Goal: Task Accomplishment & Management: Use online tool/utility

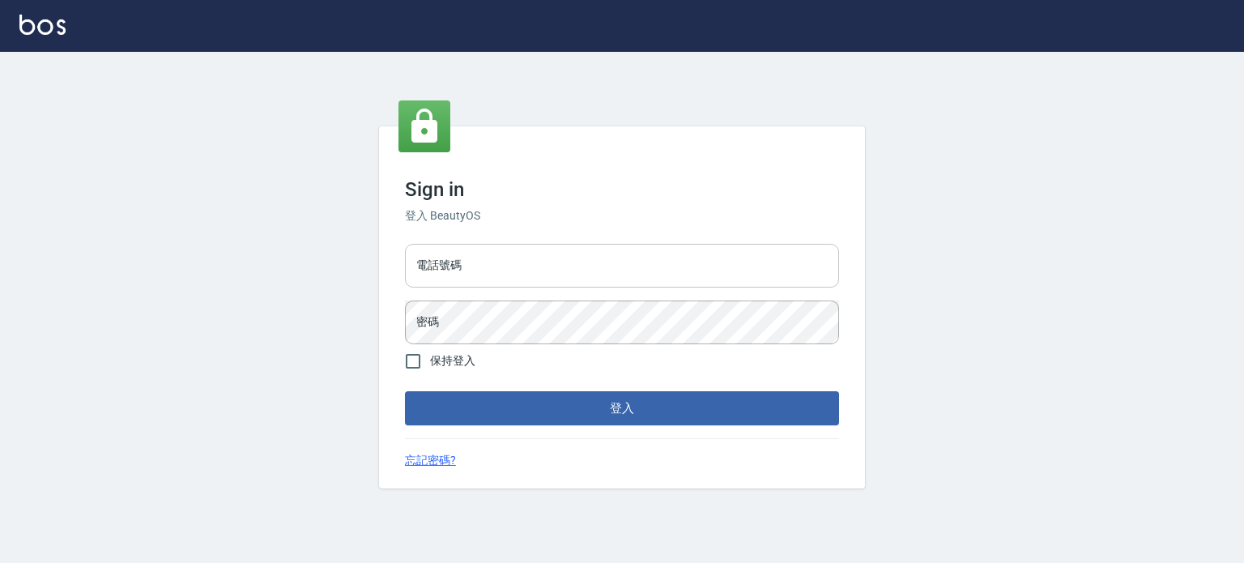
drag, startPoint x: 455, startPoint y: 258, endPoint x: 480, endPoint y: 286, distance: 37.3
click at [458, 261] on input "電話號碼" at bounding box center [622, 266] width 434 height 44
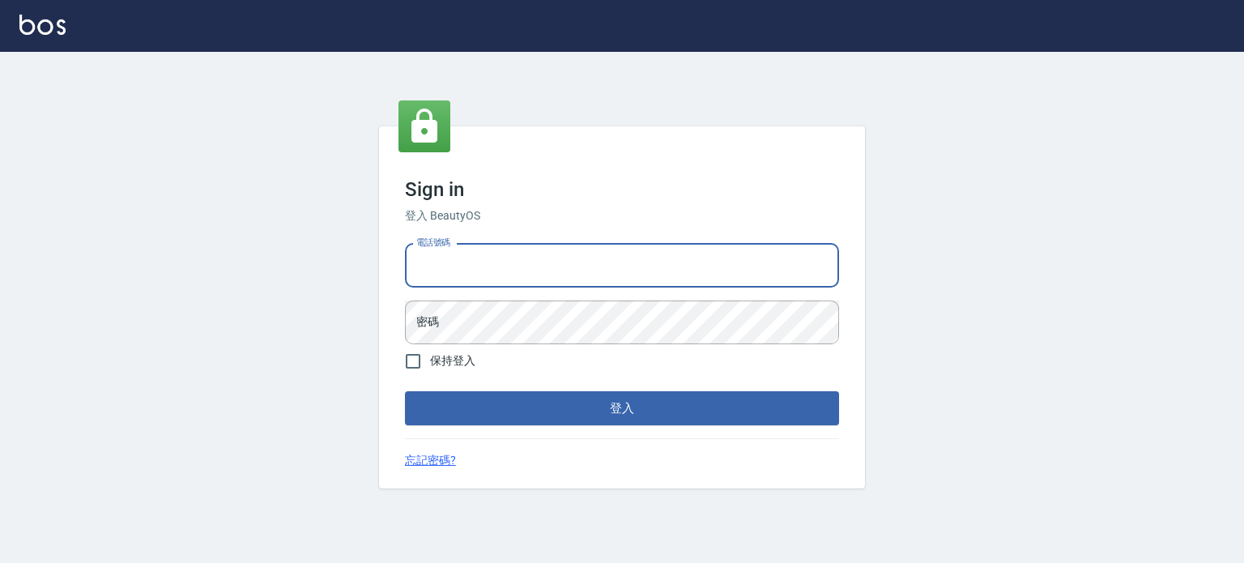
type input "0977239969"
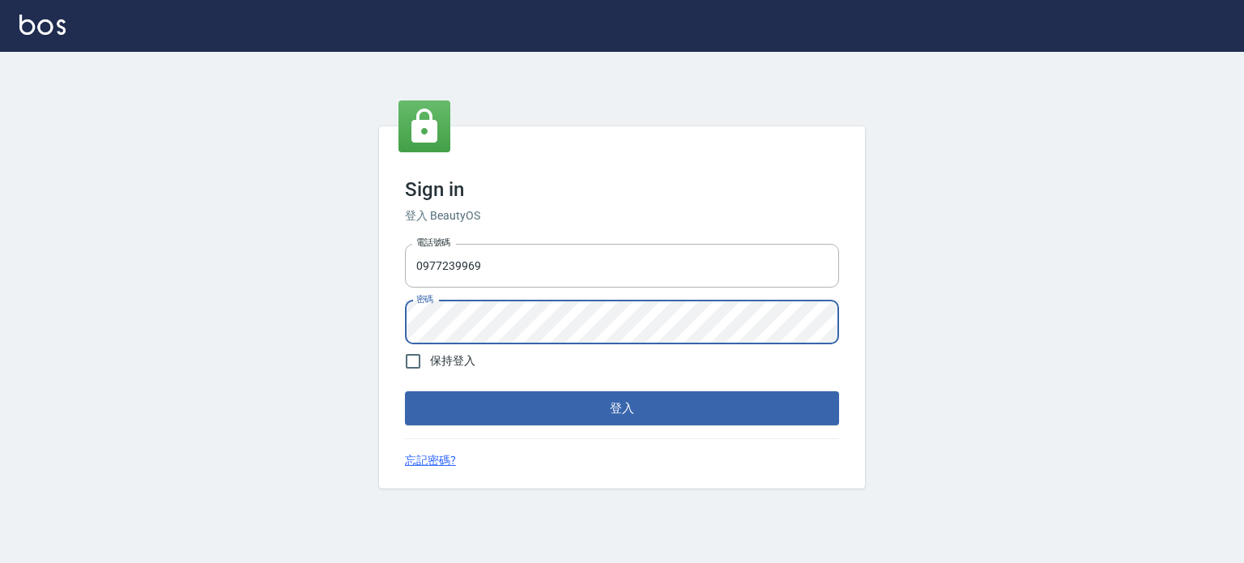
click at [405, 391] on button "登入" at bounding box center [622, 408] width 434 height 34
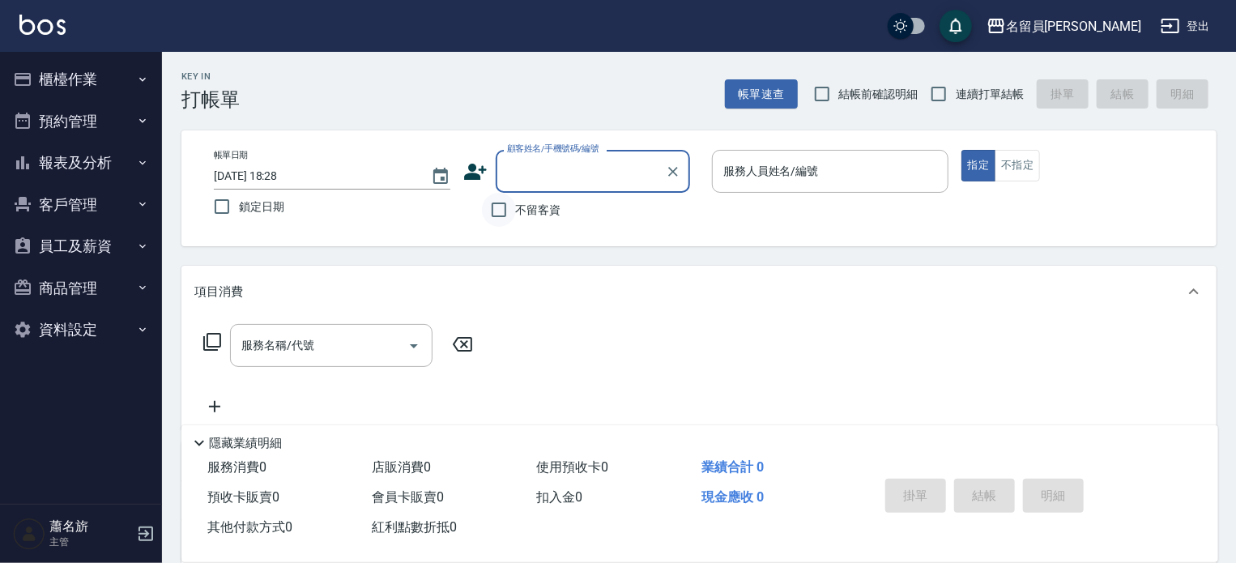
click at [512, 210] on label "不留客資" at bounding box center [521, 210] width 79 height 34
click at [512, 210] on input "不留客資" at bounding box center [499, 210] width 34 height 34
checkbox input "true"
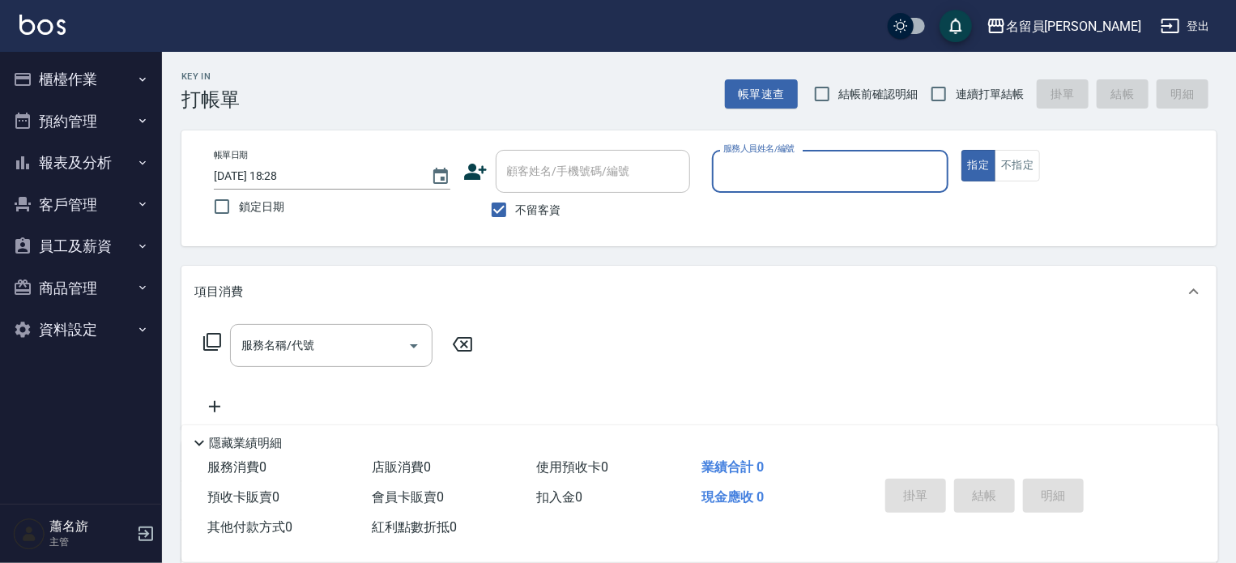
click at [969, 90] on span "連續打單結帳" at bounding box center [990, 94] width 68 height 17
click at [956, 90] on input "連續打單結帳" at bounding box center [939, 94] width 34 height 34
checkbox input "true"
click at [907, 168] on input "服務人員姓名/編號" at bounding box center [830, 171] width 222 height 28
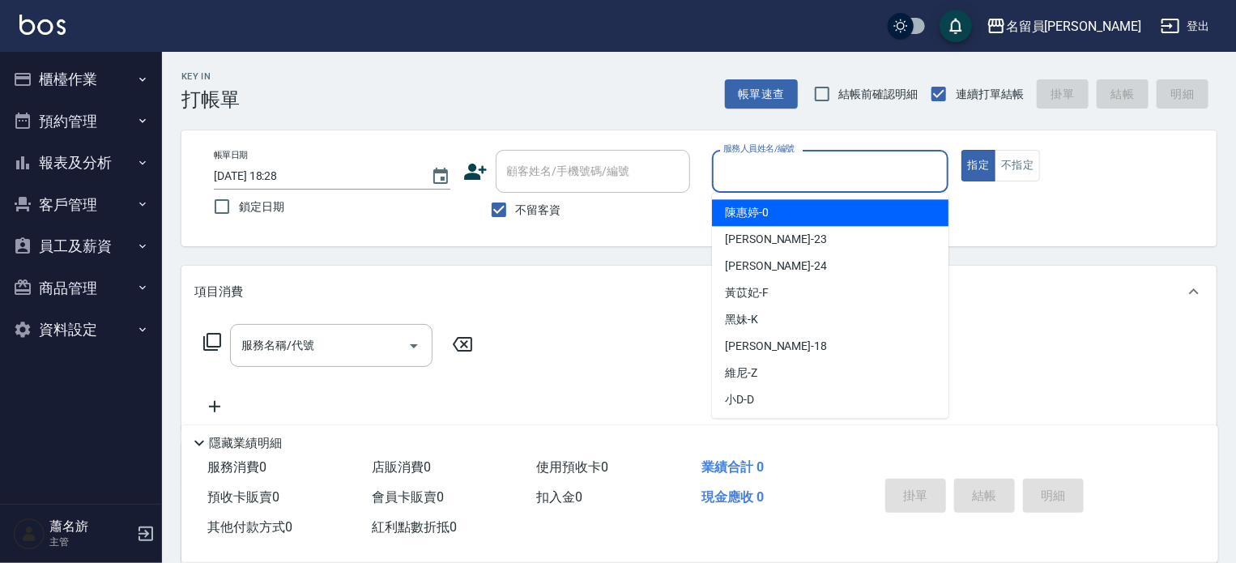
type input "ㄧ"
type input "una-u"
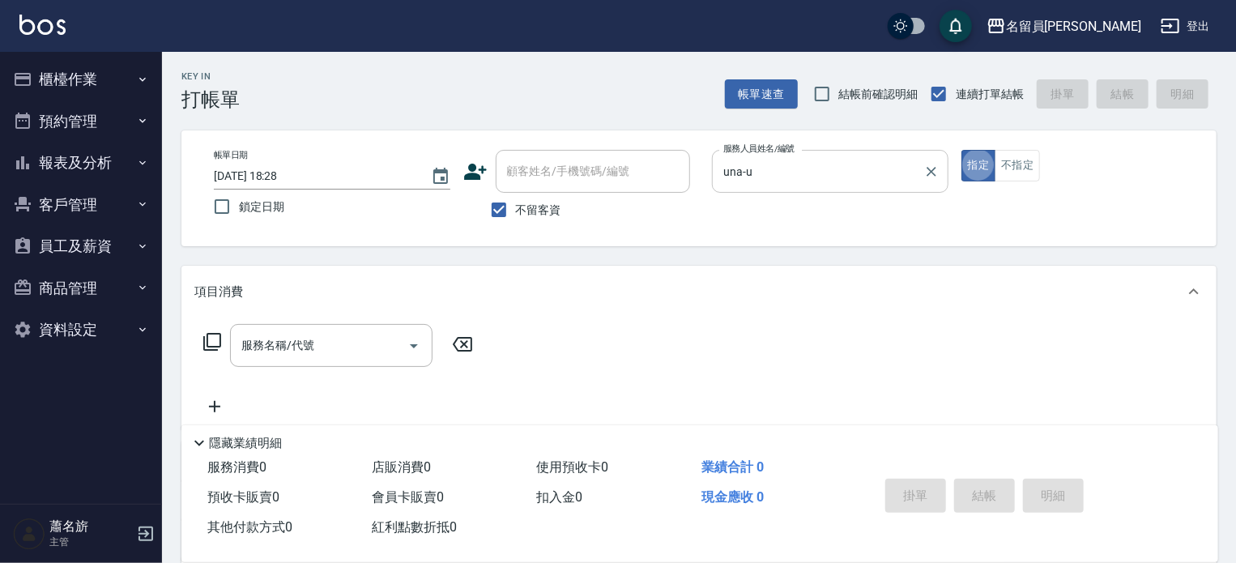
type button "true"
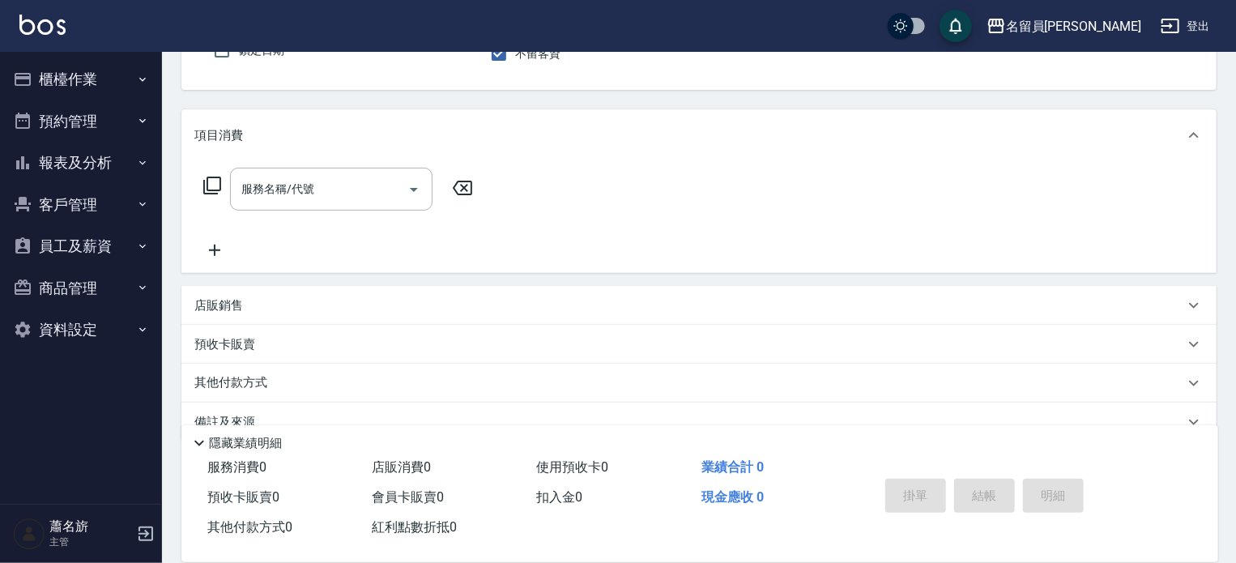
scroll to position [188, 0]
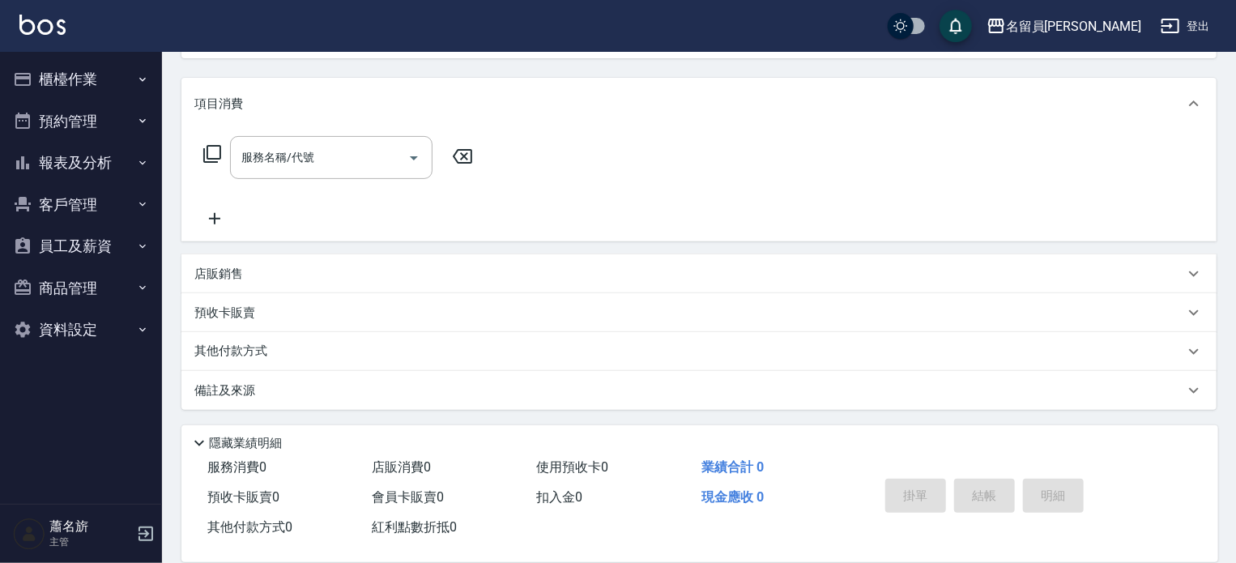
click at [551, 270] on div "店販銷售" at bounding box center [689, 274] width 990 height 17
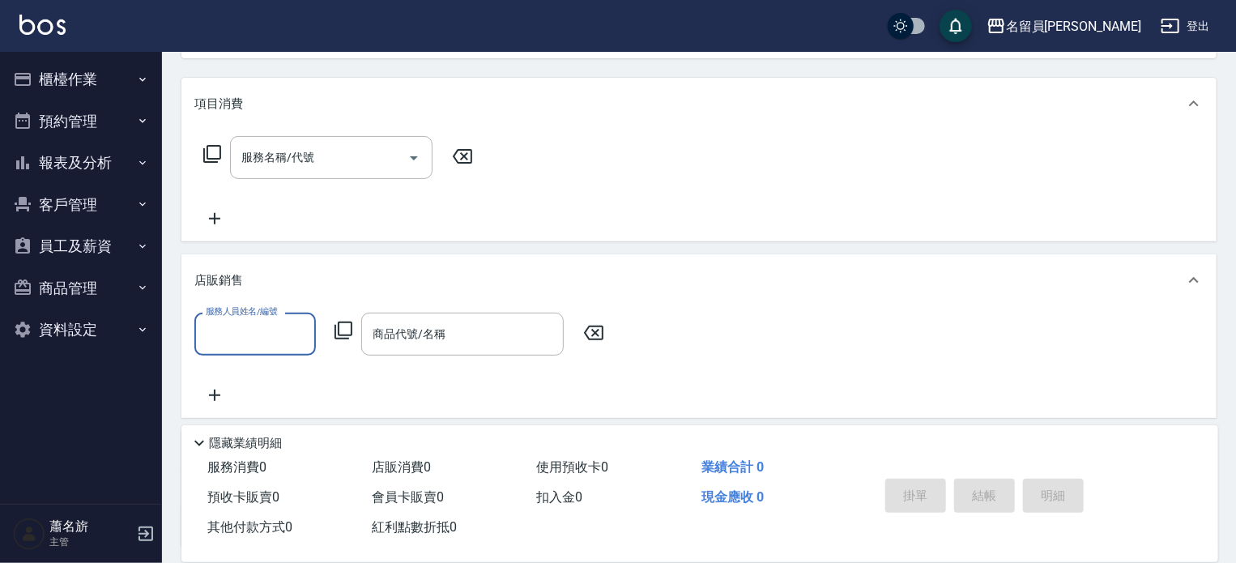
scroll to position [0, 0]
type input "una-u"
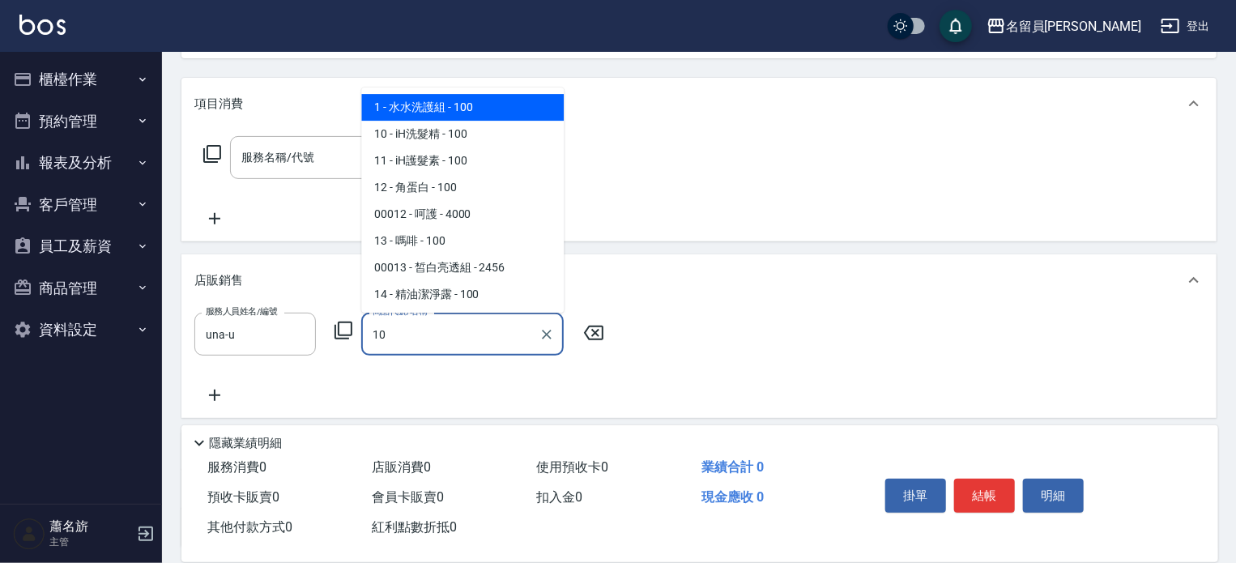
type input "iH洗髮精"
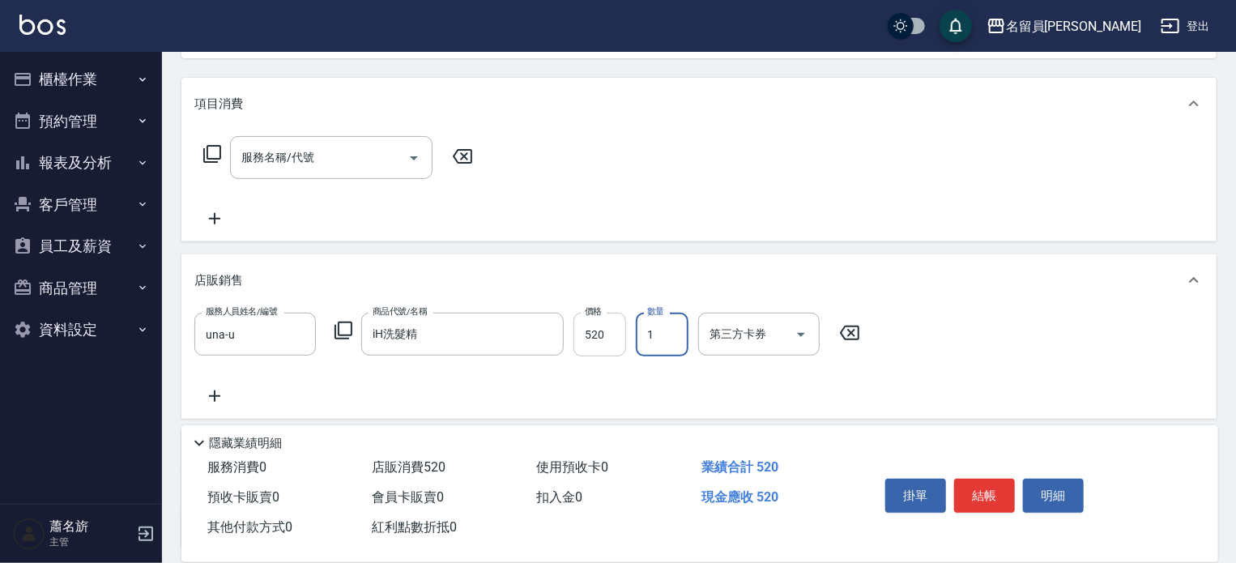
click at [623, 335] on input "520" at bounding box center [600, 335] width 53 height 44
type input "480"
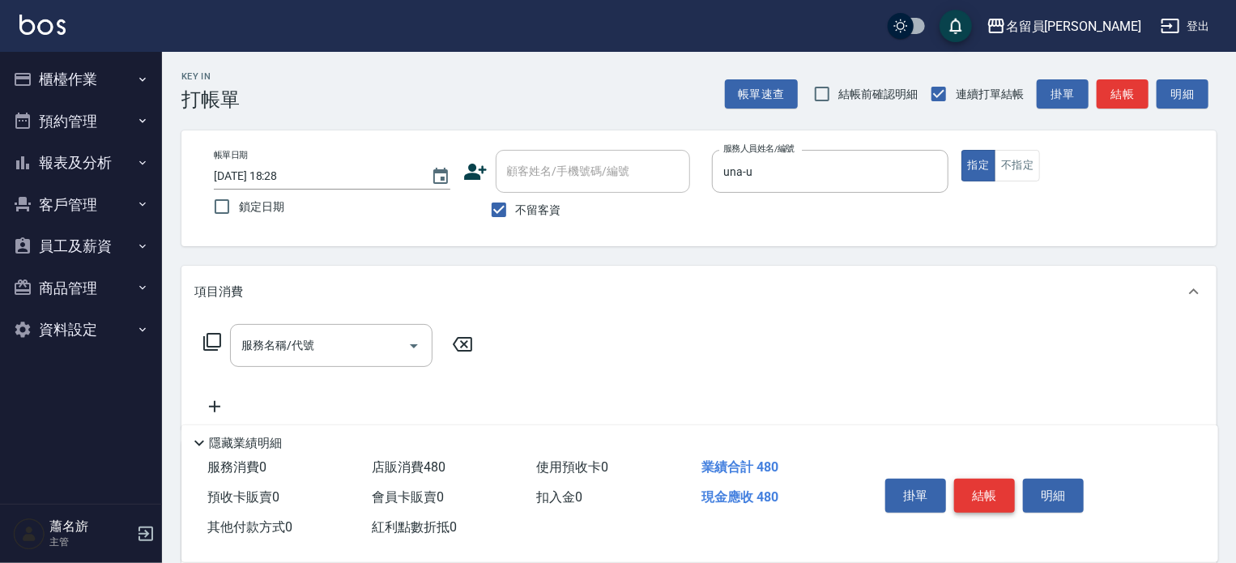
click at [995, 501] on button "結帳" at bounding box center [984, 496] width 61 height 34
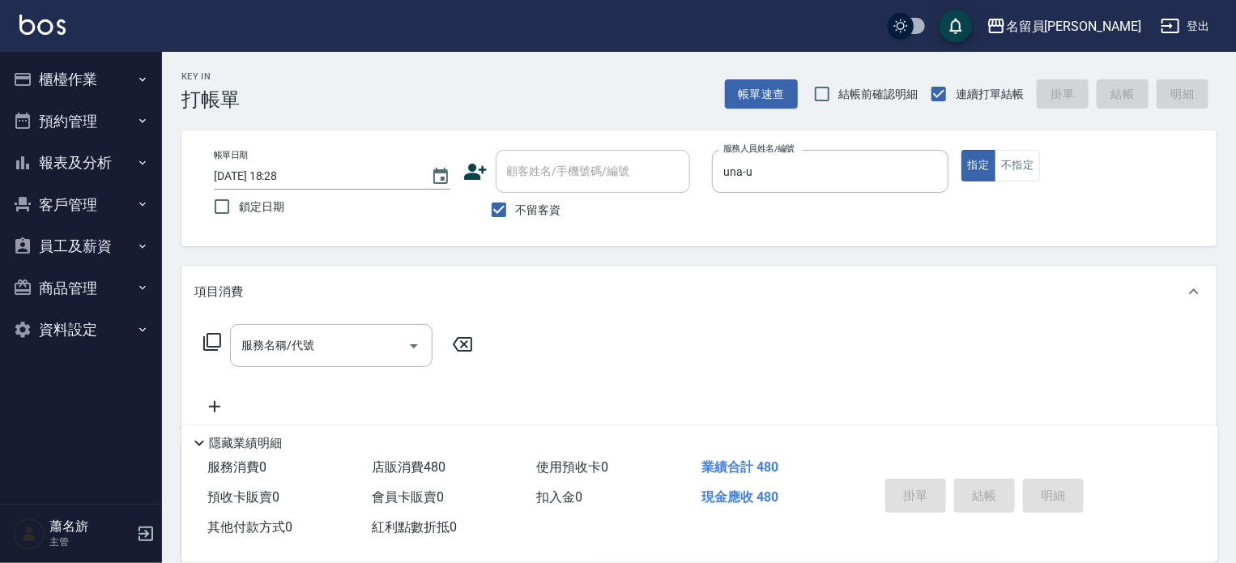
type input "[DATE] 18:29"
type input "una-u"
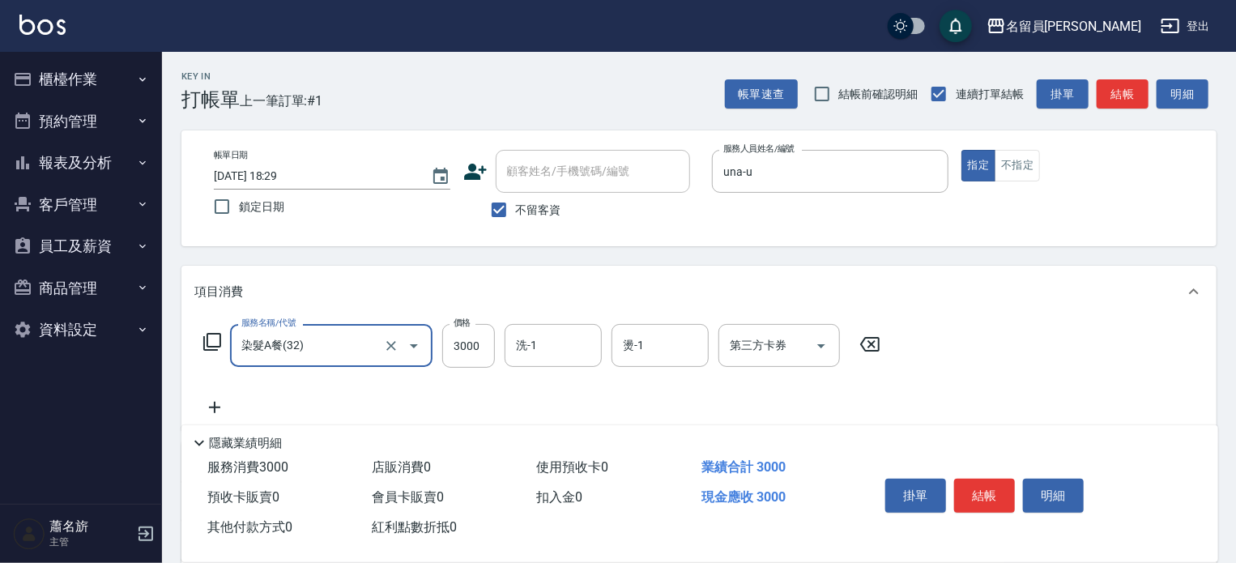
type input "染髮A餐(32)"
type input "5649"
click at [977, 500] on button "結帳" at bounding box center [984, 496] width 61 height 34
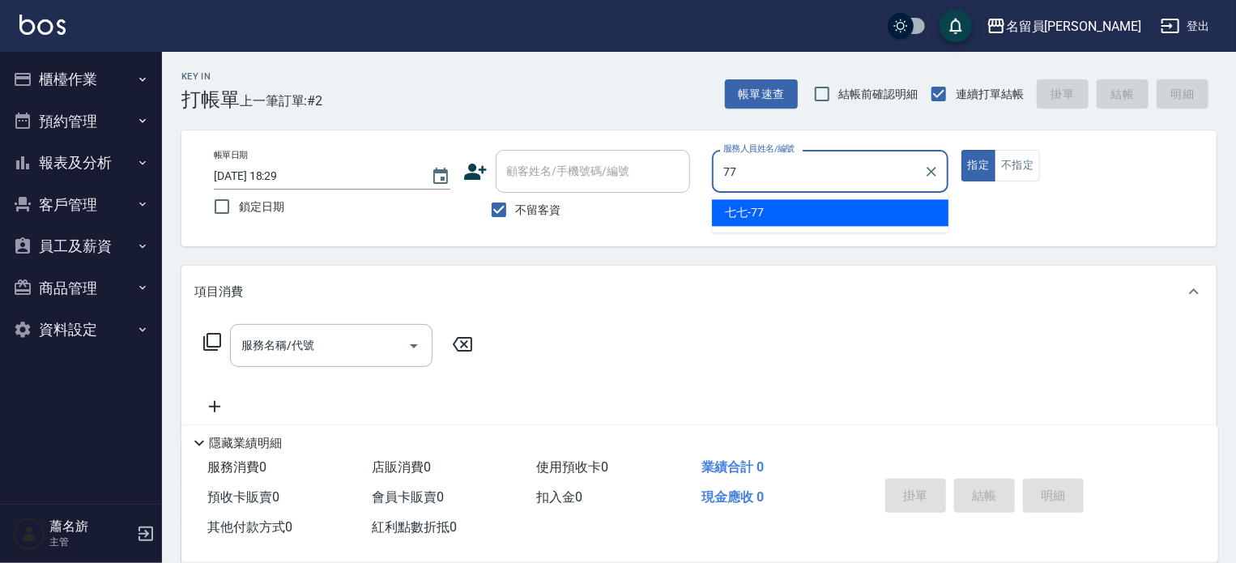
type input "七七-77"
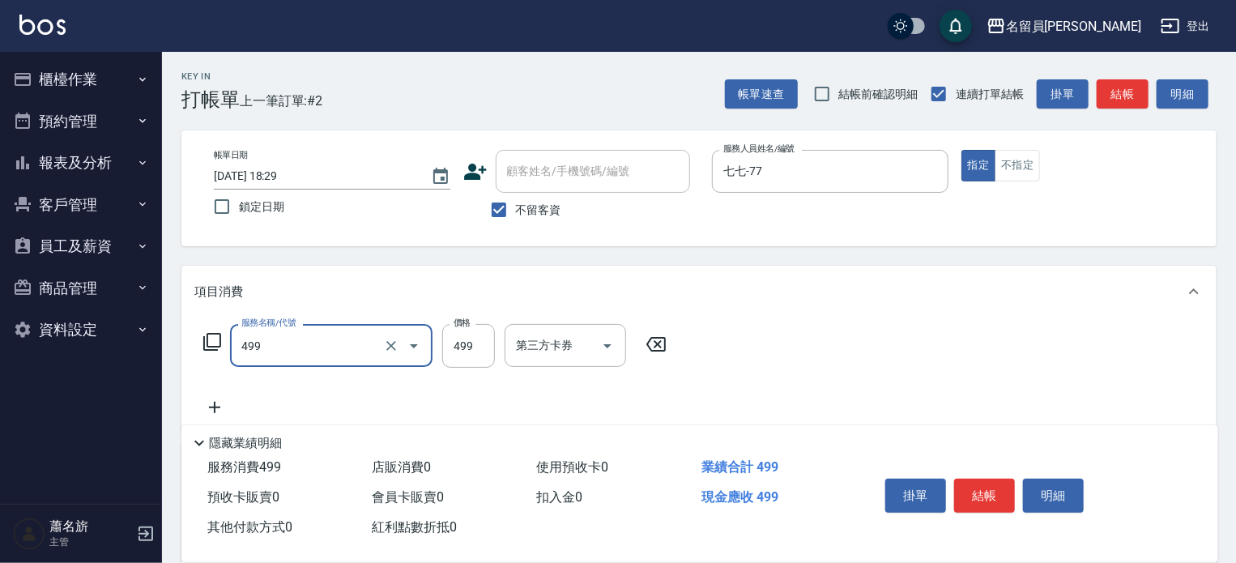
type input "去角質洗髮(499)"
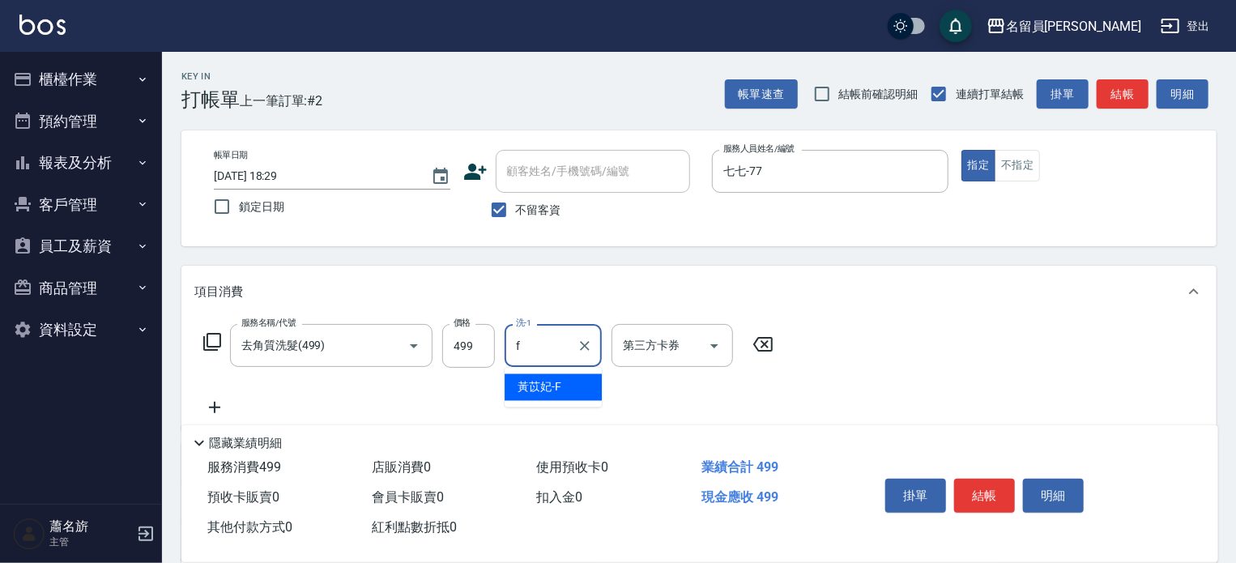
type input "[PERSON_NAME]-F"
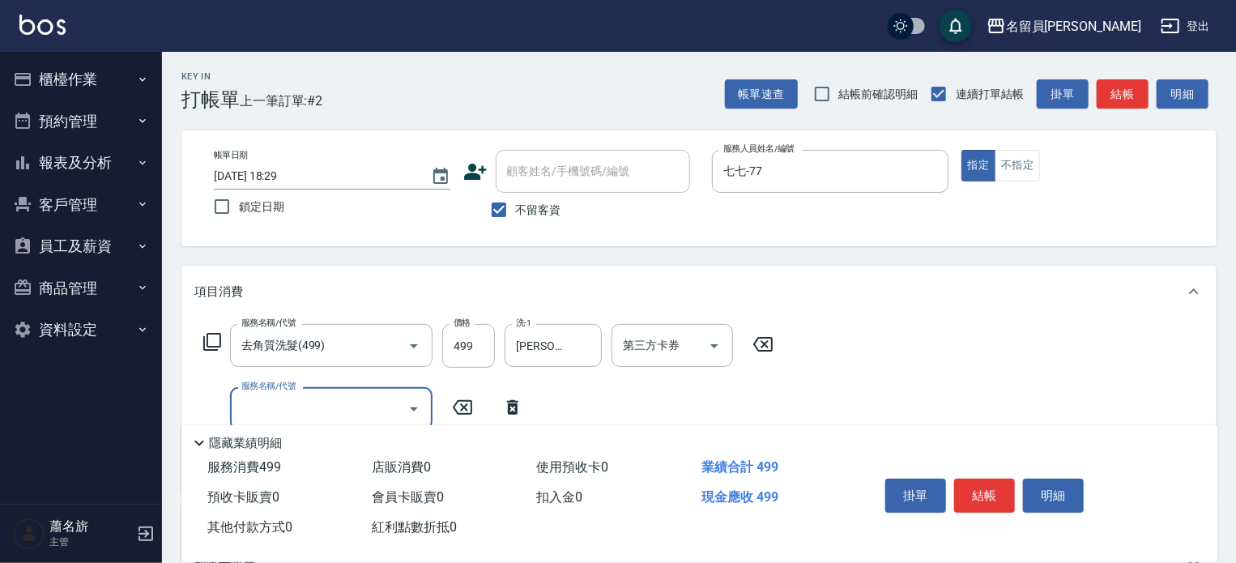
click at [210, 332] on icon at bounding box center [212, 341] width 19 height 19
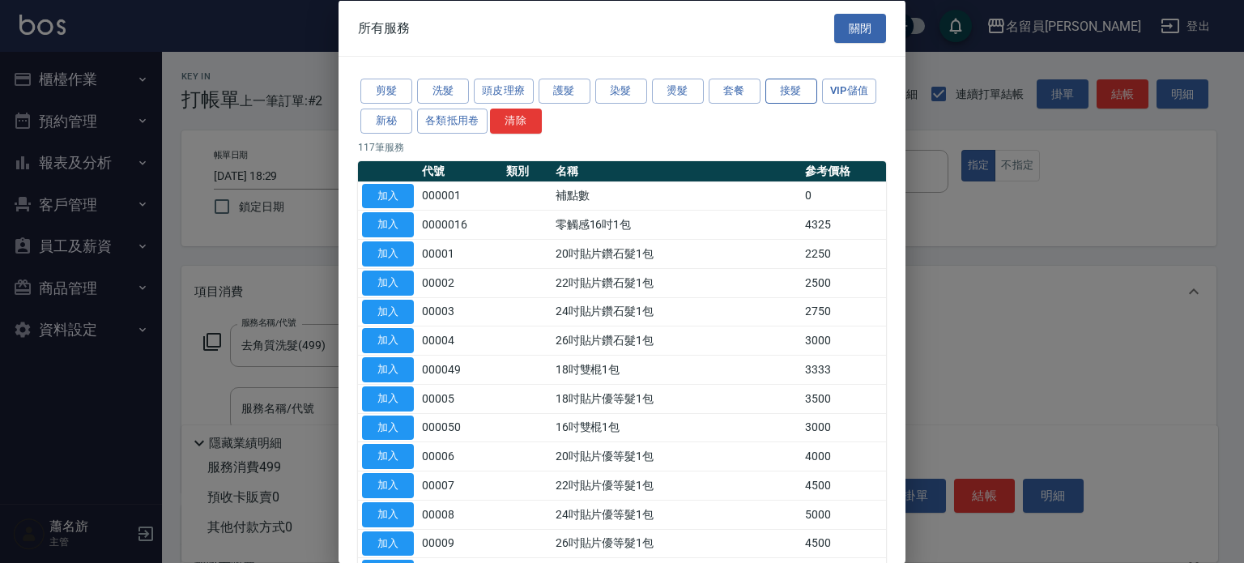
drag, startPoint x: 776, startPoint y: 85, endPoint x: 771, endPoint y: 115, distance: 30.4
click at [778, 85] on button "接髮" at bounding box center [791, 91] width 52 height 25
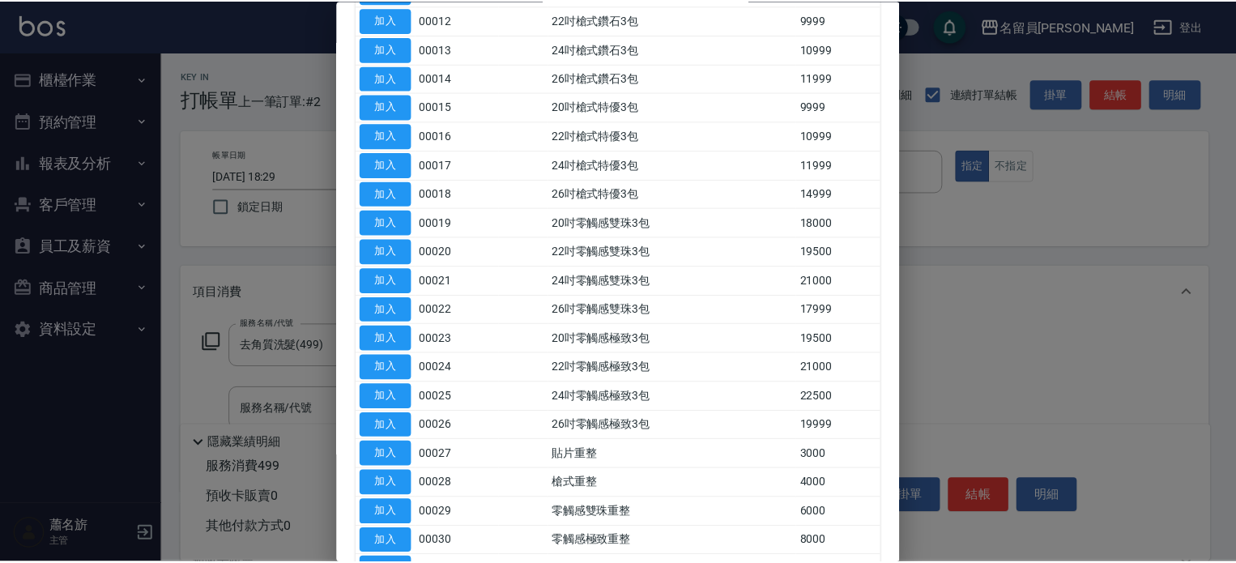
scroll to position [648, 0]
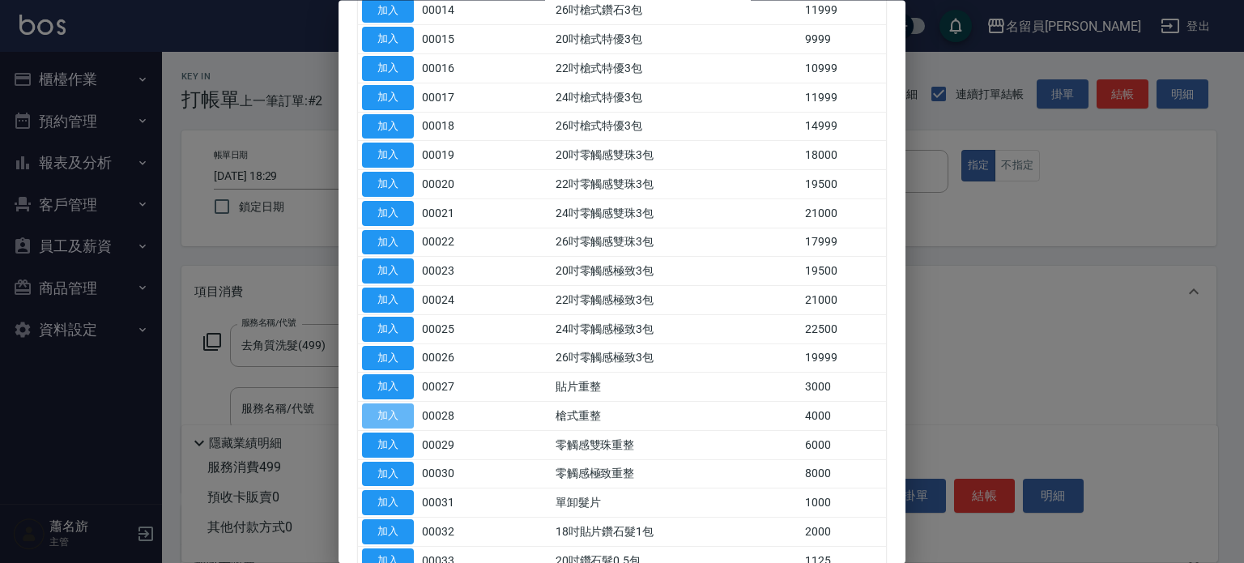
drag, startPoint x: 390, startPoint y: 411, endPoint x: 407, endPoint y: 394, distance: 23.5
click at [391, 411] on button "加入" at bounding box center [388, 416] width 52 height 25
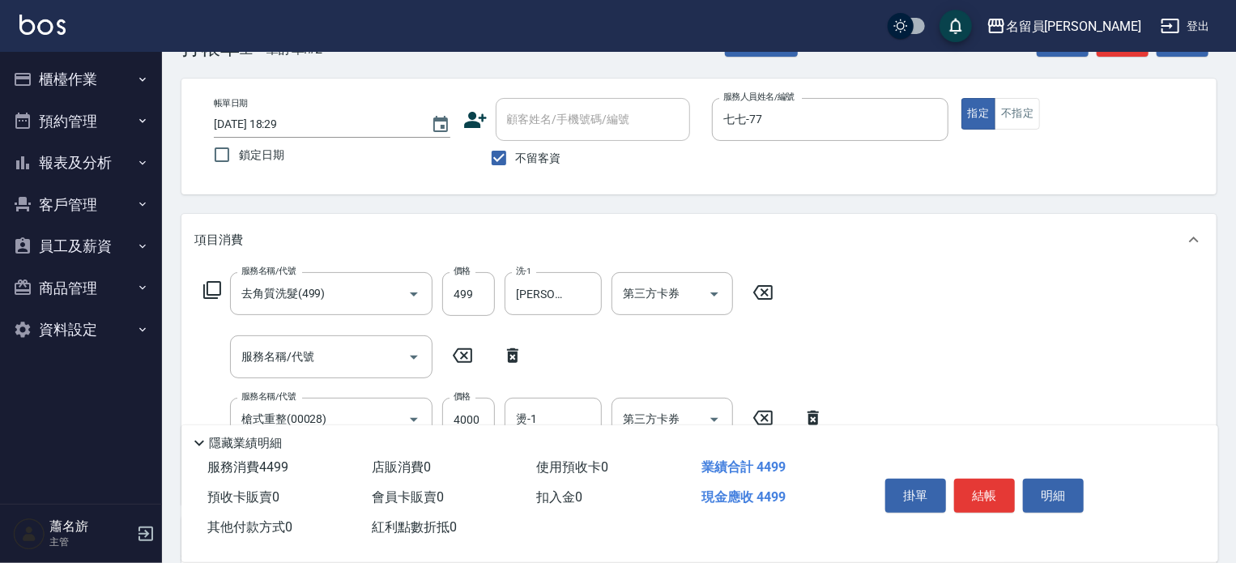
scroll to position [81, 0]
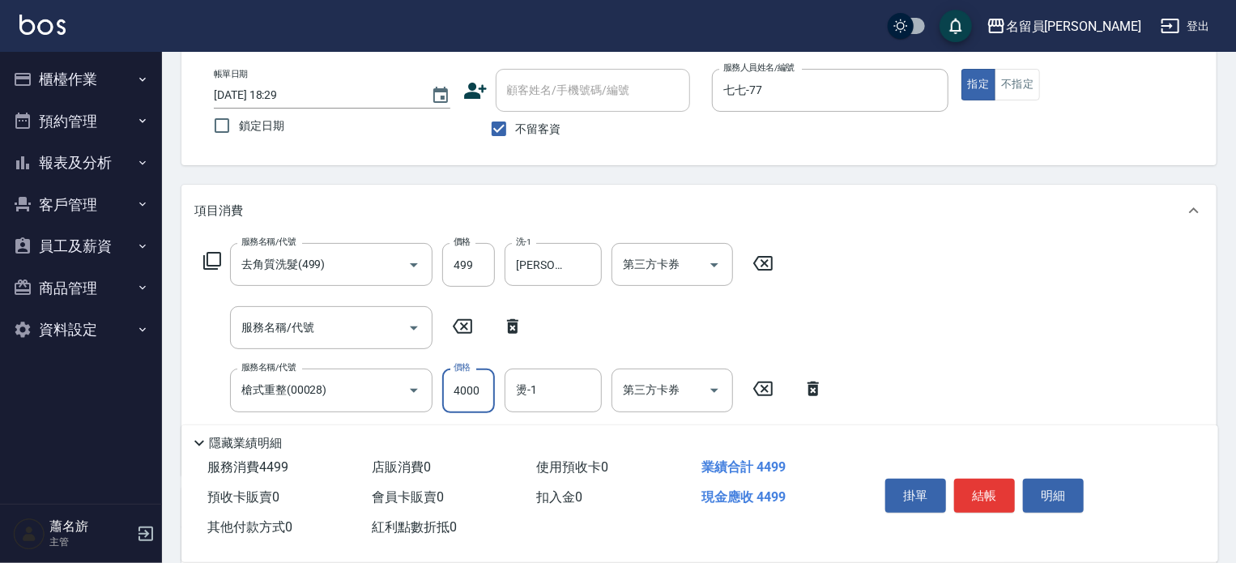
drag, startPoint x: 477, startPoint y: 394, endPoint x: 394, endPoint y: 301, distance: 125.7
click at [476, 394] on input "4000" at bounding box center [468, 391] width 53 height 44
type input "3000"
type input "[PERSON_NAME]-F"
click at [994, 484] on button "結帳" at bounding box center [984, 496] width 61 height 34
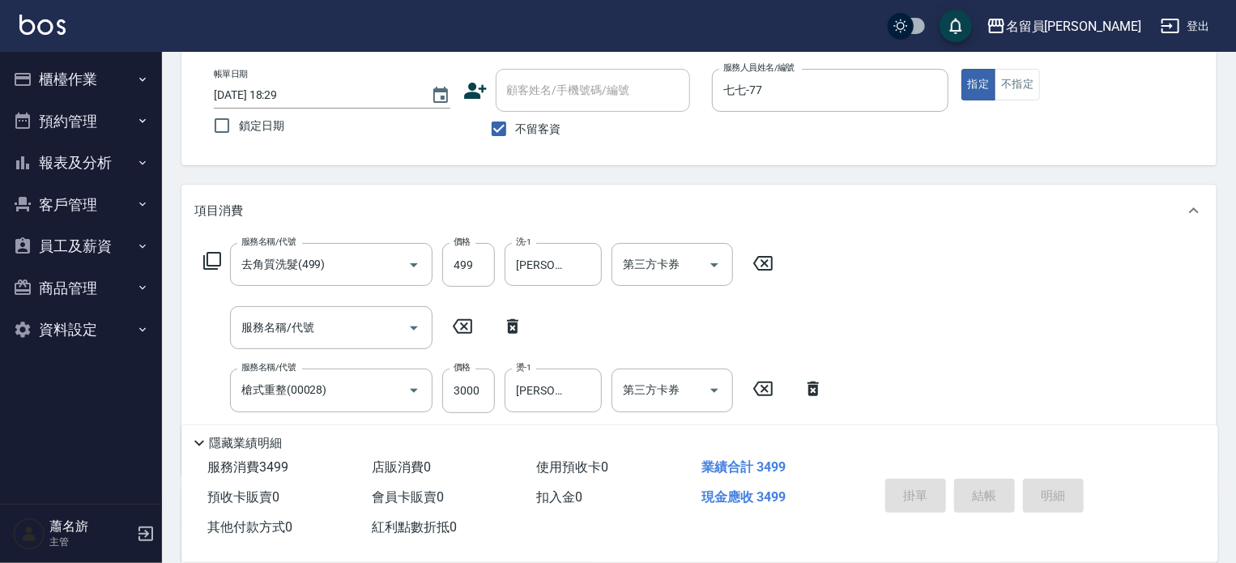
type input "[DATE] 18:30"
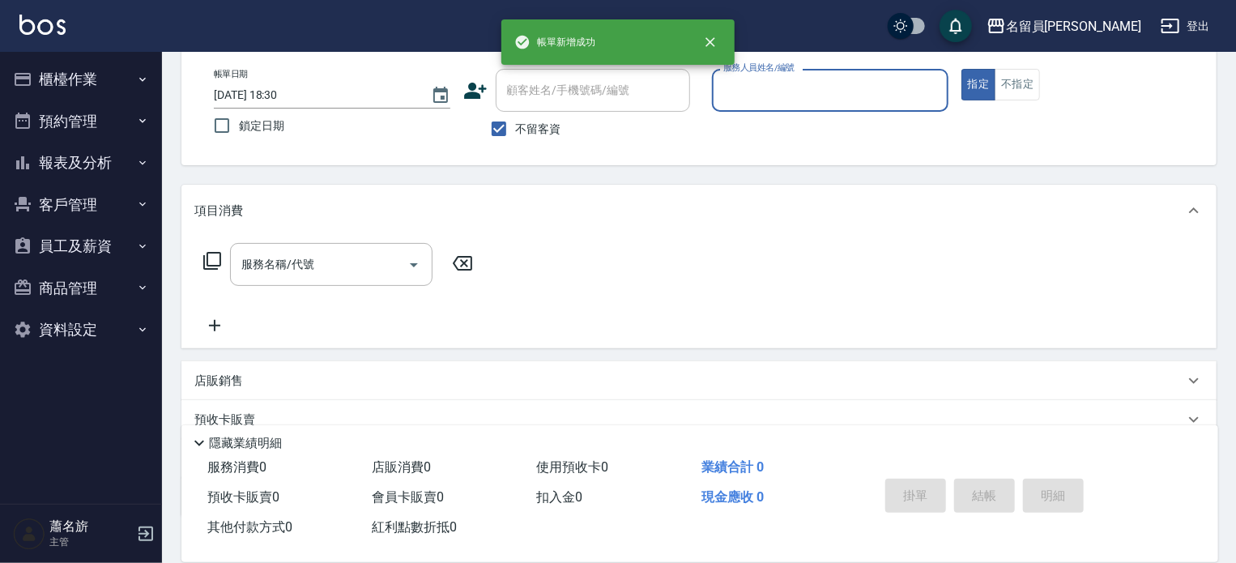
scroll to position [0, 0]
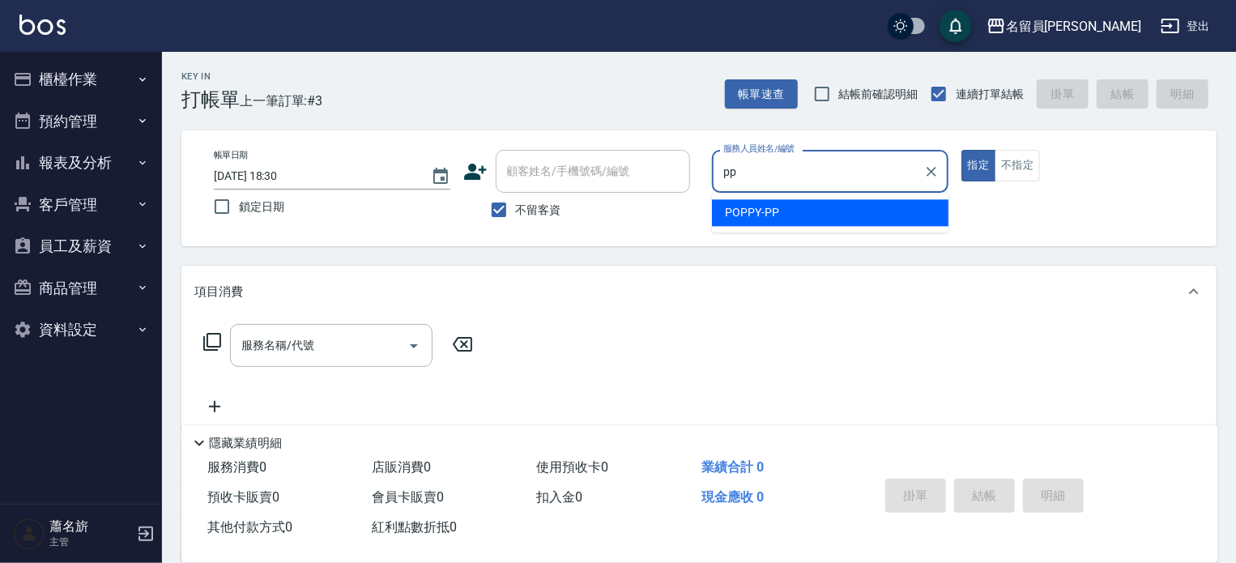
type input "POPPY-PP"
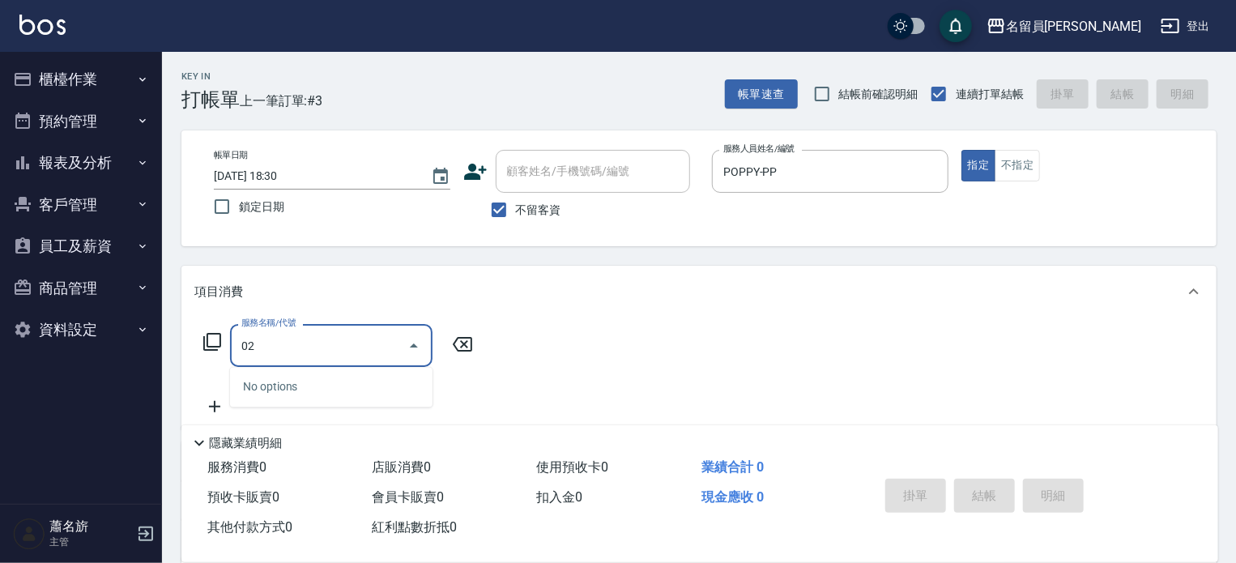
type input "0"
type input "去角質洗髮(499)"
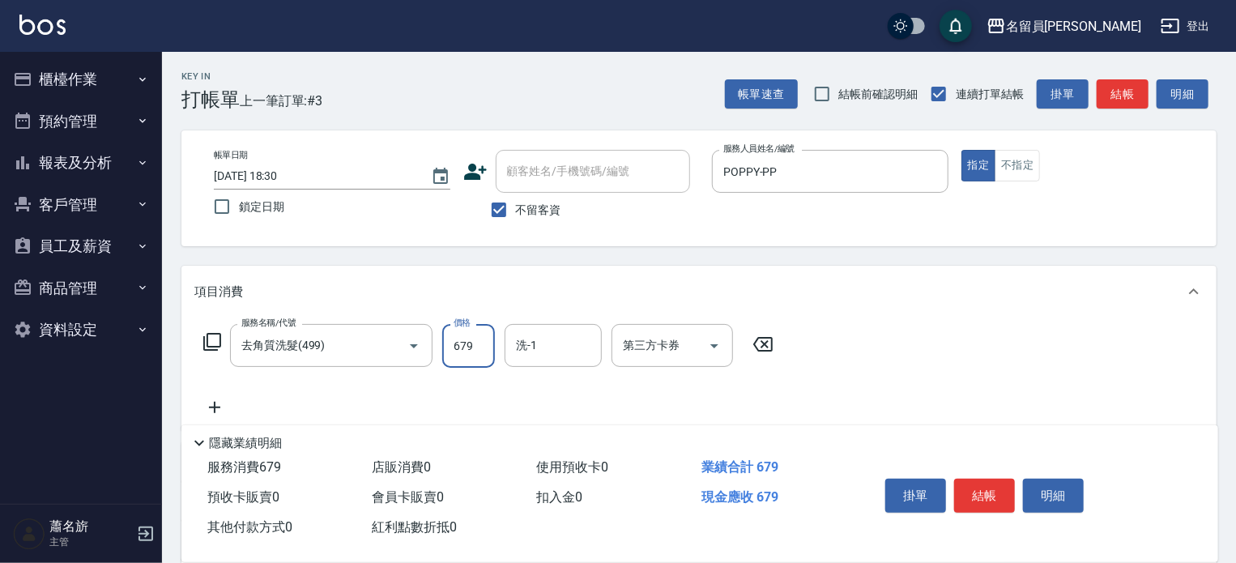
type input "679"
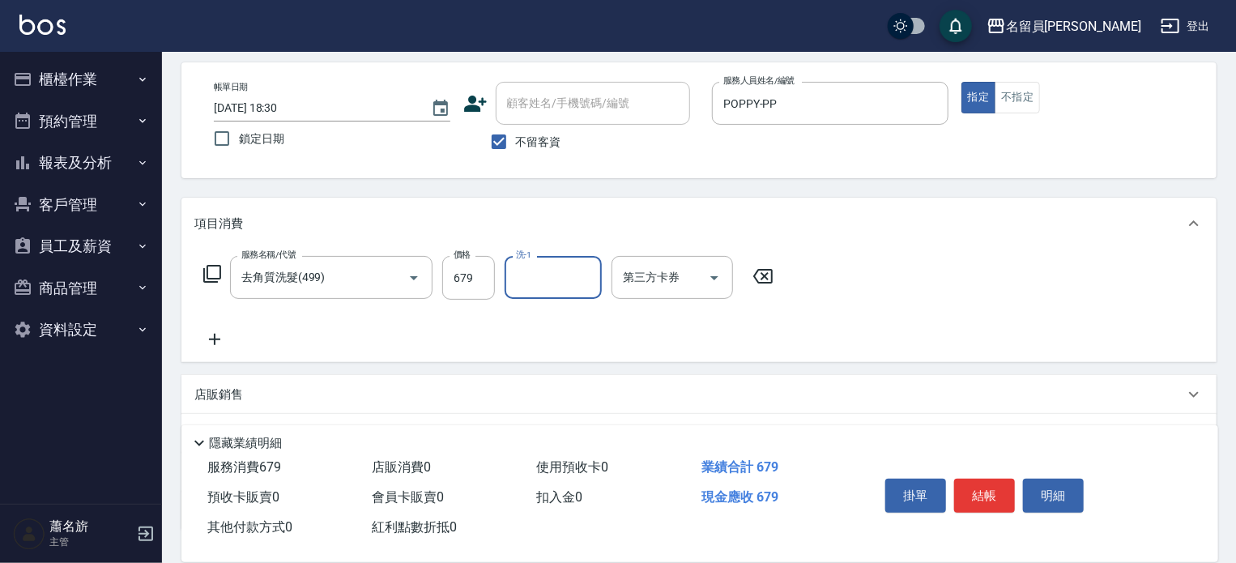
scroll to position [190, 0]
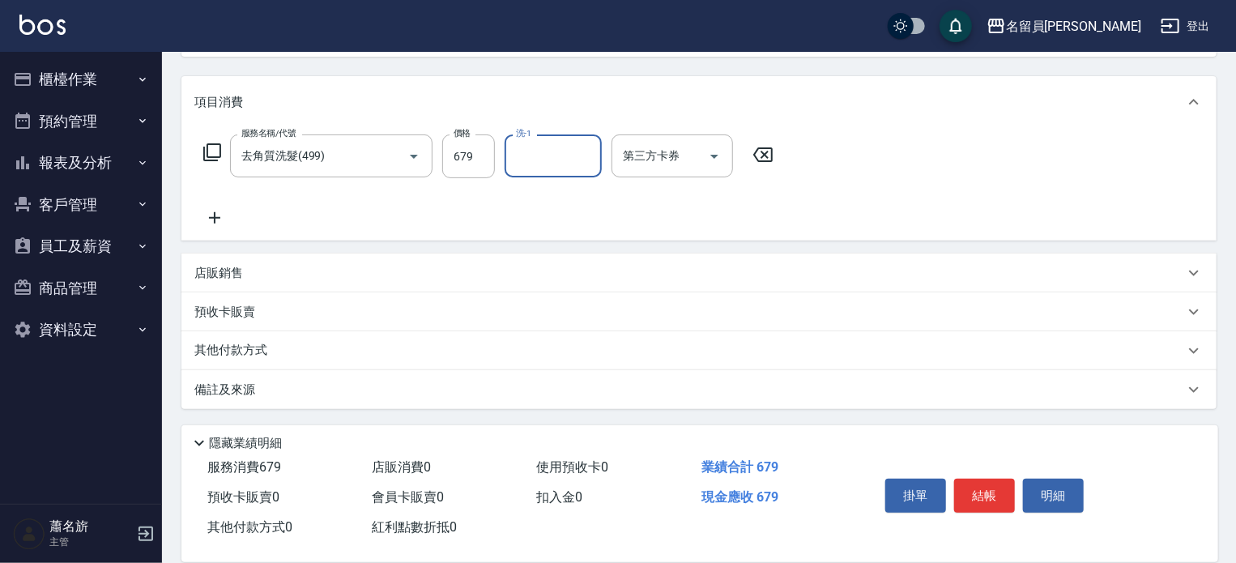
click at [470, 273] on div "店販銷售" at bounding box center [689, 273] width 990 height 17
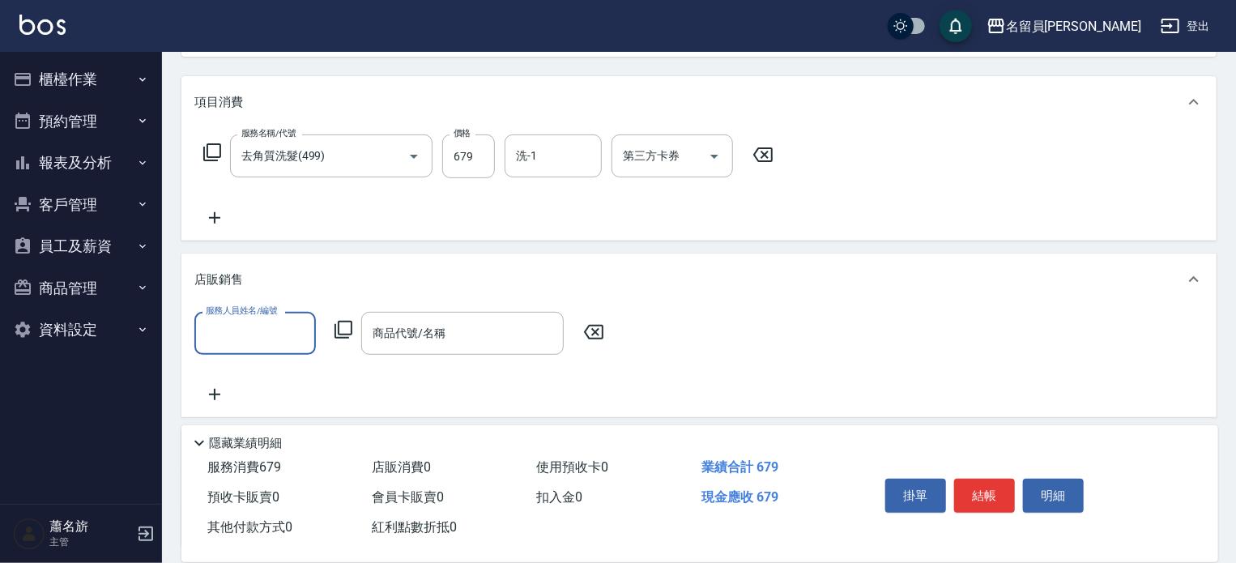
scroll to position [0, 0]
type input "POPPY-PP"
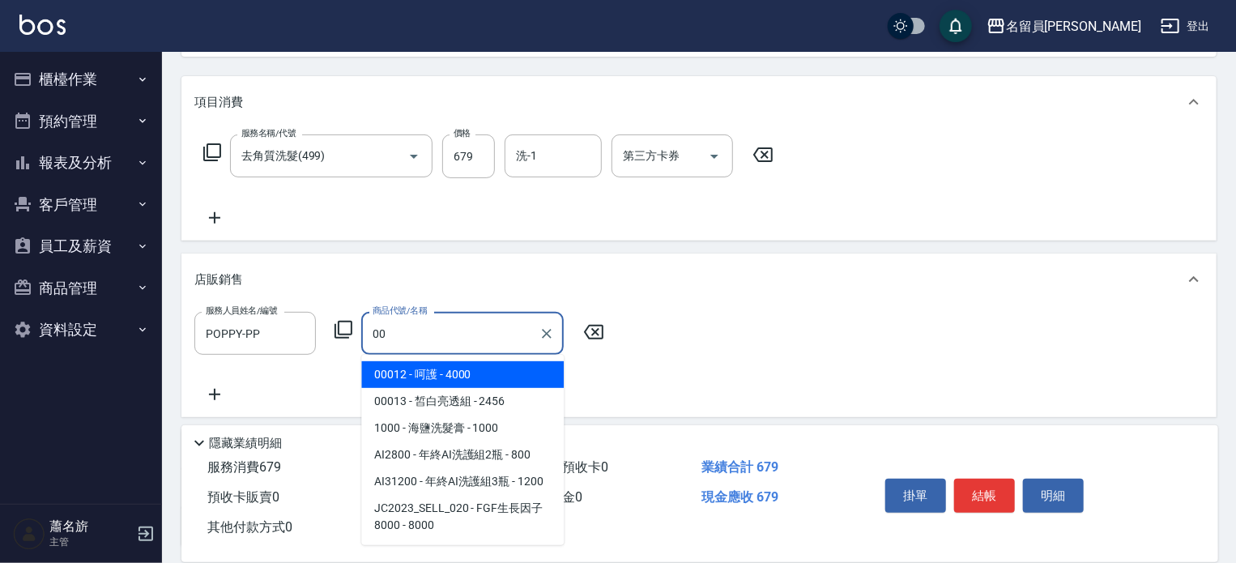
type input "0"
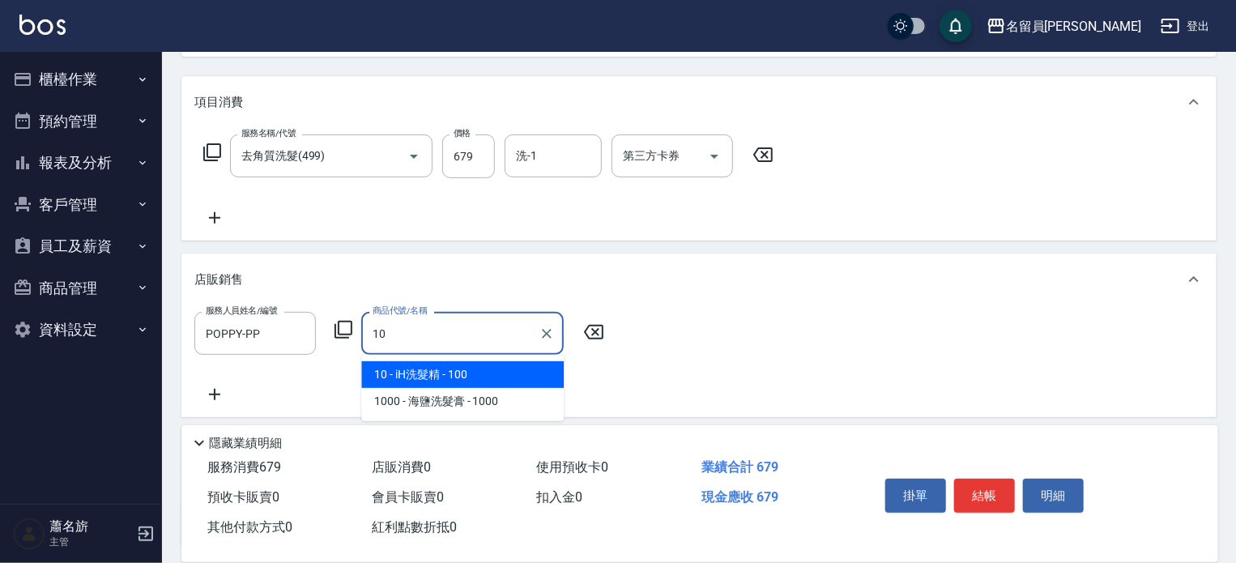
type input "iH洗髮精"
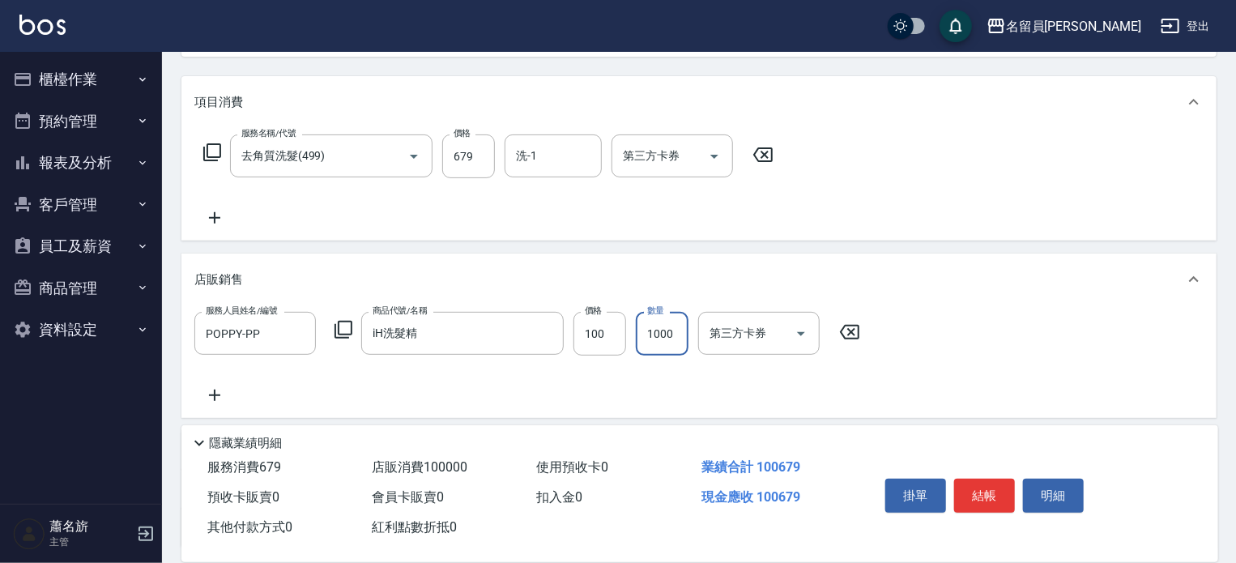
type input "1000"
click at [603, 338] on input "100" at bounding box center [600, 334] width 53 height 44
type input "1000"
type input "1"
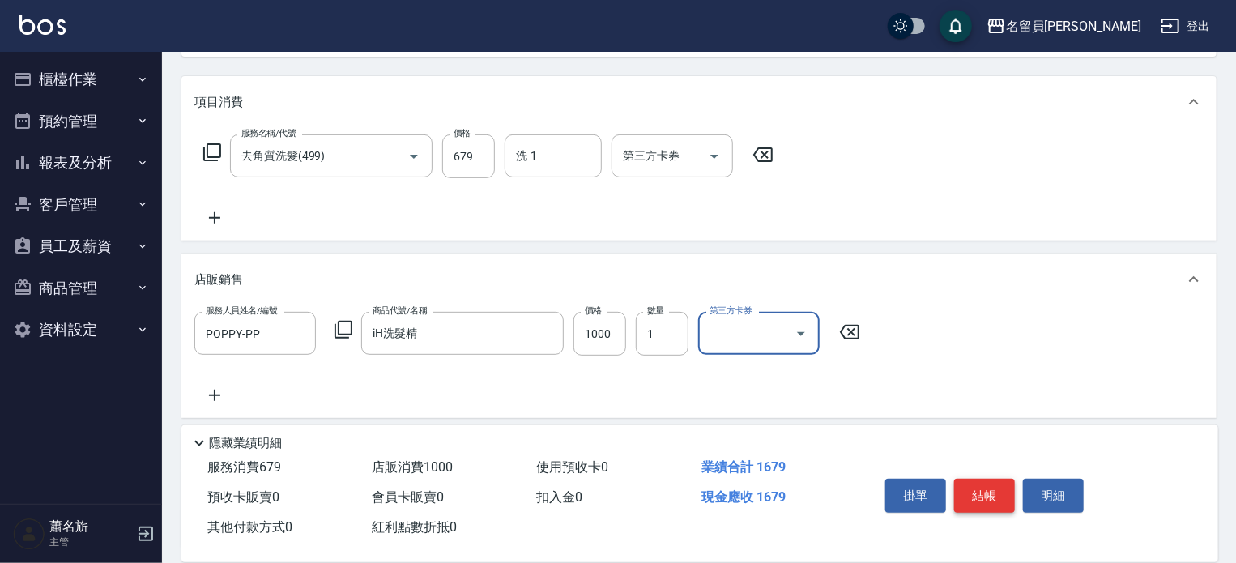
click at [997, 480] on button "結帳" at bounding box center [984, 496] width 61 height 34
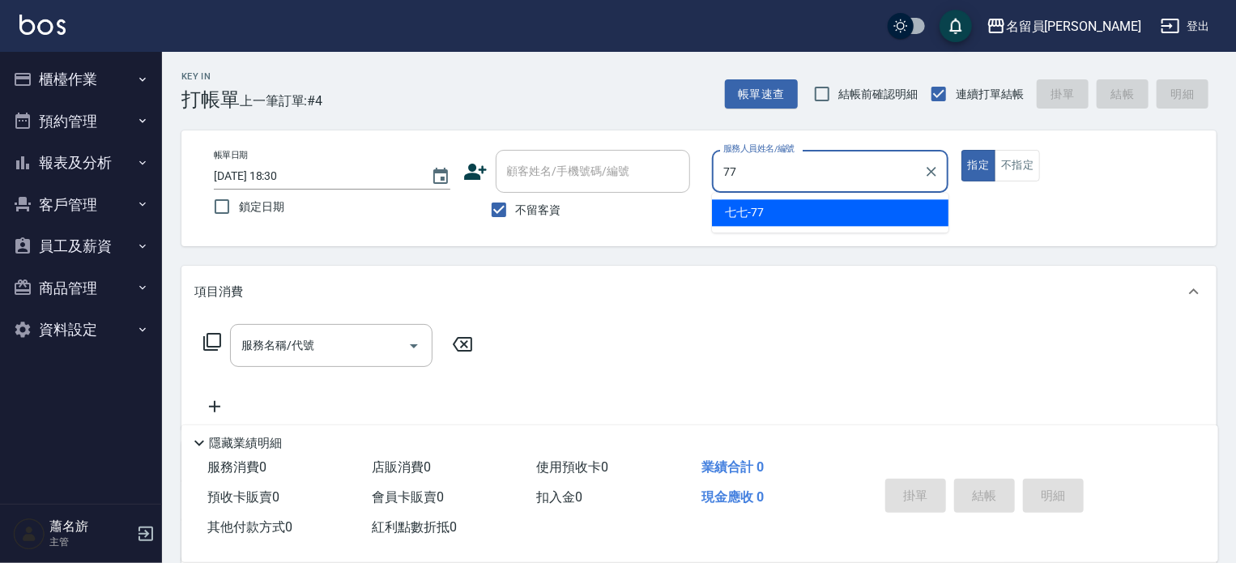
type input "七七-77"
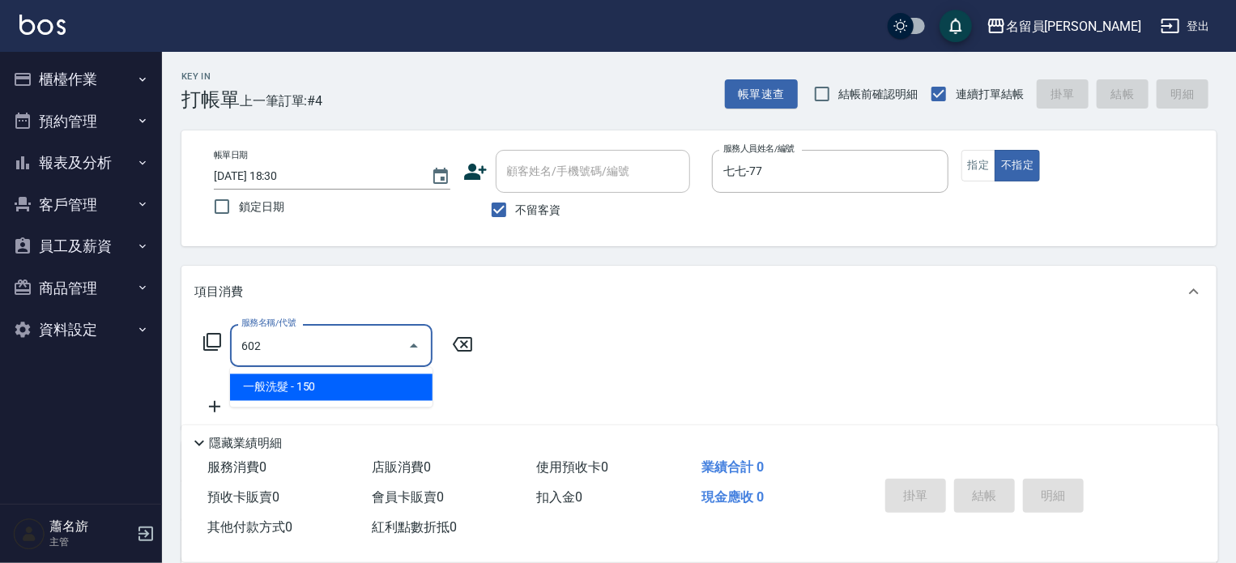
type input "一般洗髮(602)"
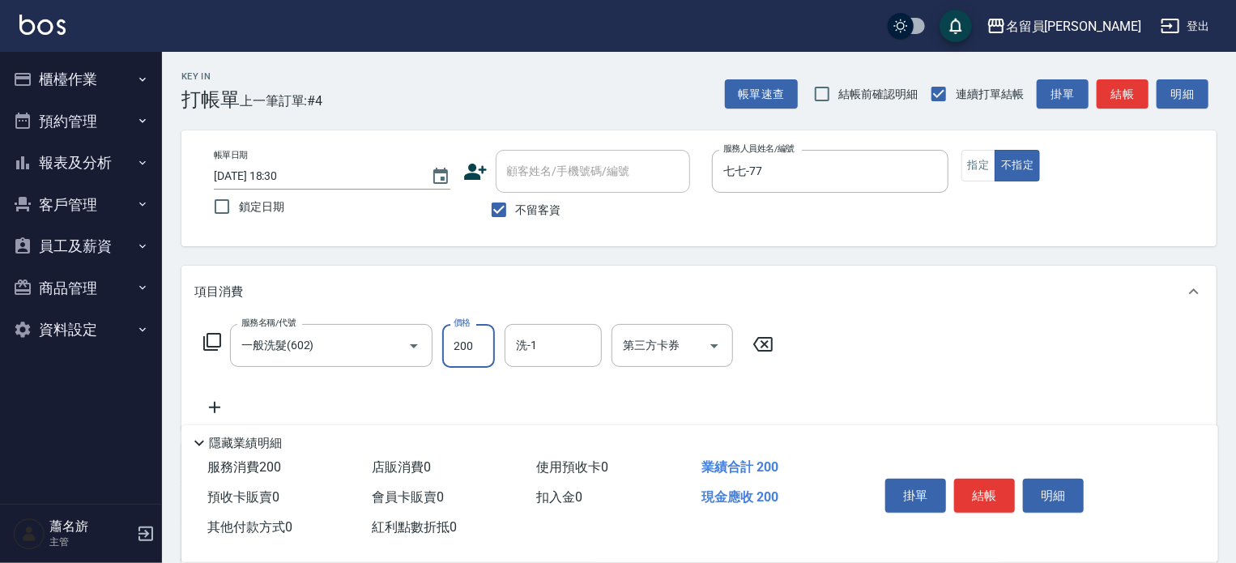
type input "200"
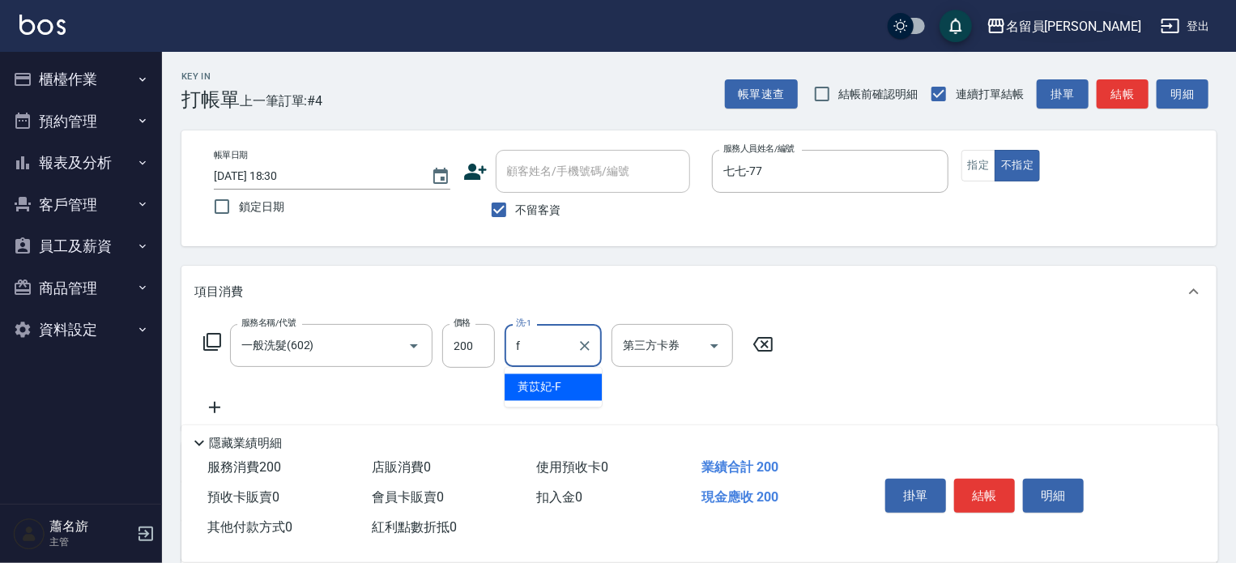
type input "[PERSON_NAME]-F"
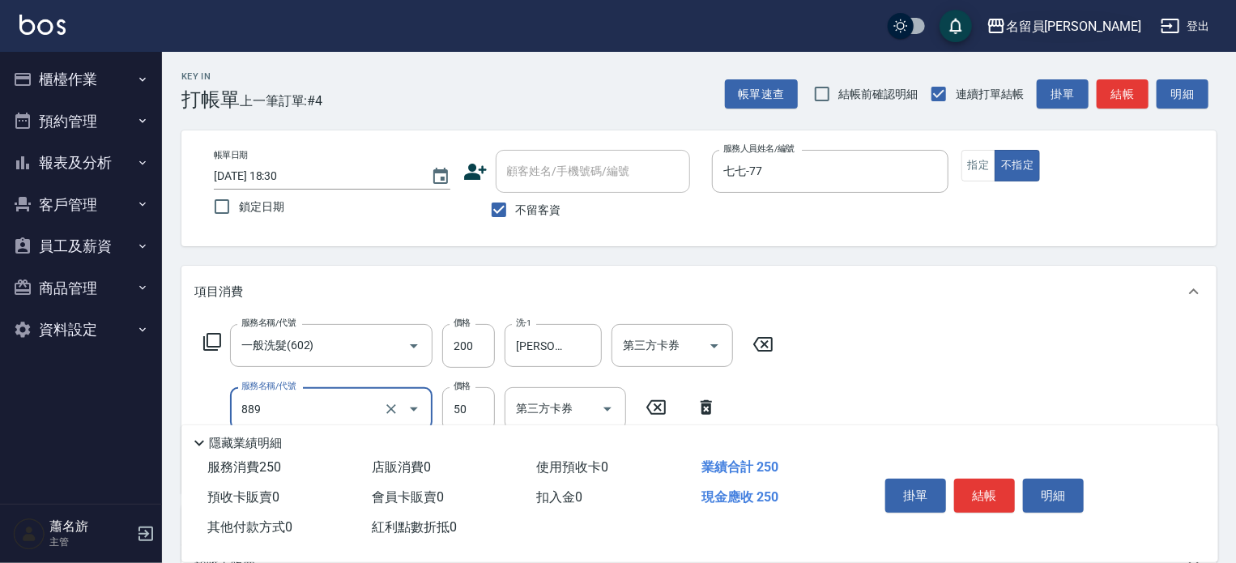
type input "精油(889)"
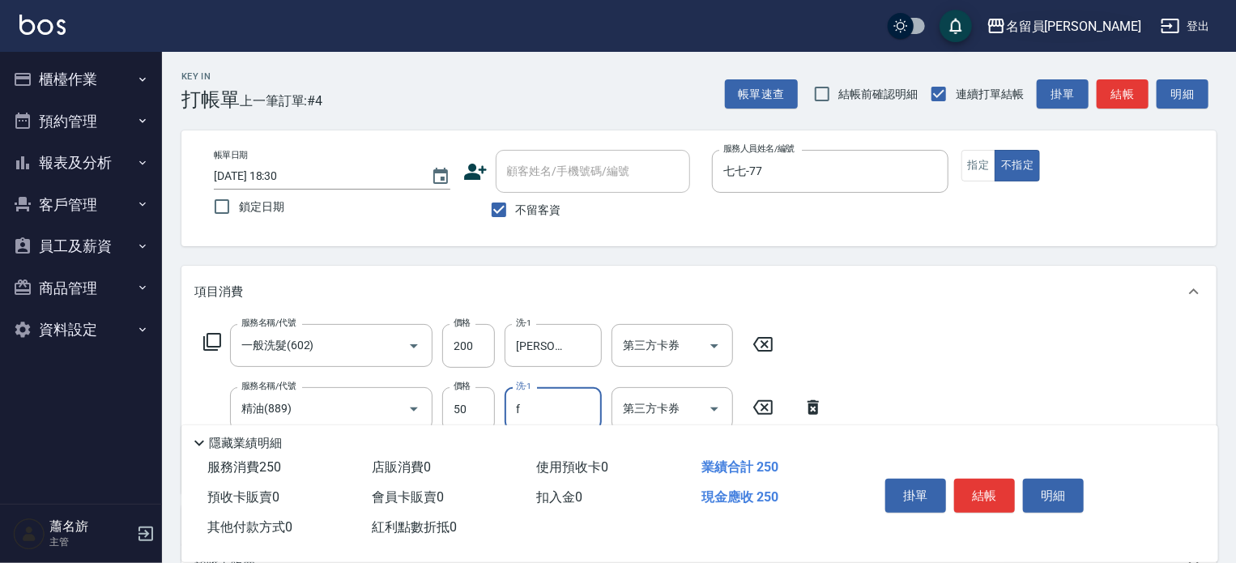
type input "[PERSON_NAME]-F"
type input "瞬間保養(415)"
type input "[PERSON_NAME]-F"
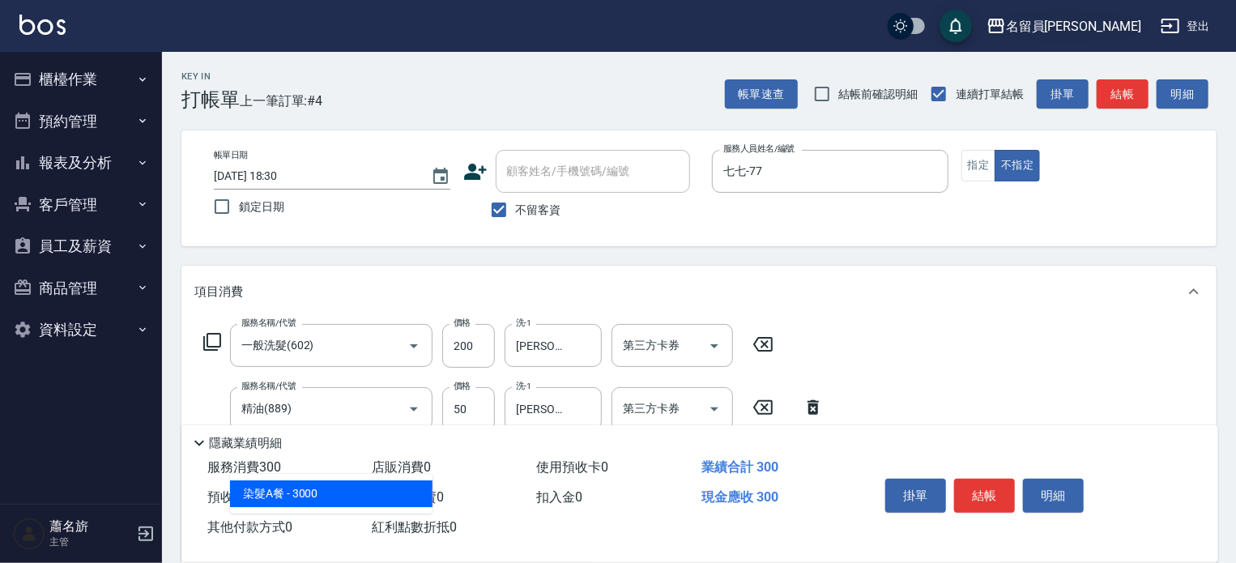
type input "3"
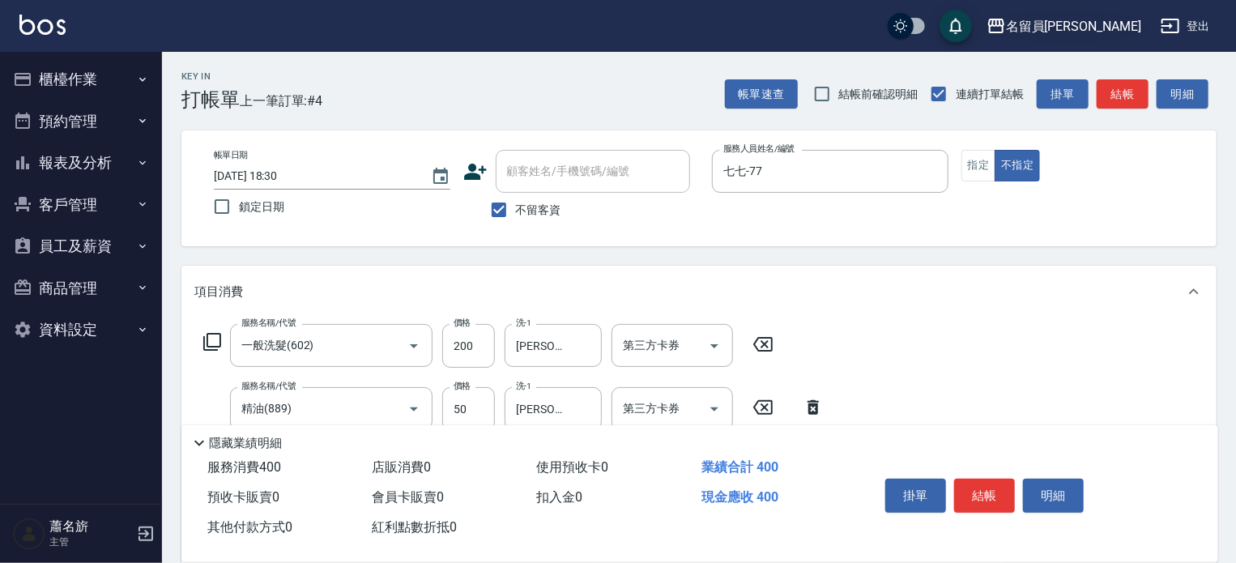
type input "剪髮(302)"
type input "130"
click at [1000, 485] on button "結帳" at bounding box center [984, 496] width 61 height 34
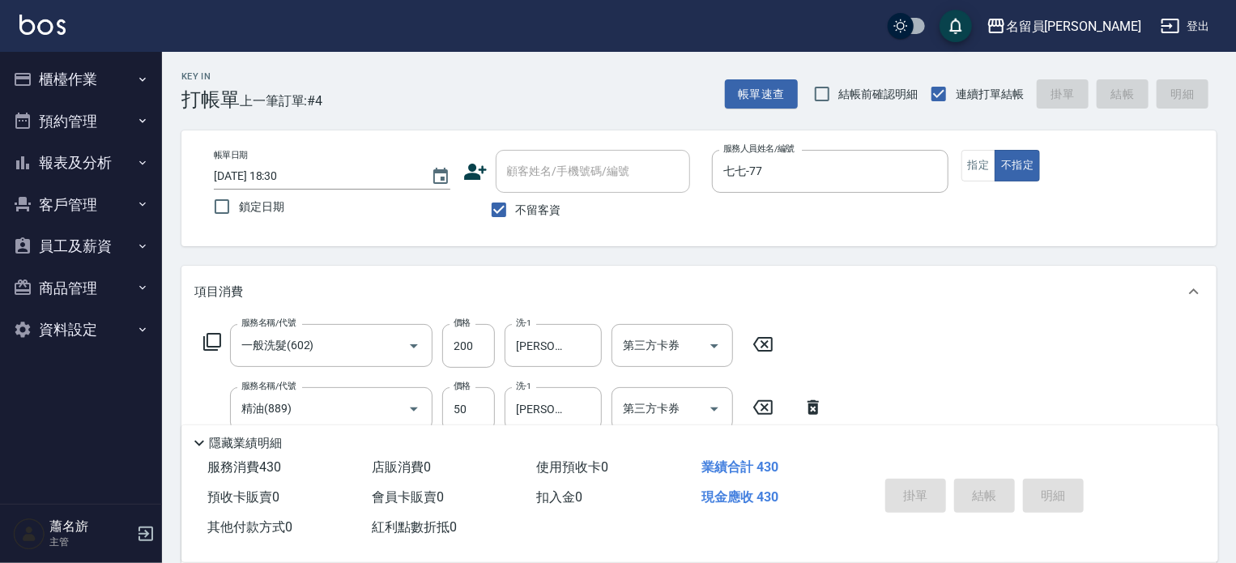
type input "[DATE] 19:53"
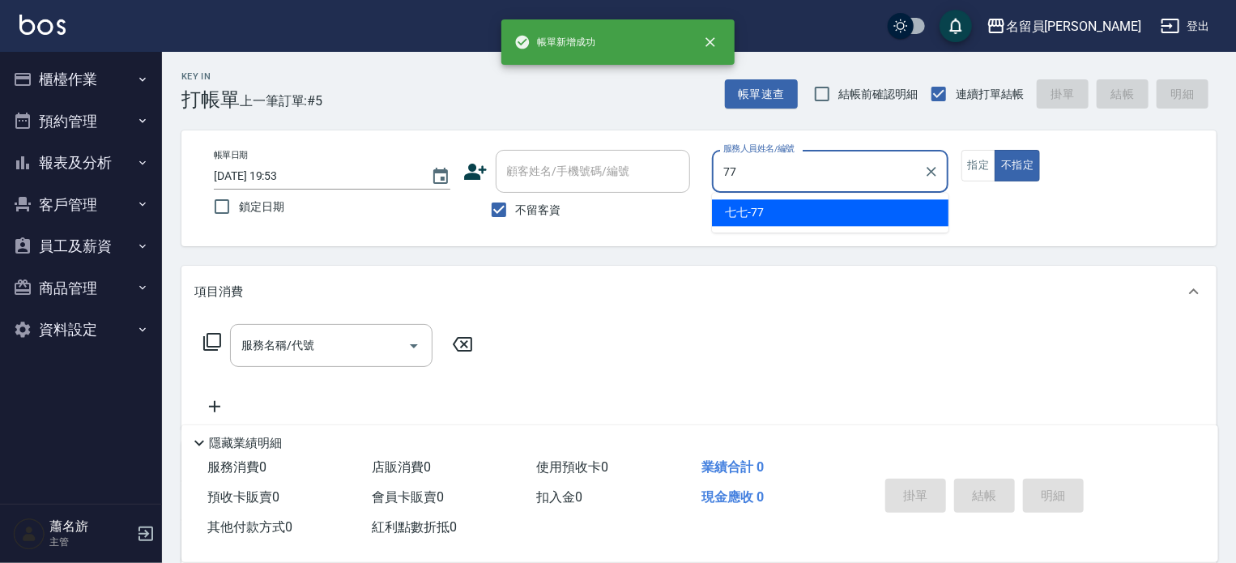
type input "七七-77"
type button "false"
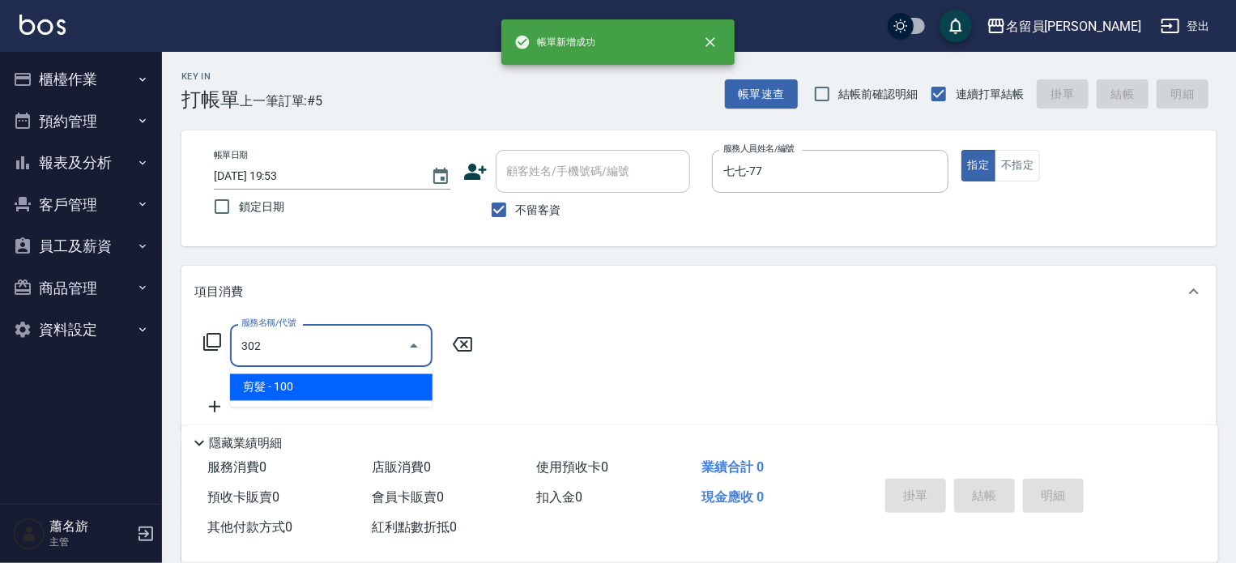
type input "剪髮(302)"
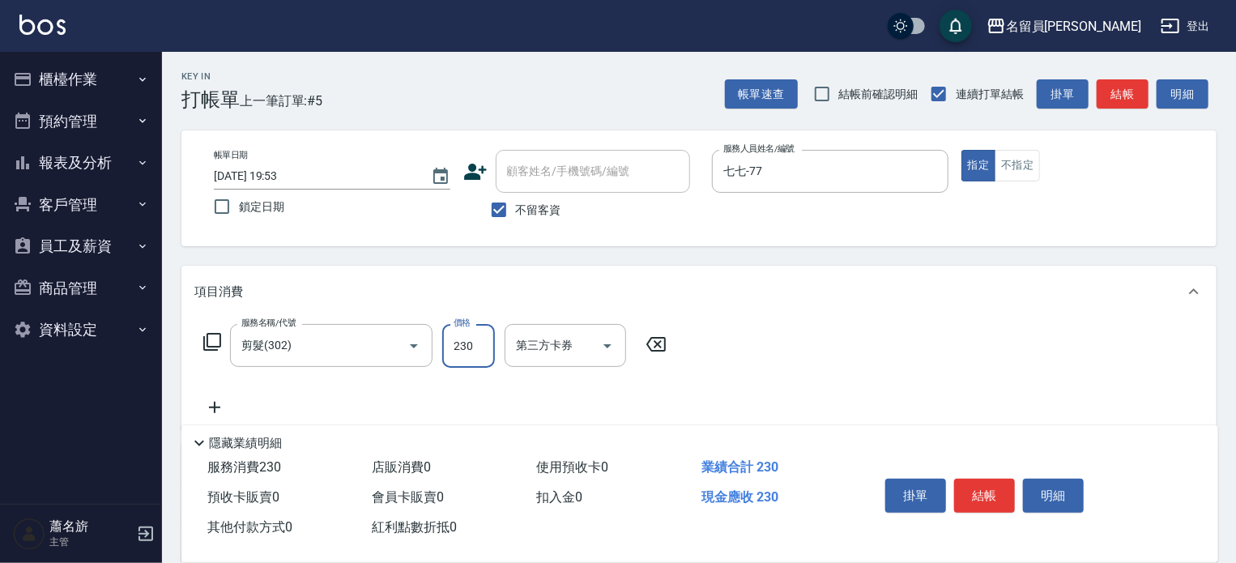
type input "230"
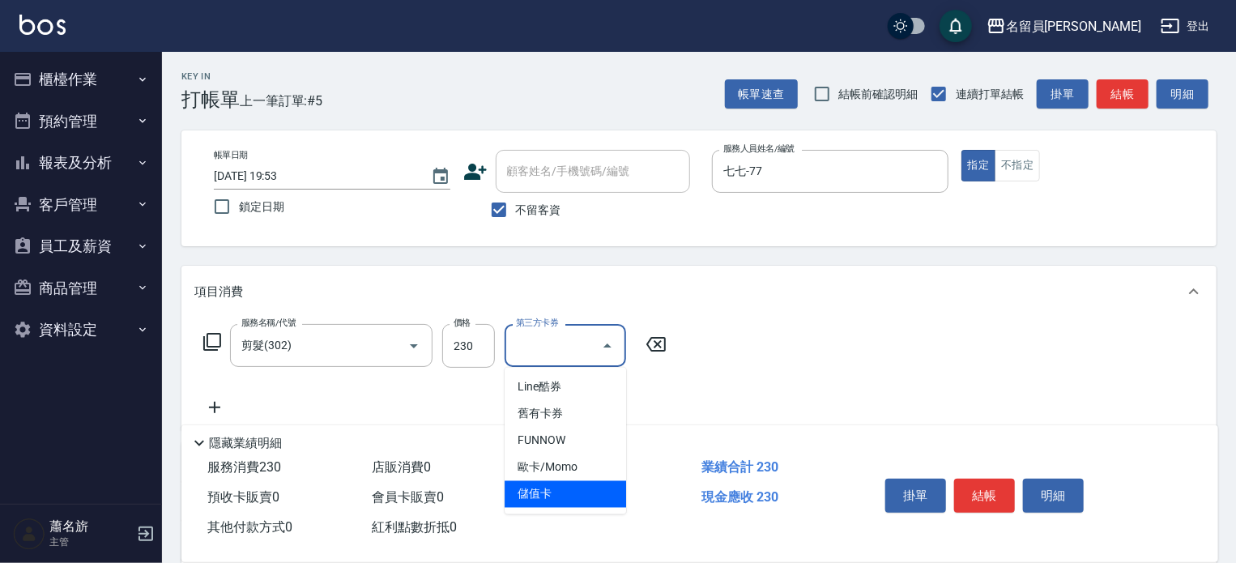
type input "儲值卡"
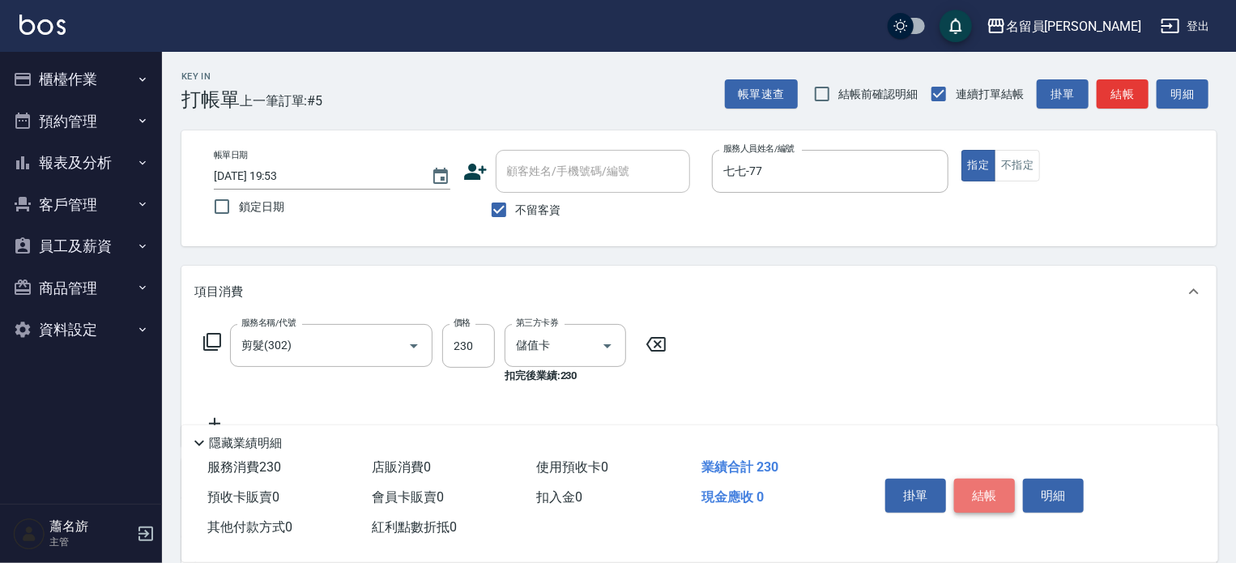
click at [985, 498] on button "結帳" at bounding box center [984, 496] width 61 height 34
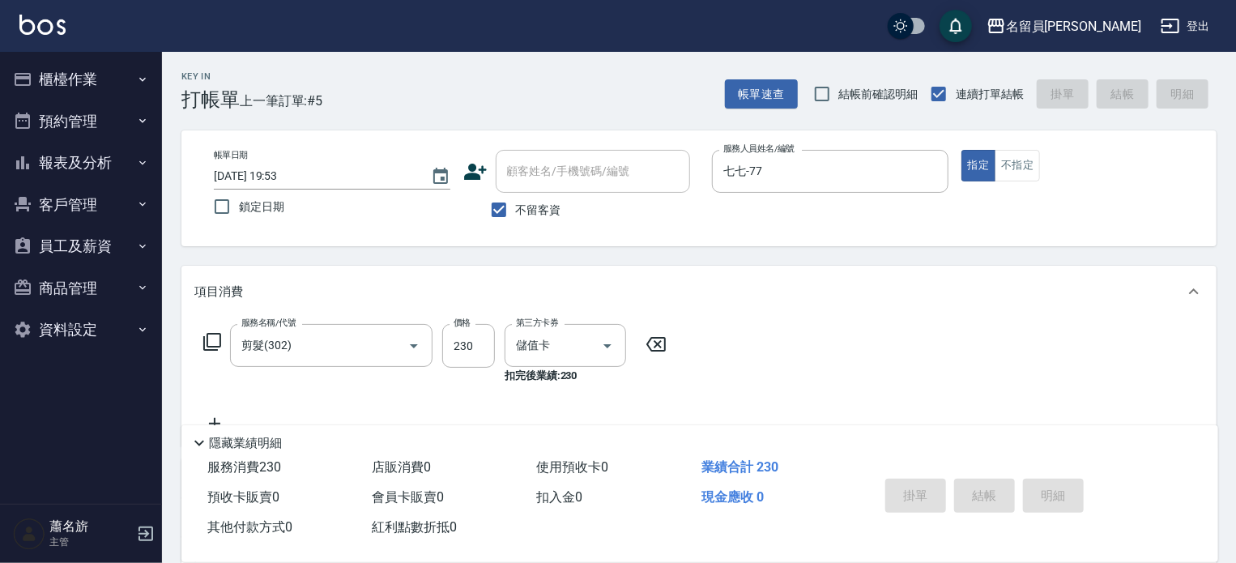
type input "[DATE] 19:54"
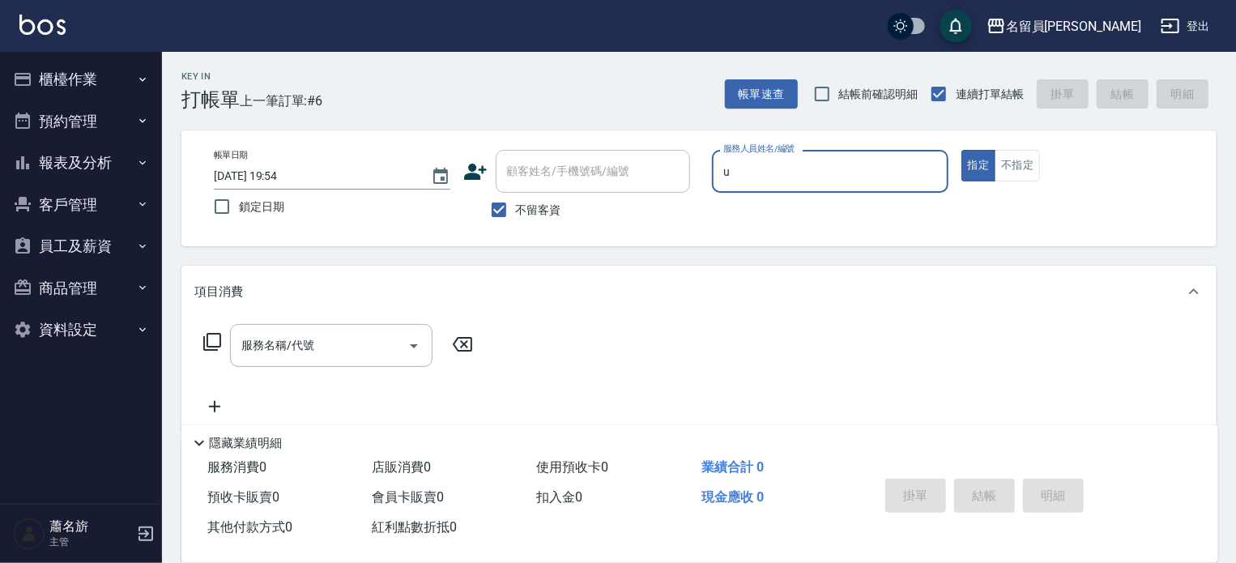
type input "una-u"
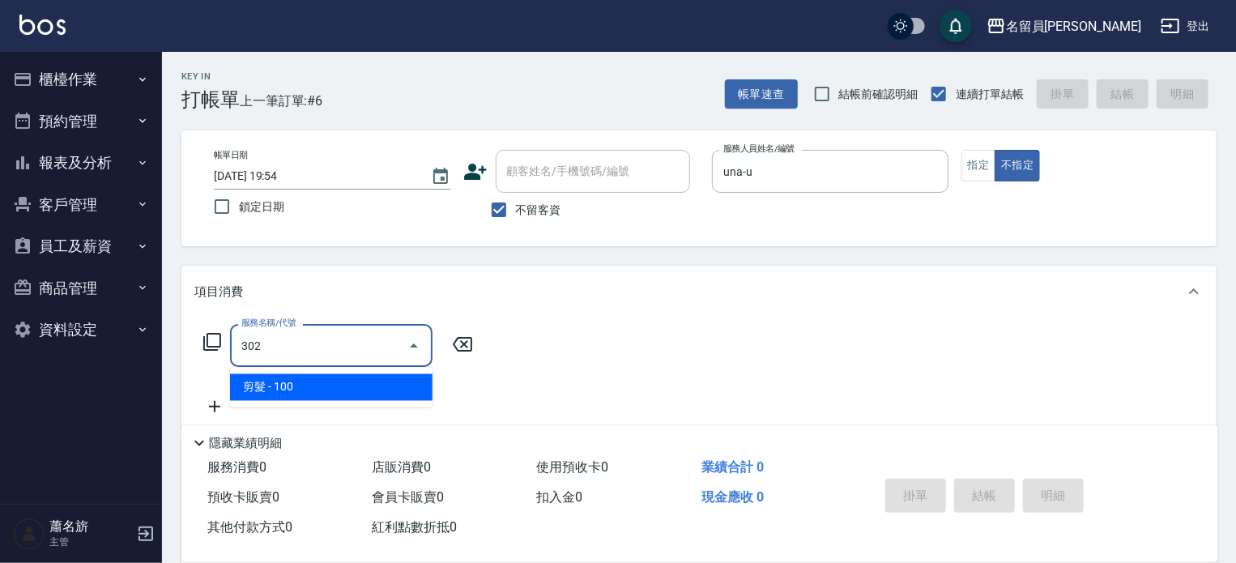
type input "剪髮(302)"
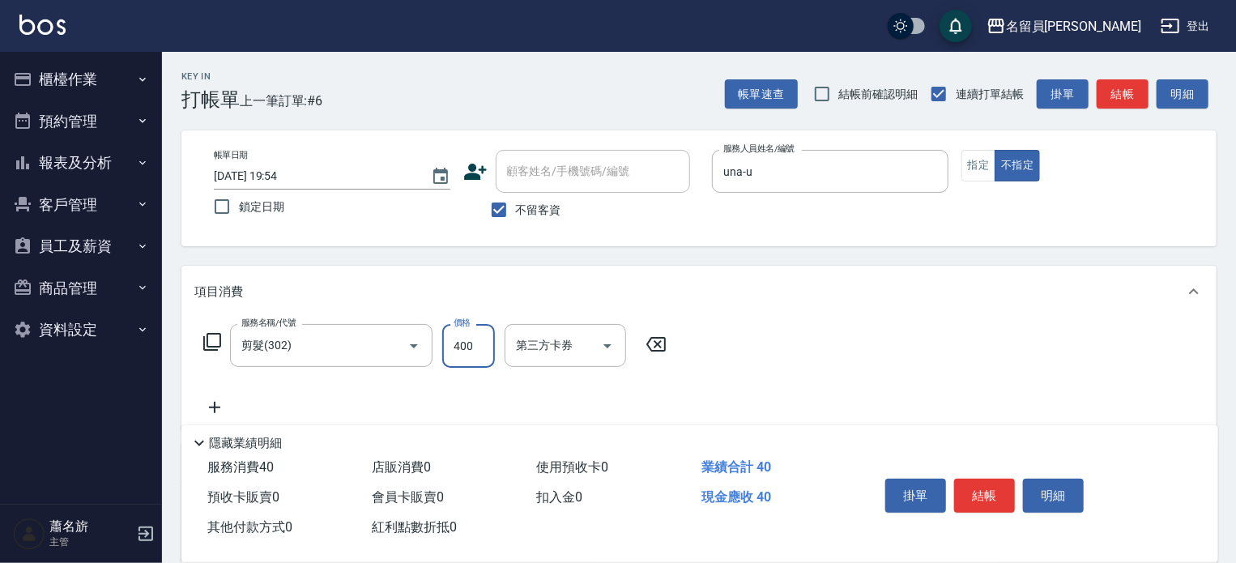
type input "400"
click at [972, 174] on button "指定" at bounding box center [979, 166] width 35 height 32
click at [982, 479] on button "結帳" at bounding box center [984, 496] width 61 height 34
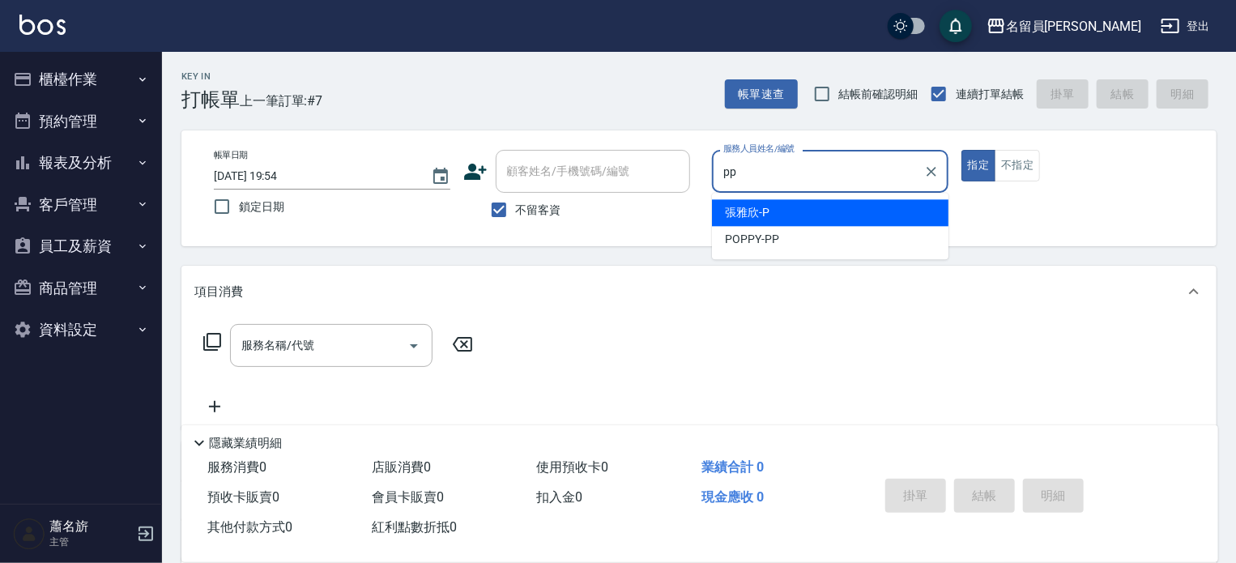
type input "POPPY-PP"
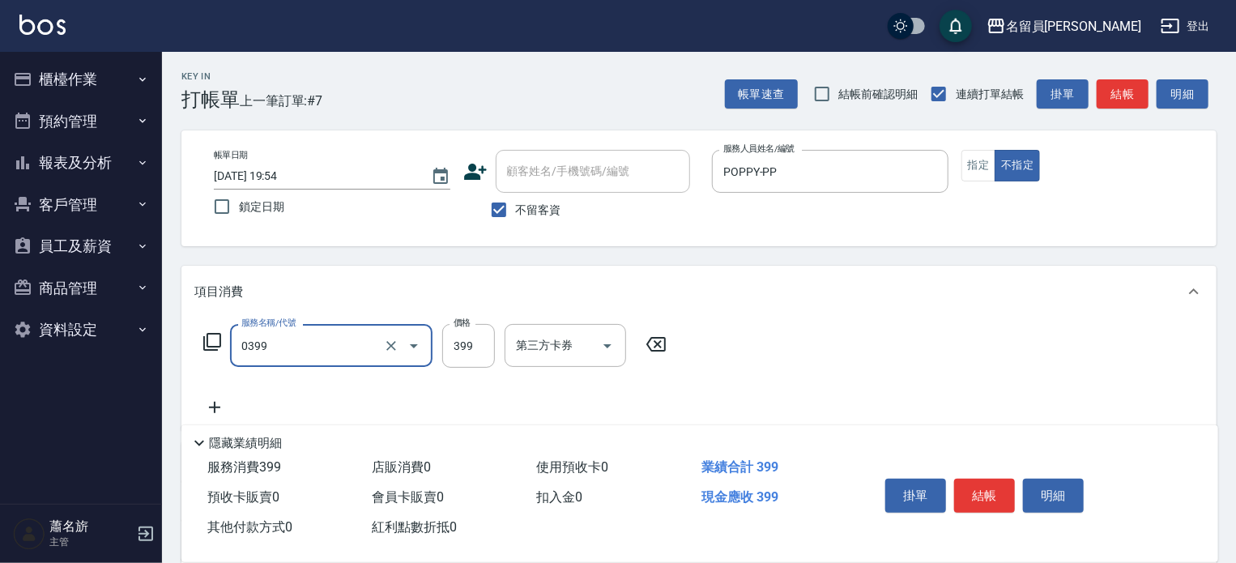
type input "海鹽SPA(0399)"
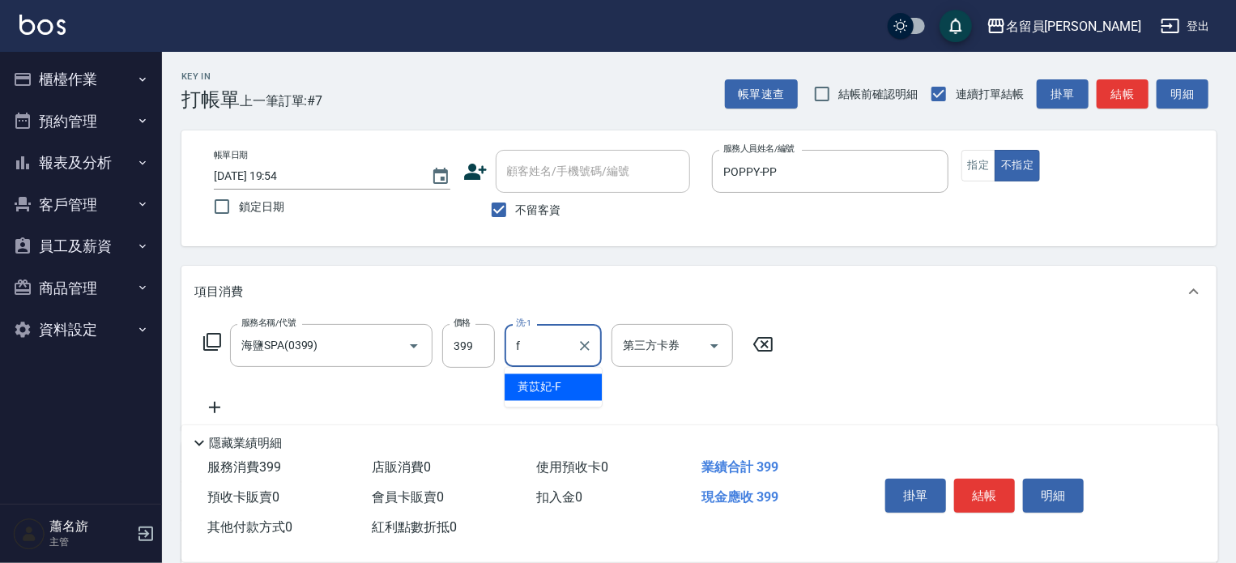
type input "[PERSON_NAME]-F"
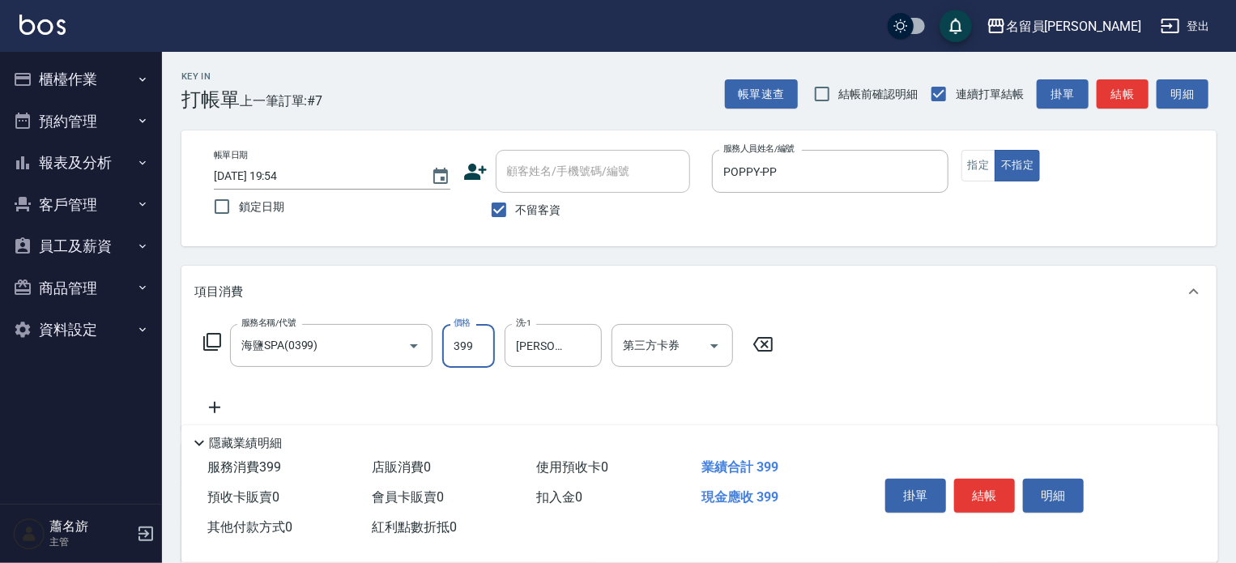
click at [489, 333] on input "399" at bounding box center [468, 346] width 53 height 44
type input "400"
click at [1004, 498] on button "結帳" at bounding box center [984, 496] width 61 height 34
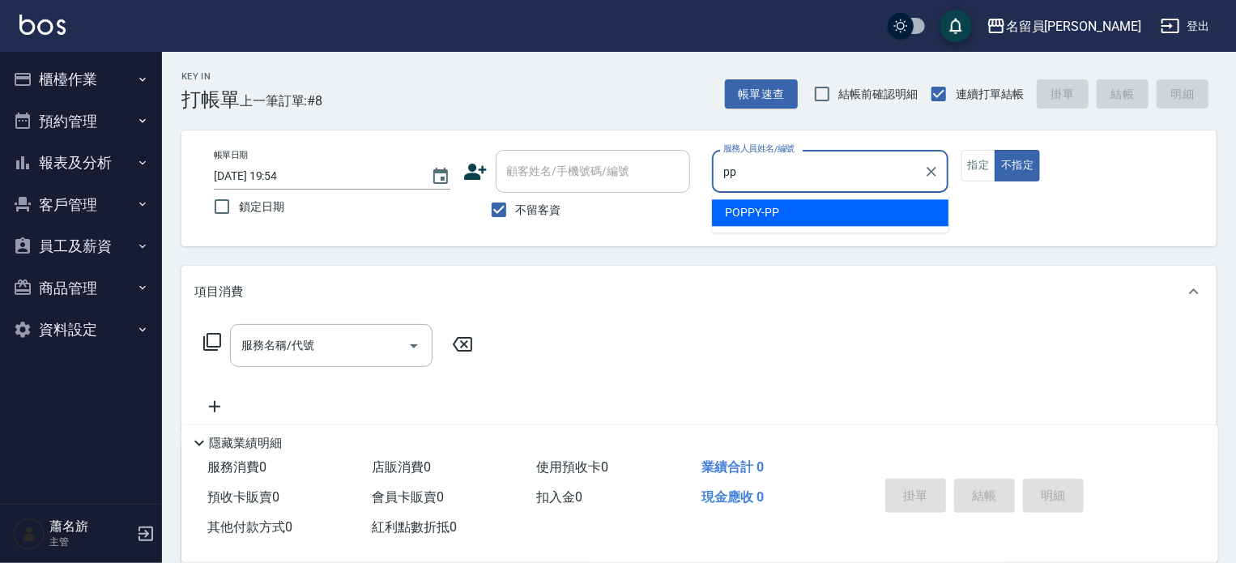
type input "POPPY-PP"
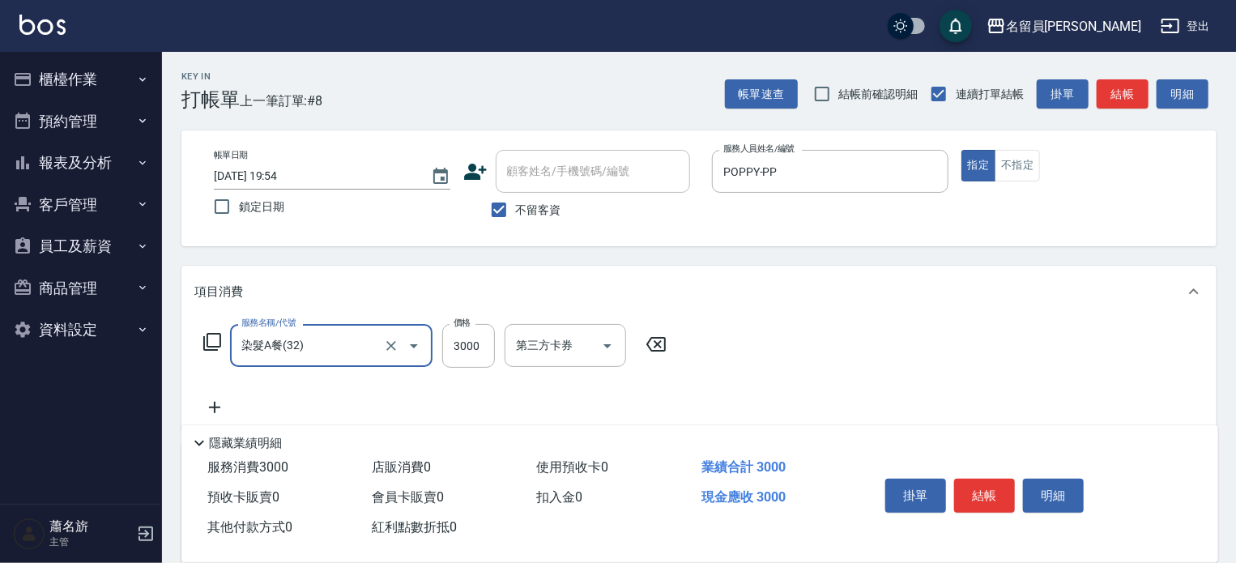
type input "染髮A餐(32)"
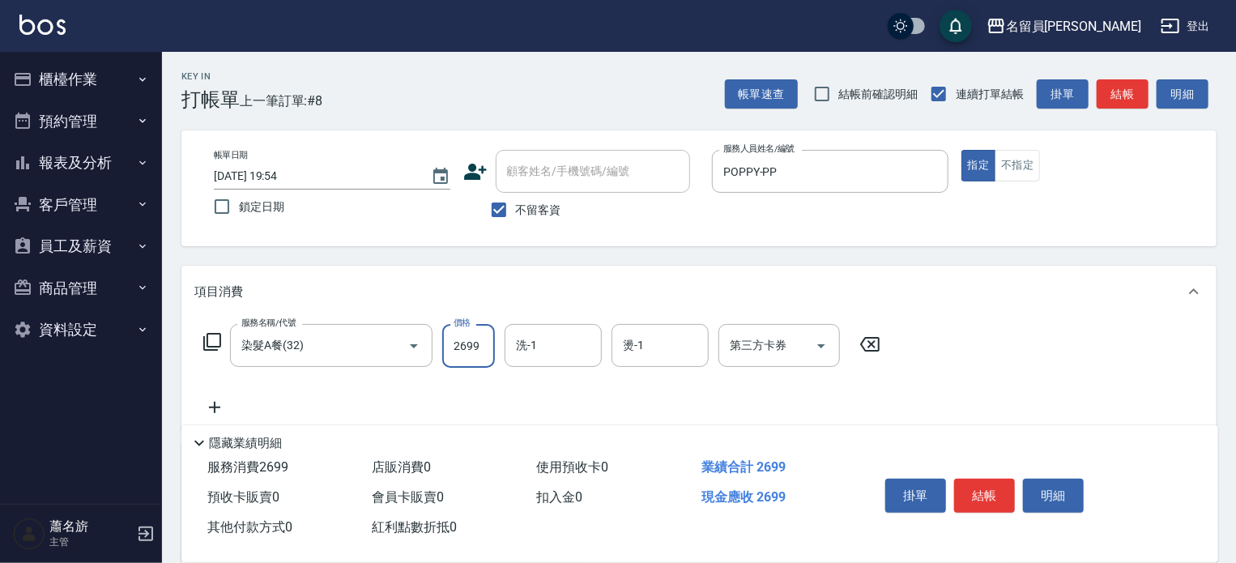
type input "2699"
click at [1004, 489] on button "結帳" at bounding box center [984, 496] width 61 height 34
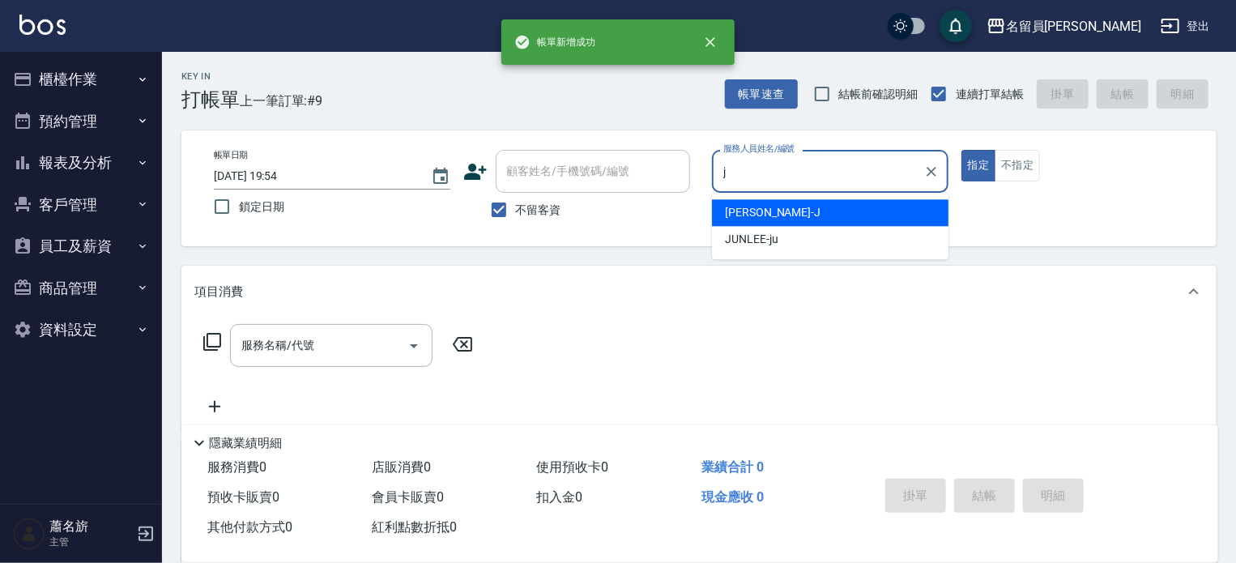
type input "[PERSON_NAME]"
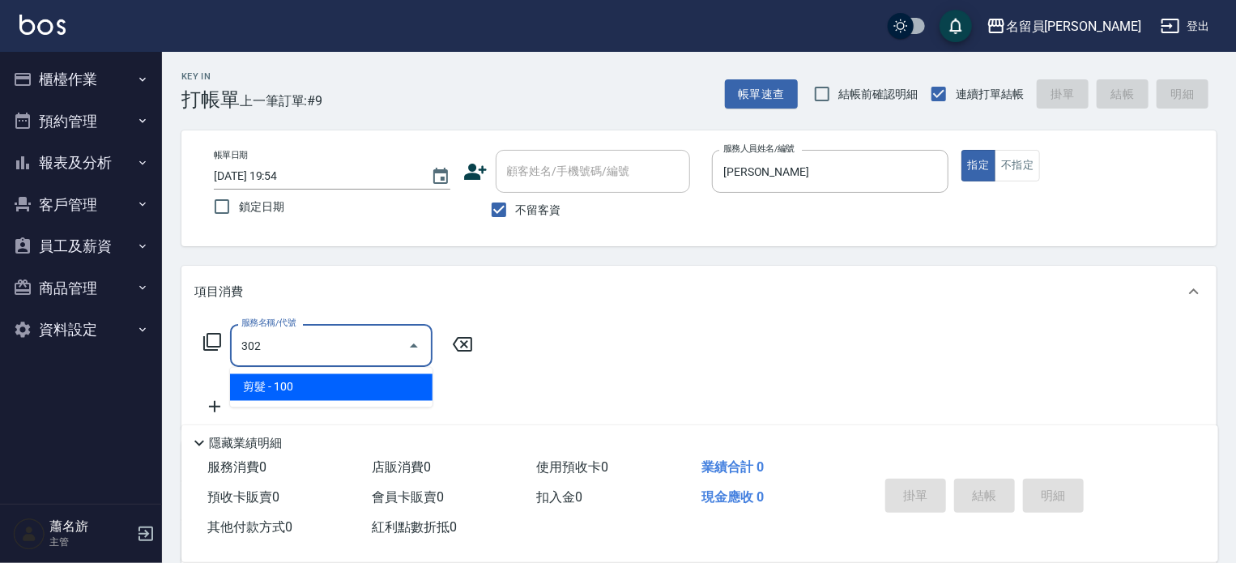
type input "剪髮(302)"
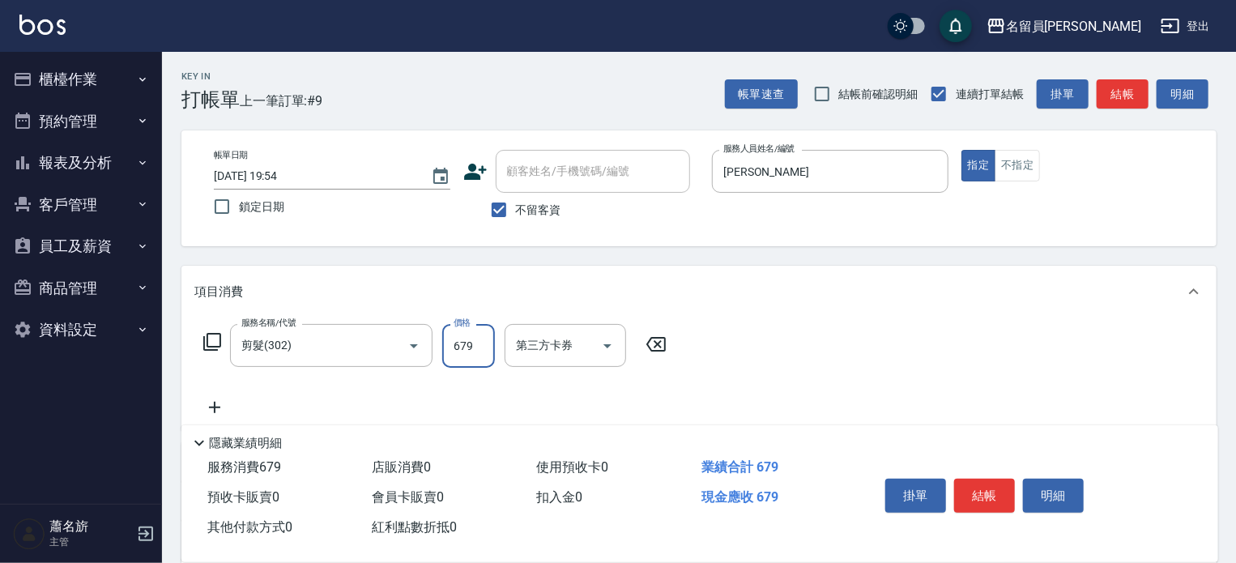
type input "679"
click at [1001, 167] on button "不指定" at bounding box center [1017, 166] width 45 height 32
click at [1003, 496] on button "結帳" at bounding box center [984, 496] width 61 height 34
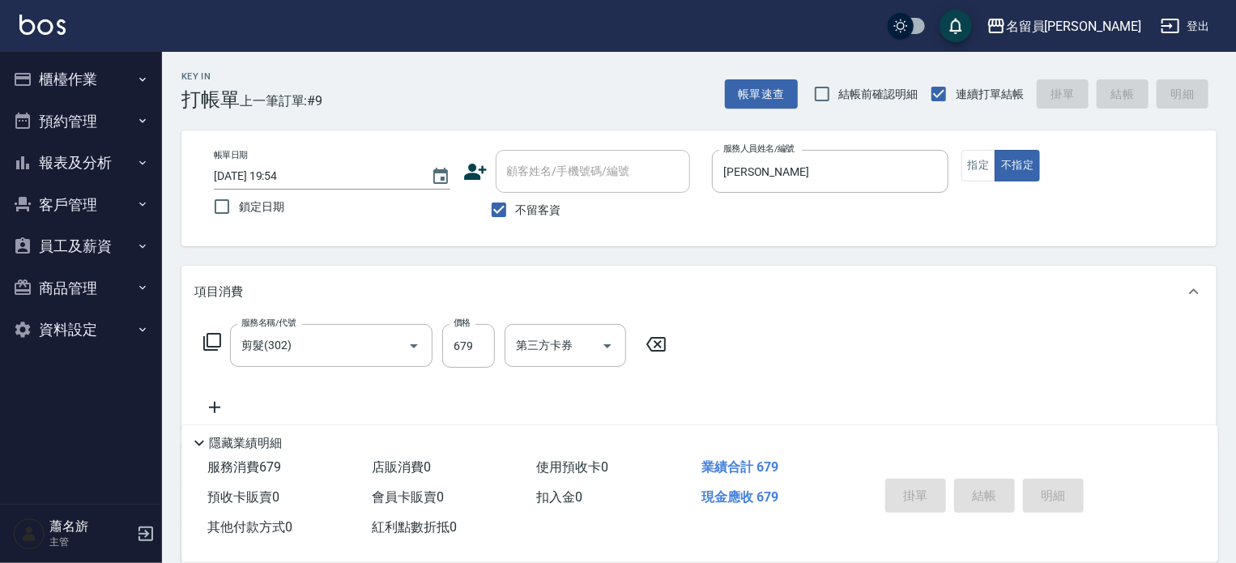
type input "[DATE] 19:55"
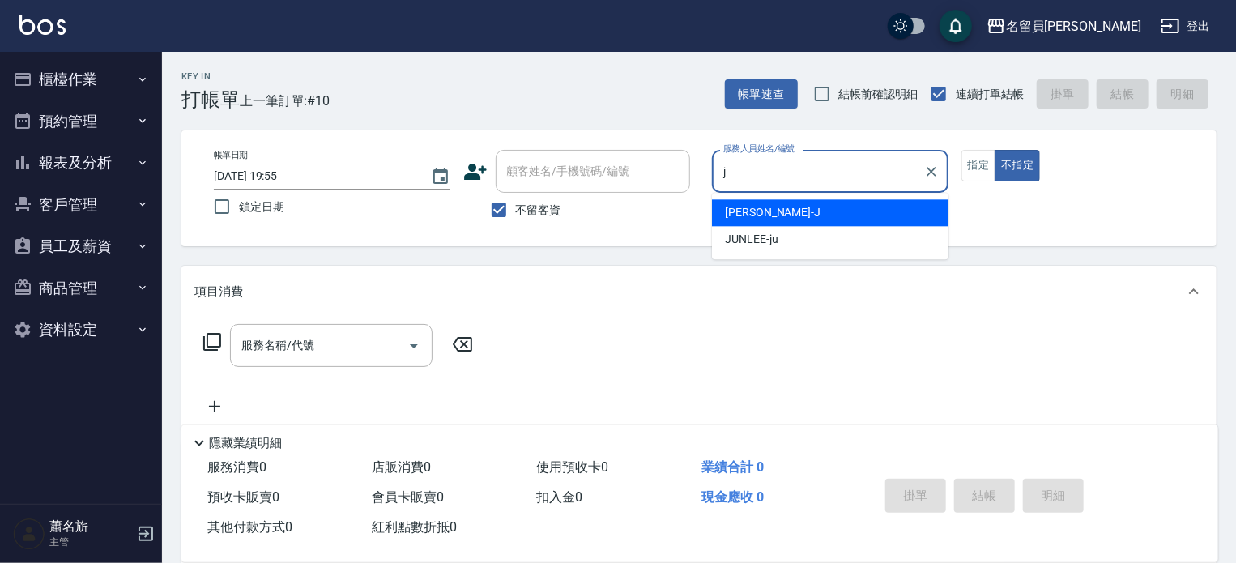
type input "[PERSON_NAME]"
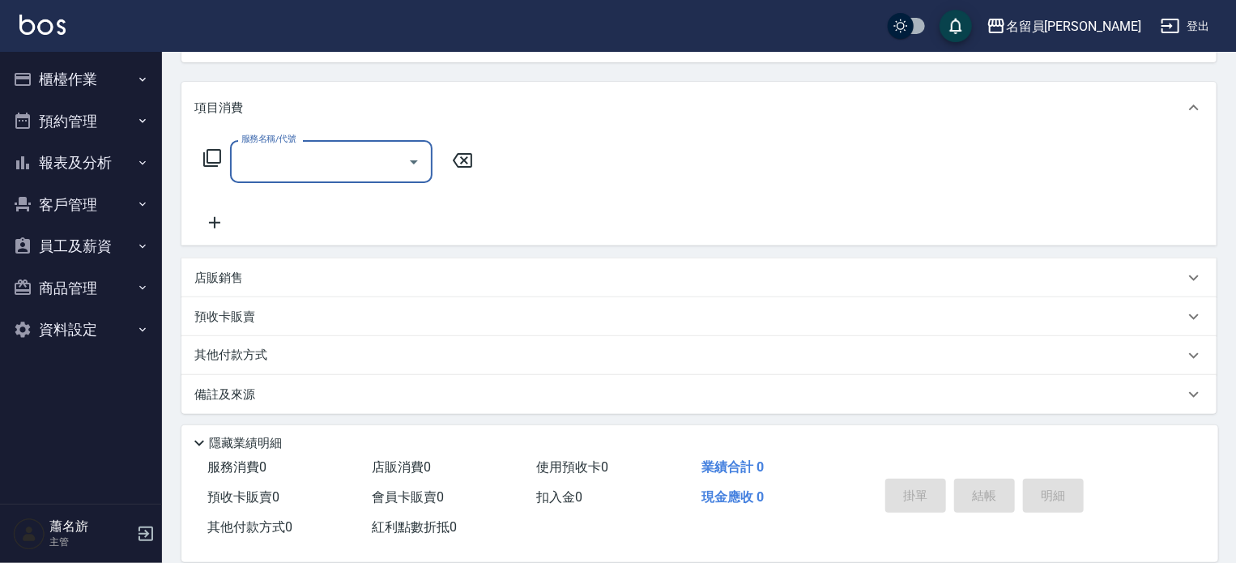
scroll to position [188, 0]
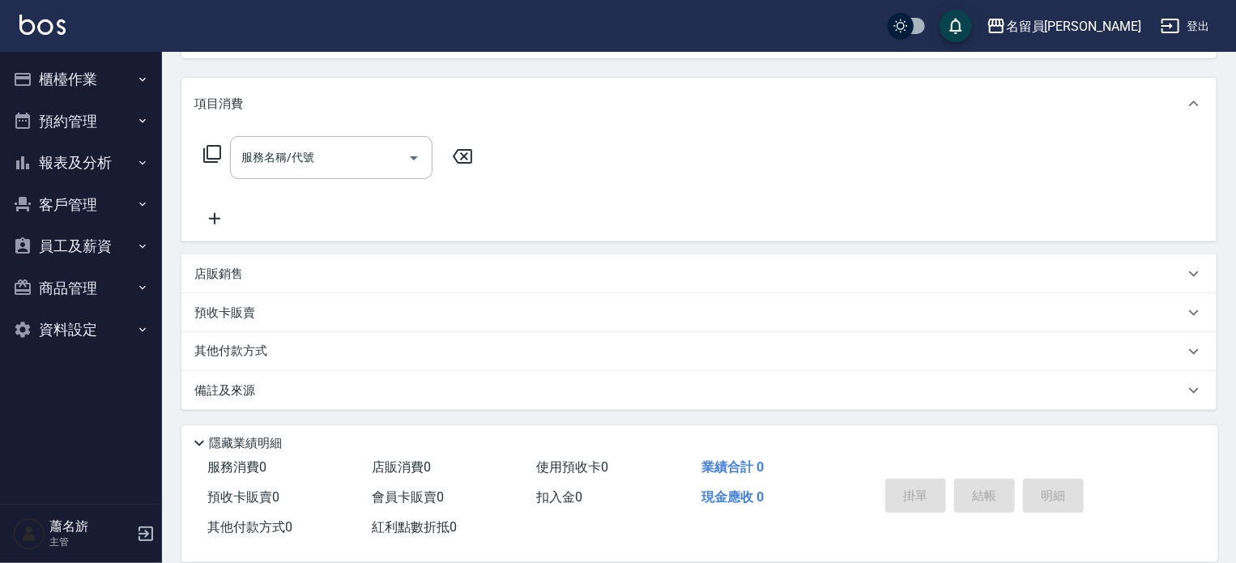
click at [495, 266] on div "店販銷售" at bounding box center [689, 274] width 990 height 17
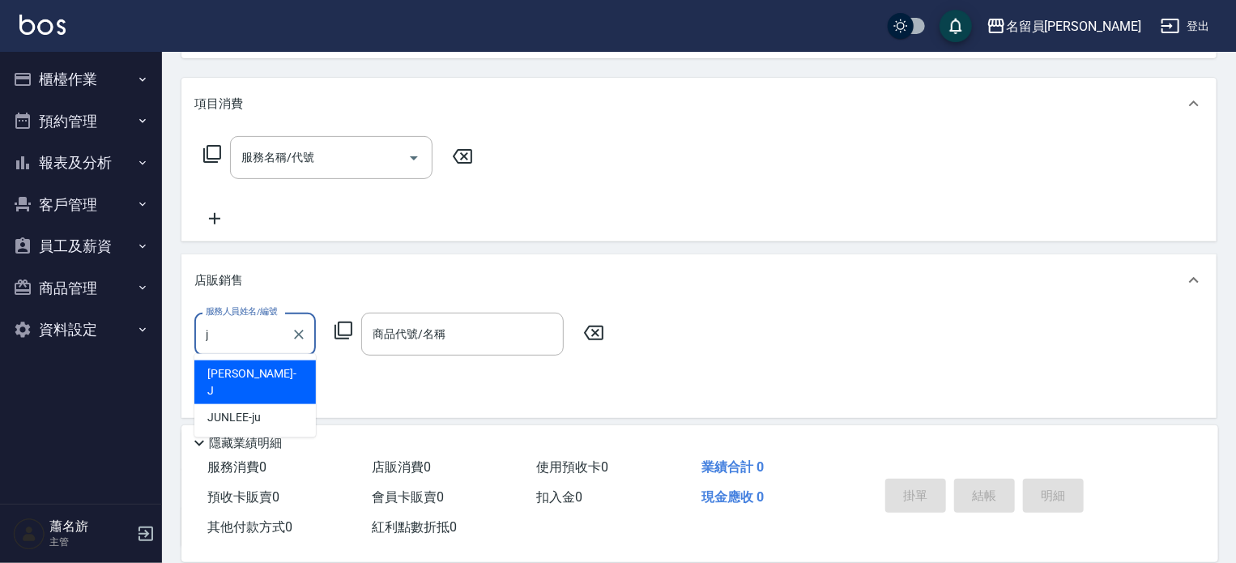
scroll to position [0, 0]
type input "[PERSON_NAME]"
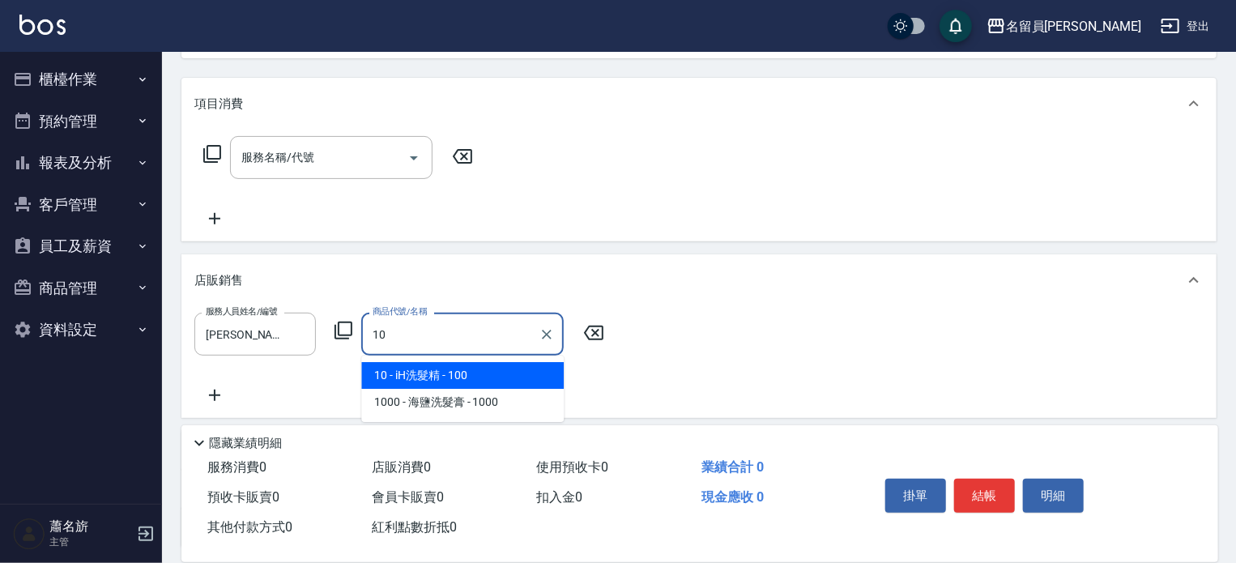
type input "iH洗髮精"
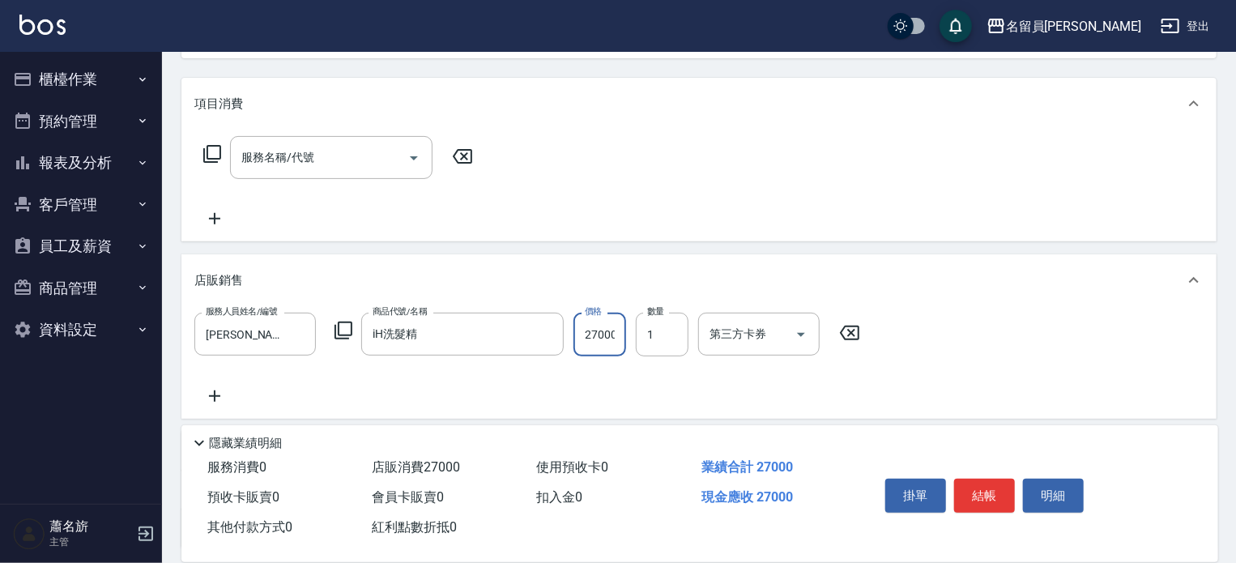
scroll to position [0, 1]
type input "27000"
click at [984, 493] on button "結帳" at bounding box center [984, 496] width 61 height 34
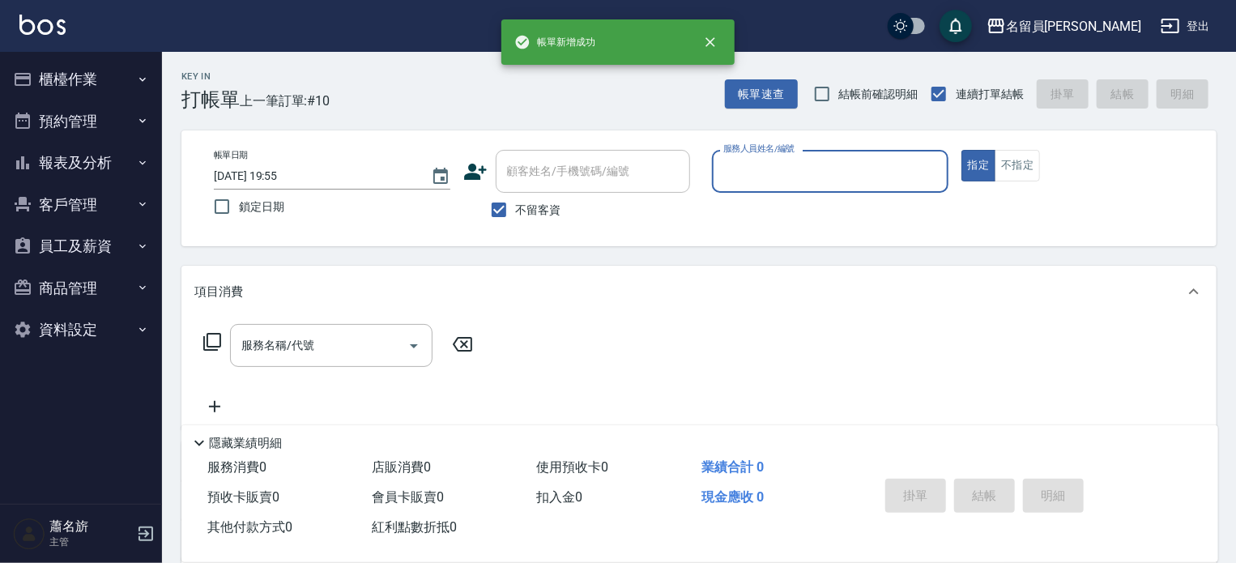
scroll to position [0, 0]
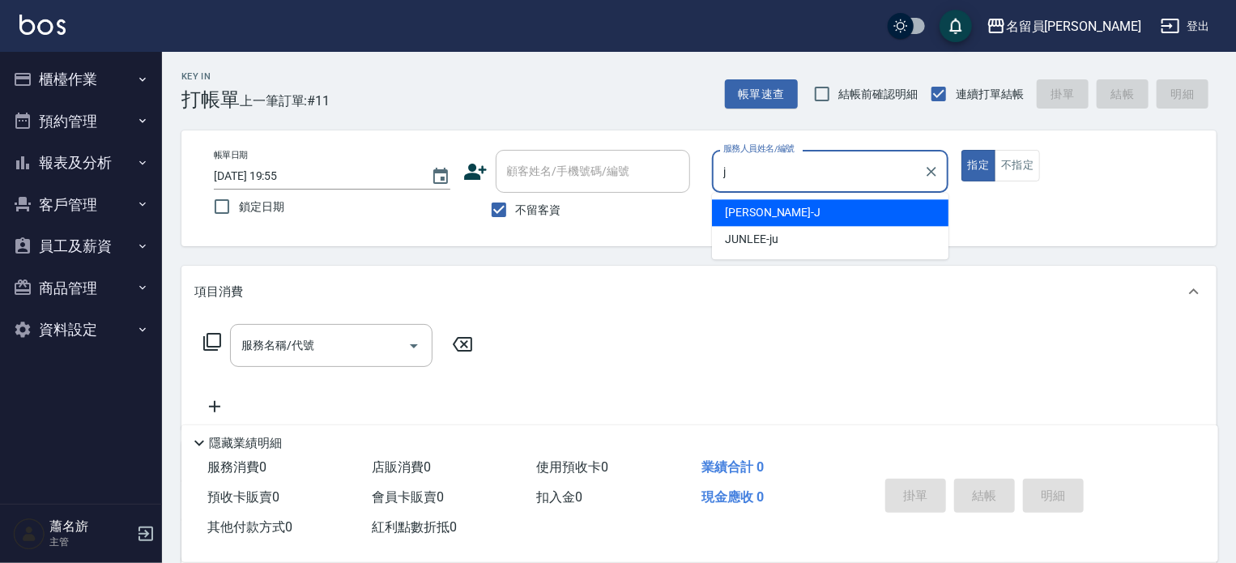
type input "[PERSON_NAME]"
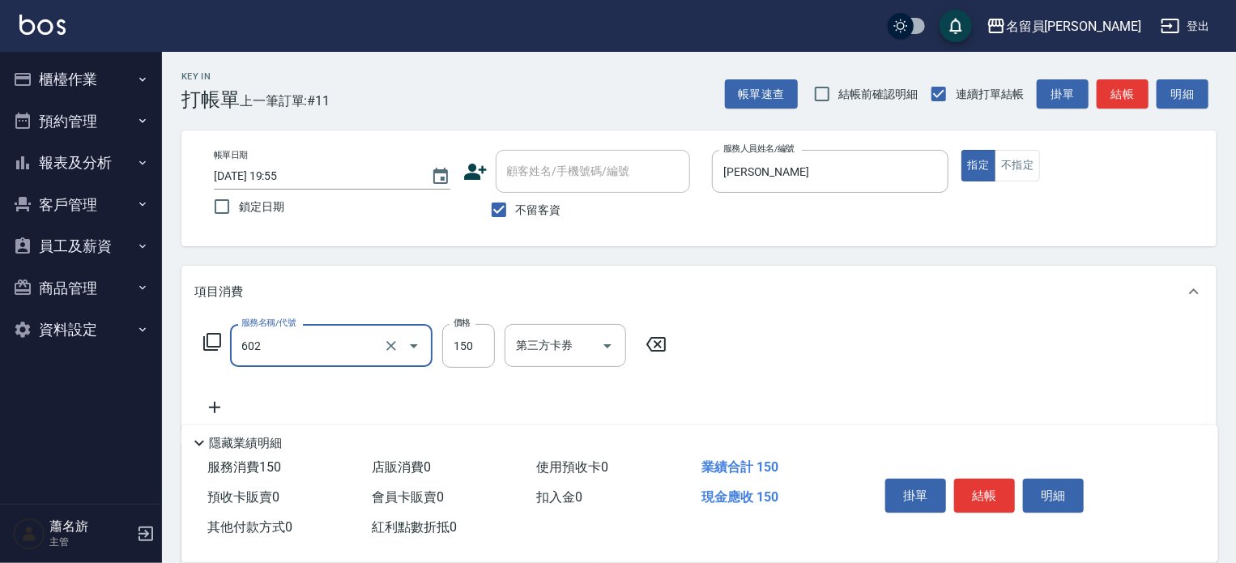
type input "一般洗髮(602)"
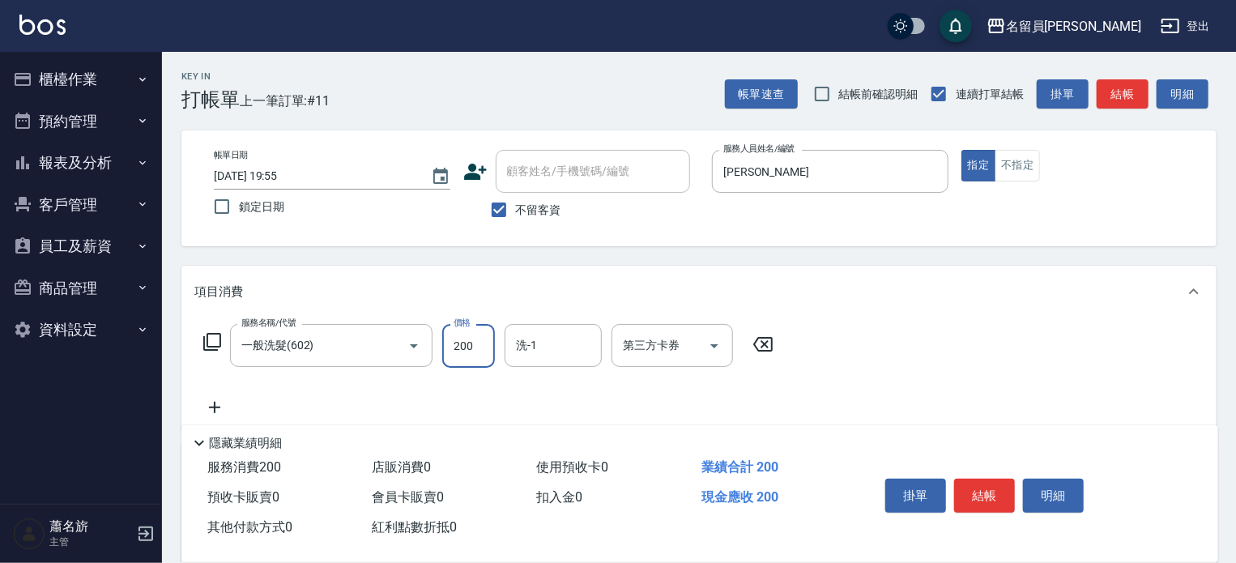
type input "200"
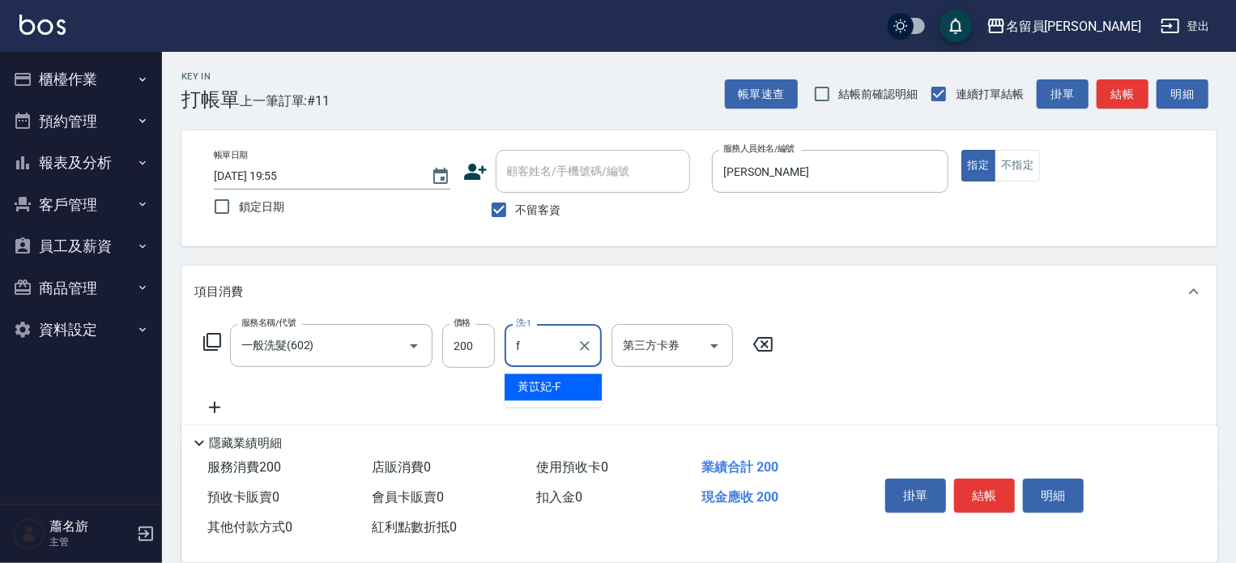
type input "[PERSON_NAME]-F"
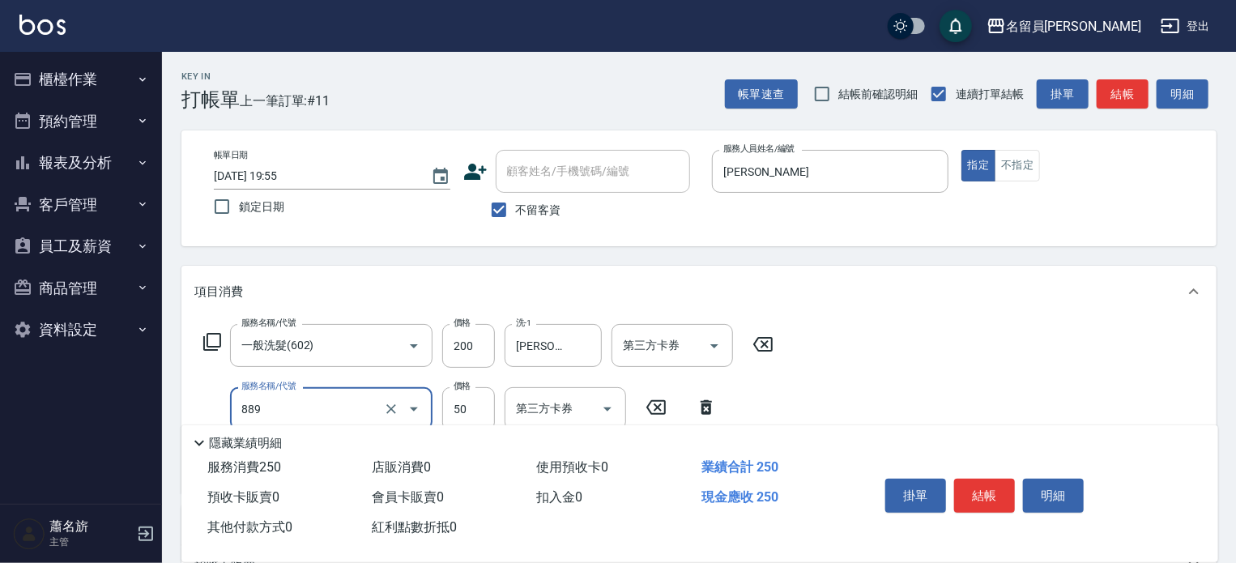
type input "精油(889)"
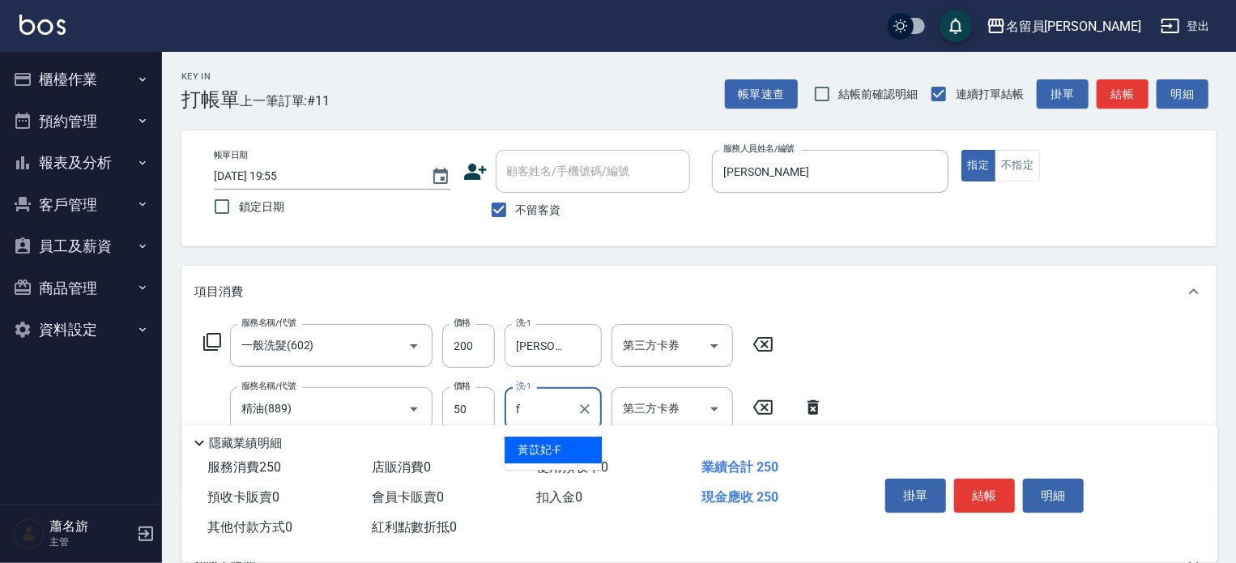
type input "[PERSON_NAME]-F"
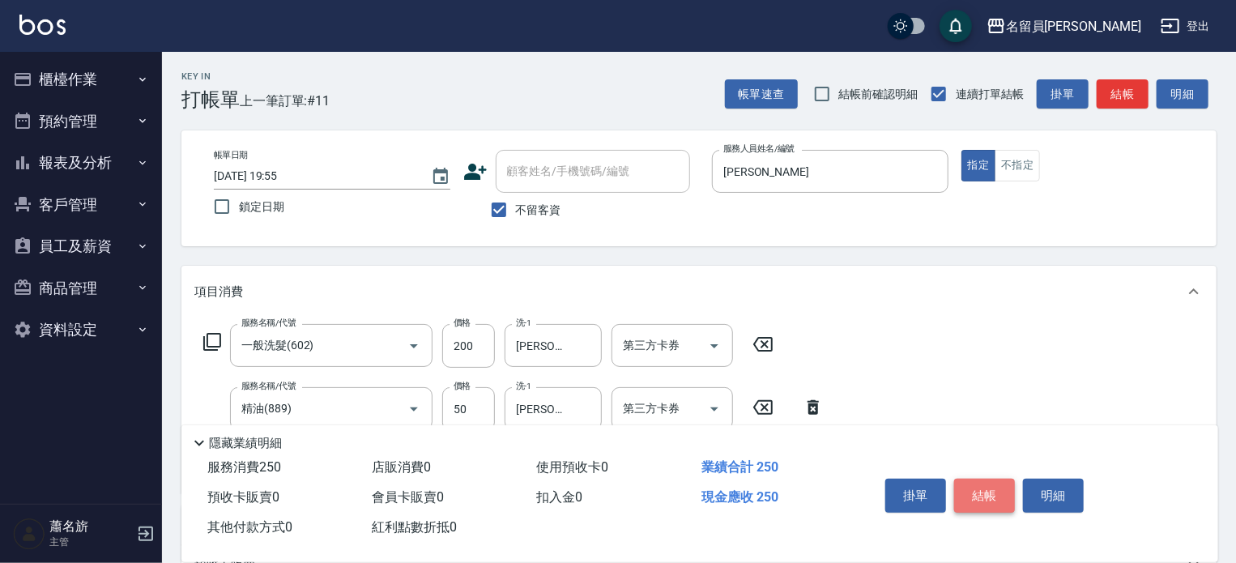
click at [971, 488] on button "結帳" at bounding box center [984, 496] width 61 height 34
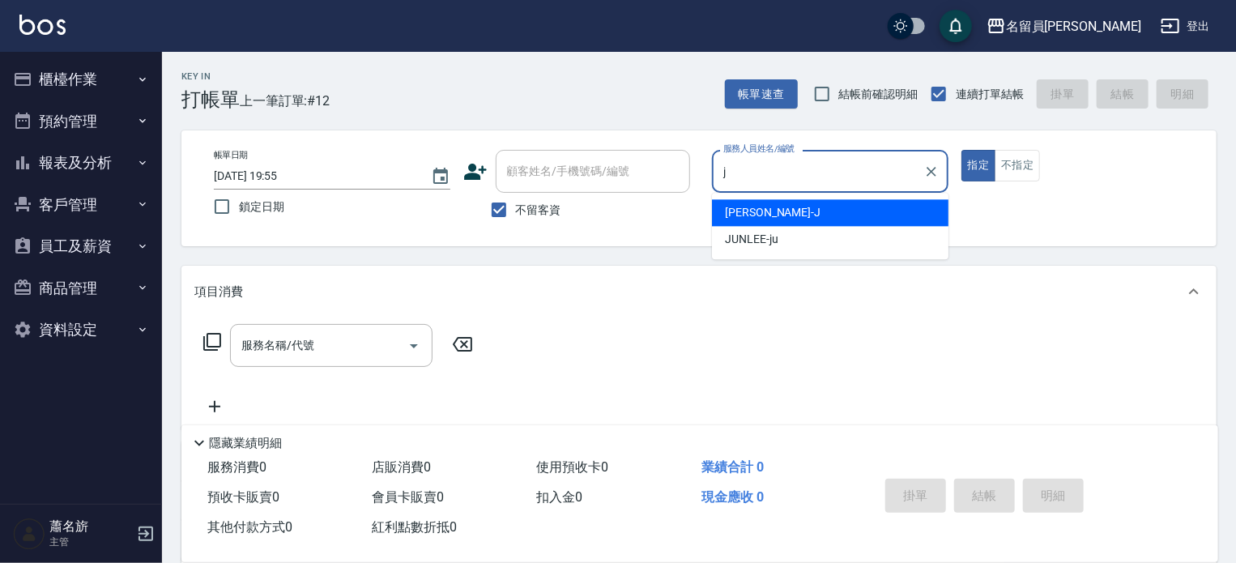
type input "[PERSON_NAME]"
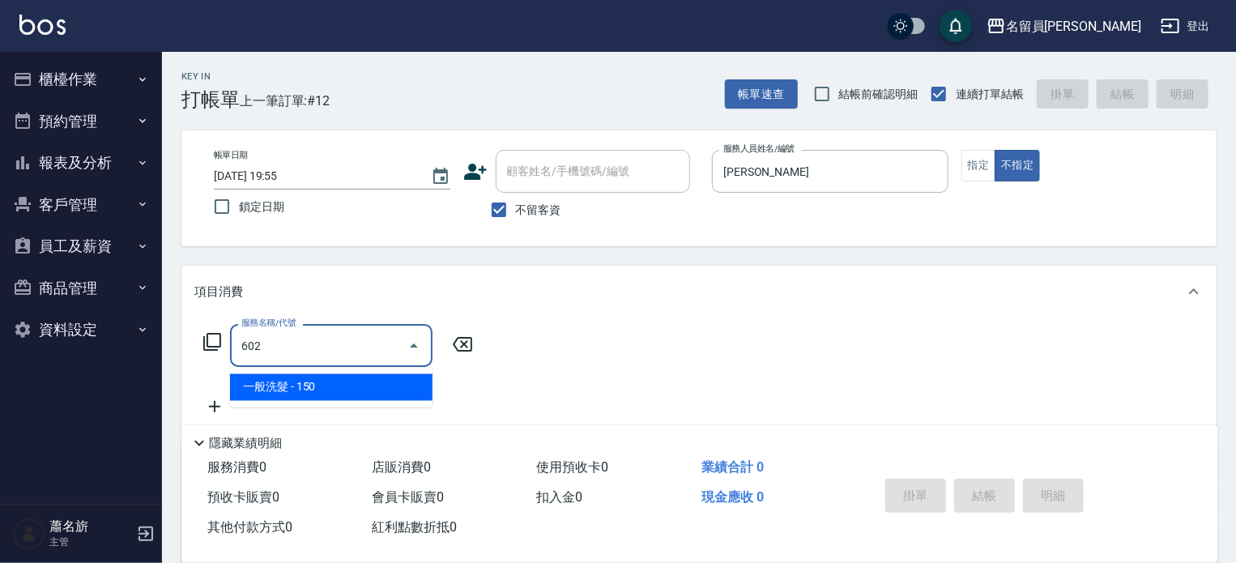
type input "一般洗髮(602)"
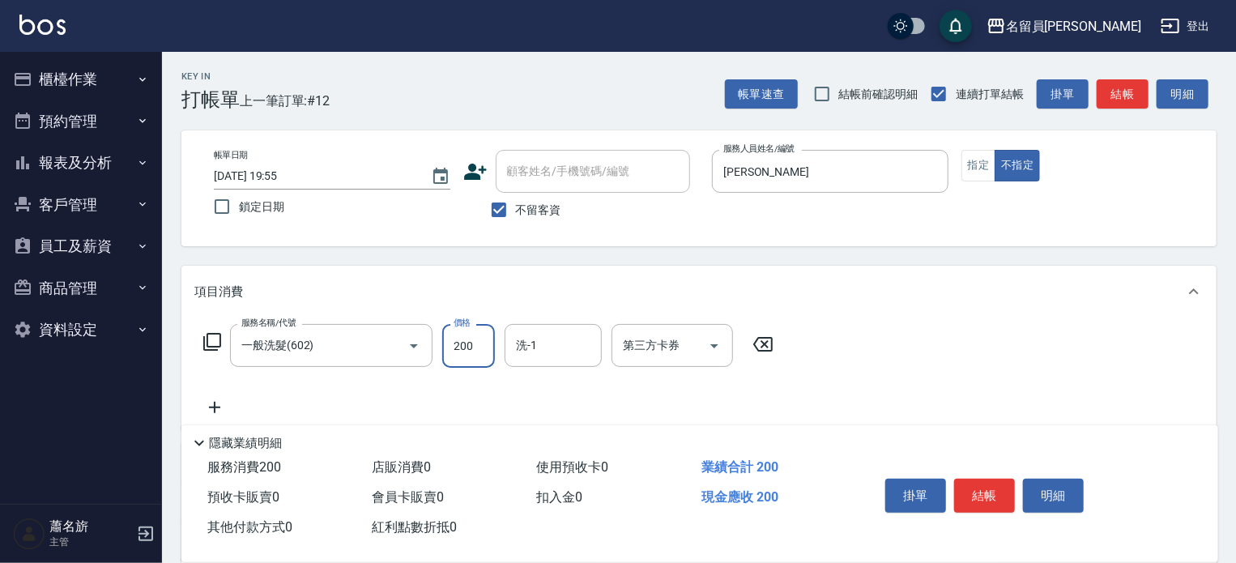
type input "200"
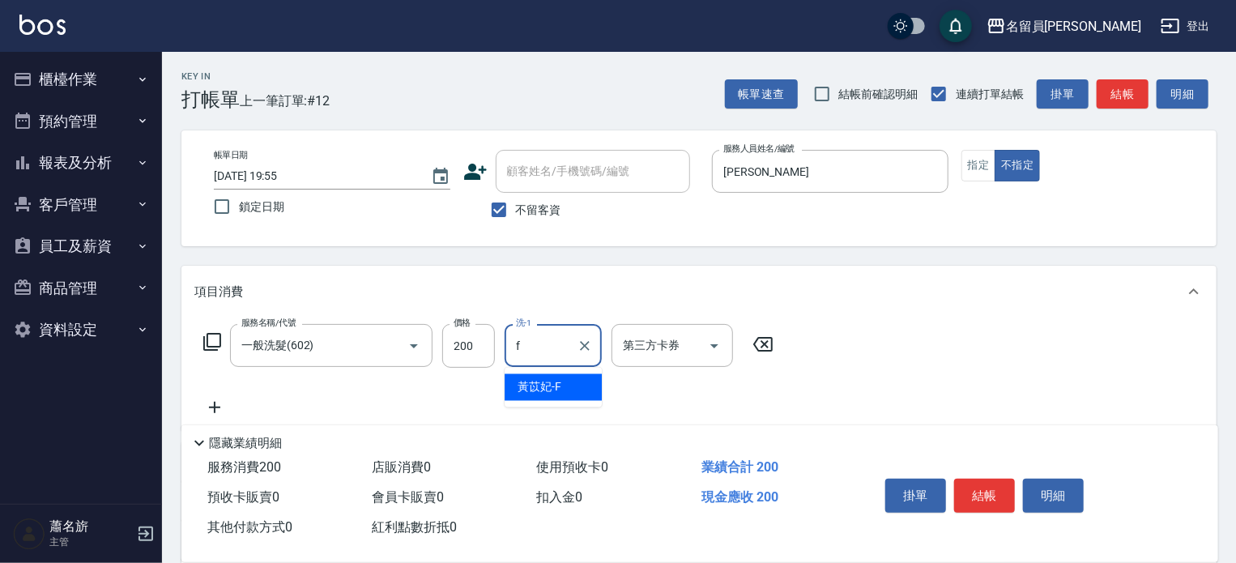
type input "[PERSON_NAME]-F"
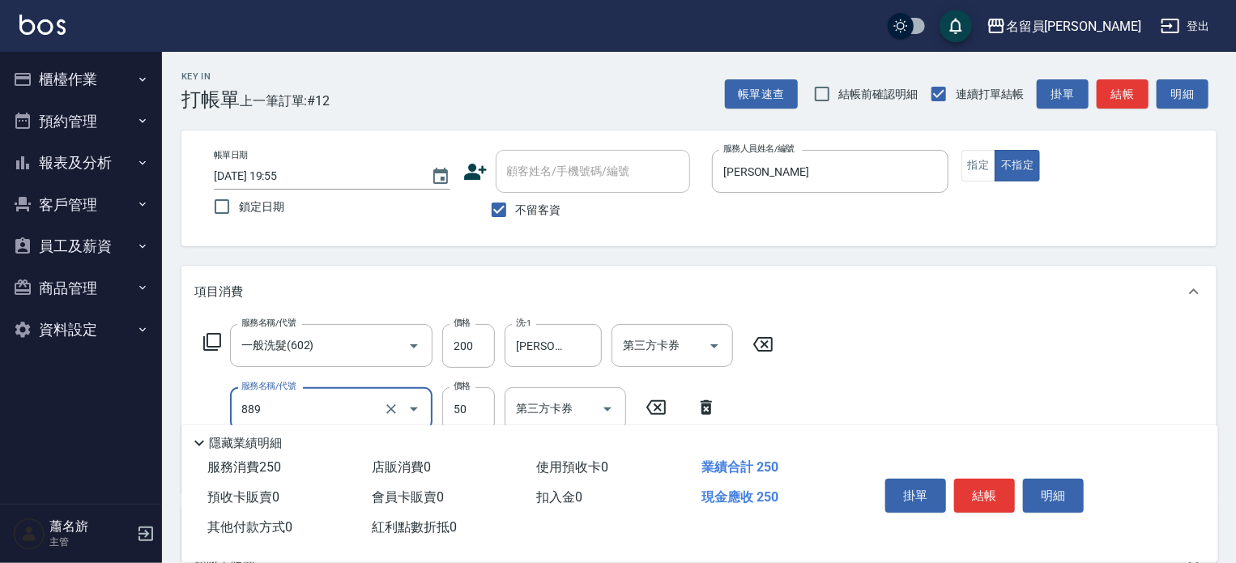
type input "精油(889)"
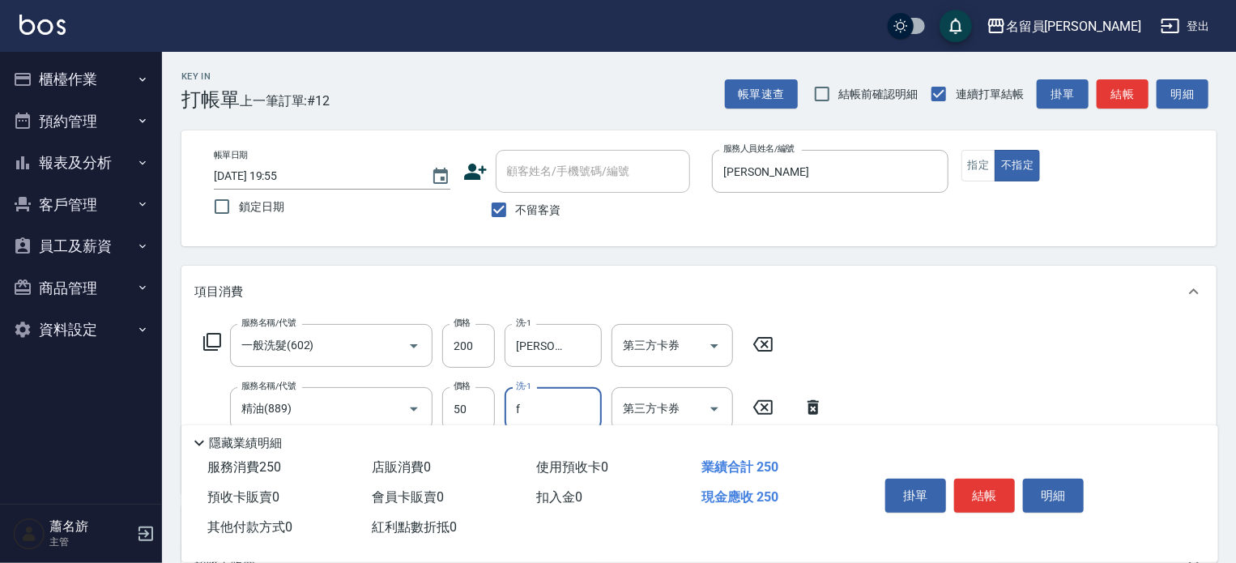
type input "[PERSON_NAME]-F"
type input "瞬間保養(415)"
type input "[PERSON_NAME]-F"
click at [988, 479] on button "結帳" at bounding box center [984, 496] width 61 height 34
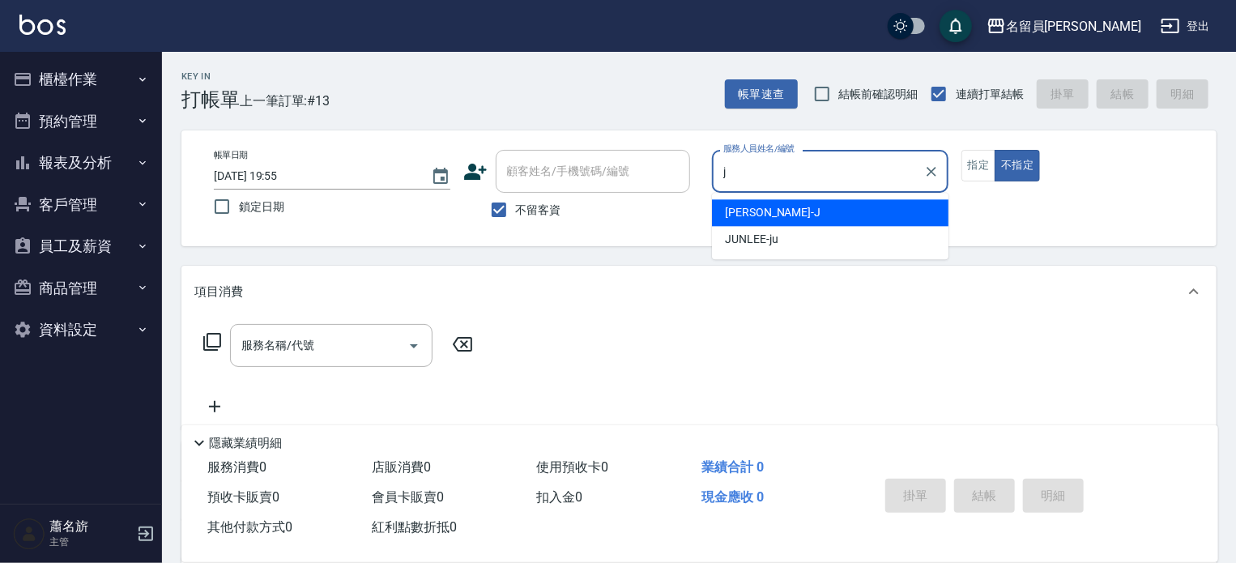
type input "[PERSON_NAME]"
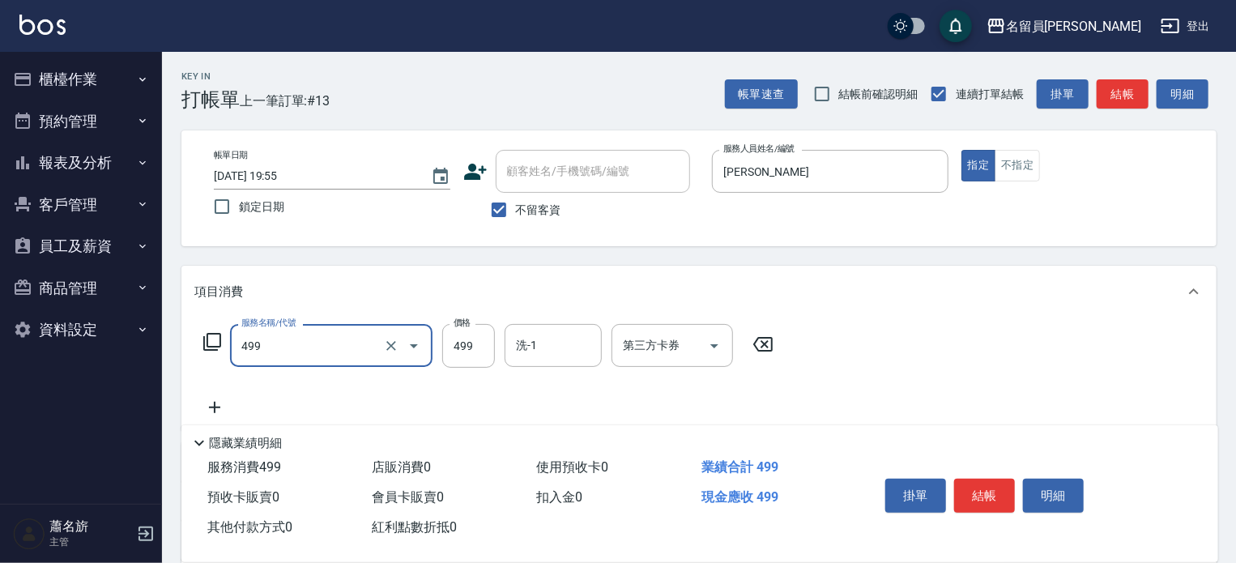
type input "去角質洗髮(499)"
type input "679"
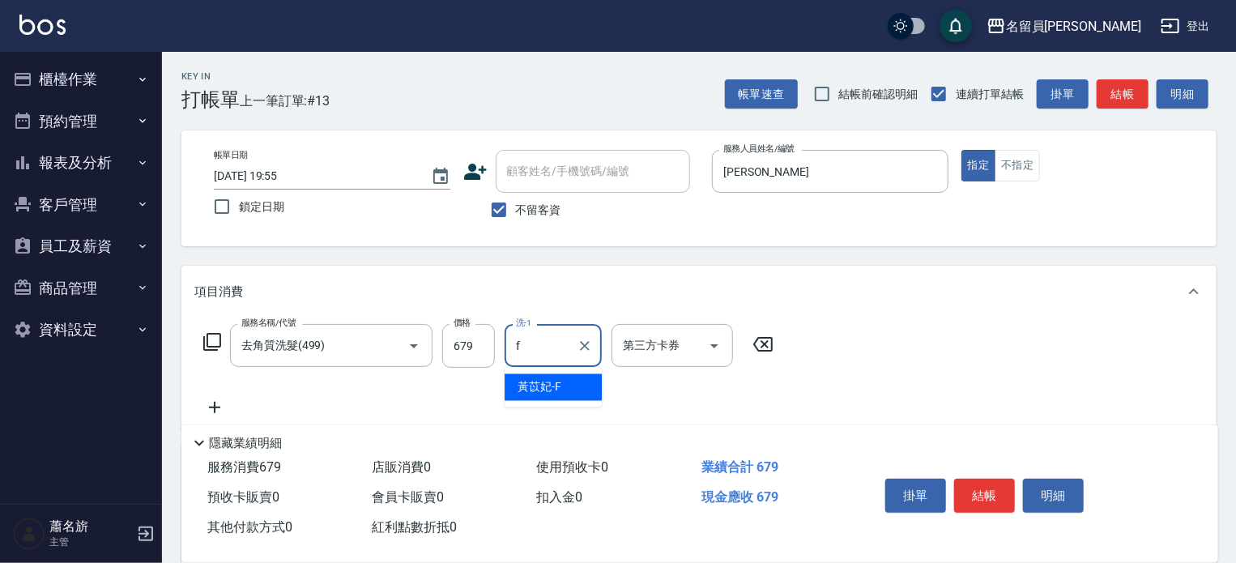
type input "[PERSON_NAME]-F"
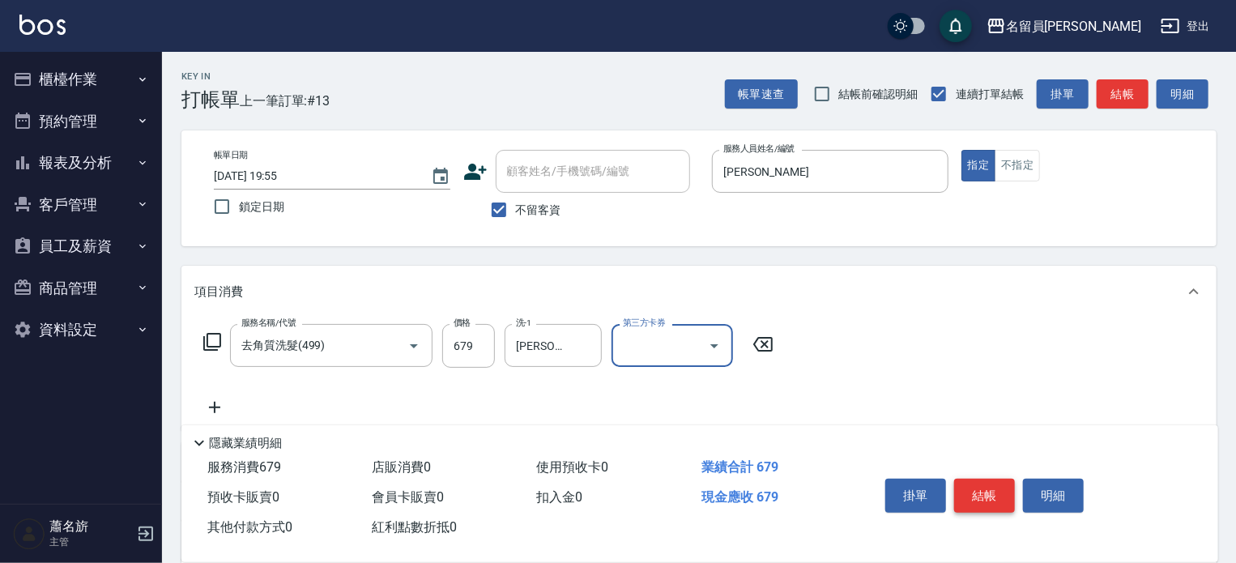
click at [982, 485] on button "結帳" at bounding box center [984, 496] width 61 height 34
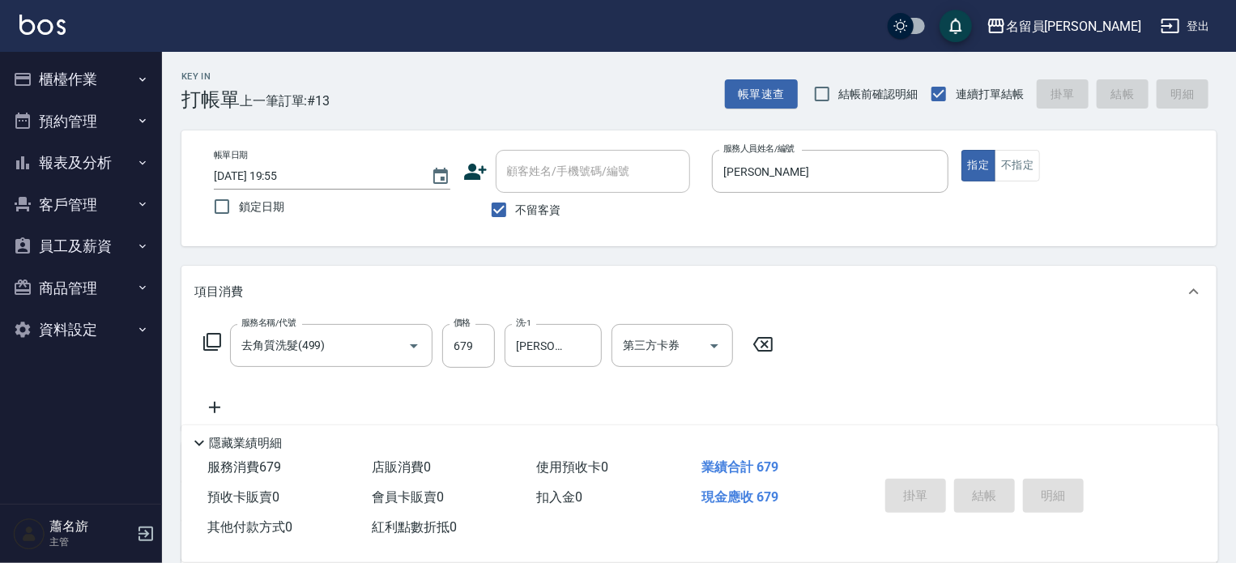
type input "[DATE] 19:56"
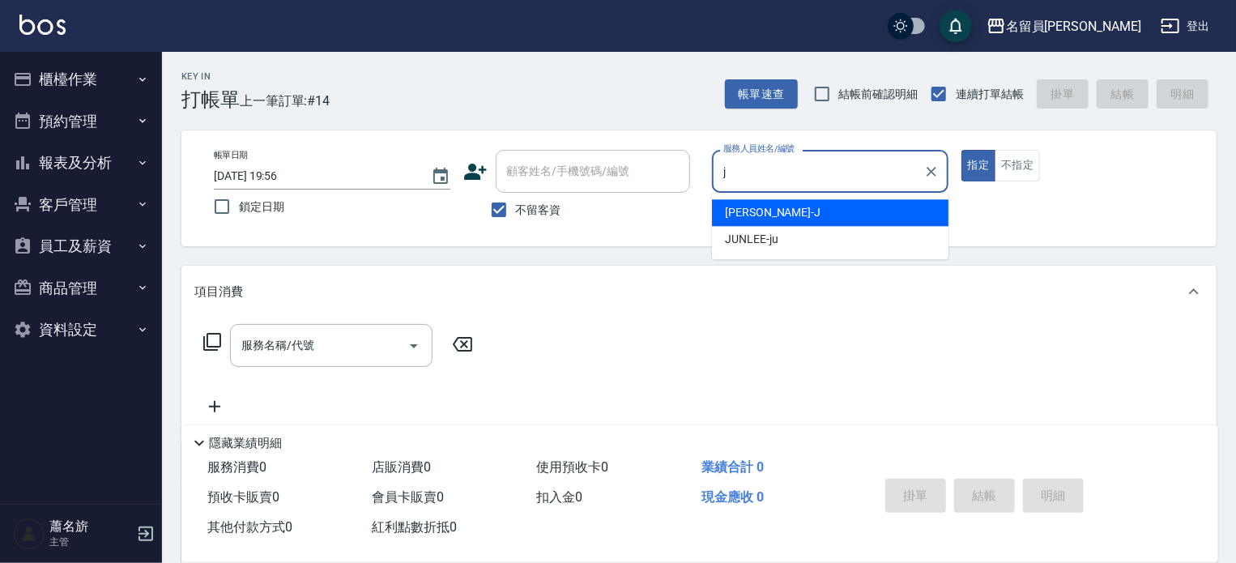
type input "[PERSON_NAME]"
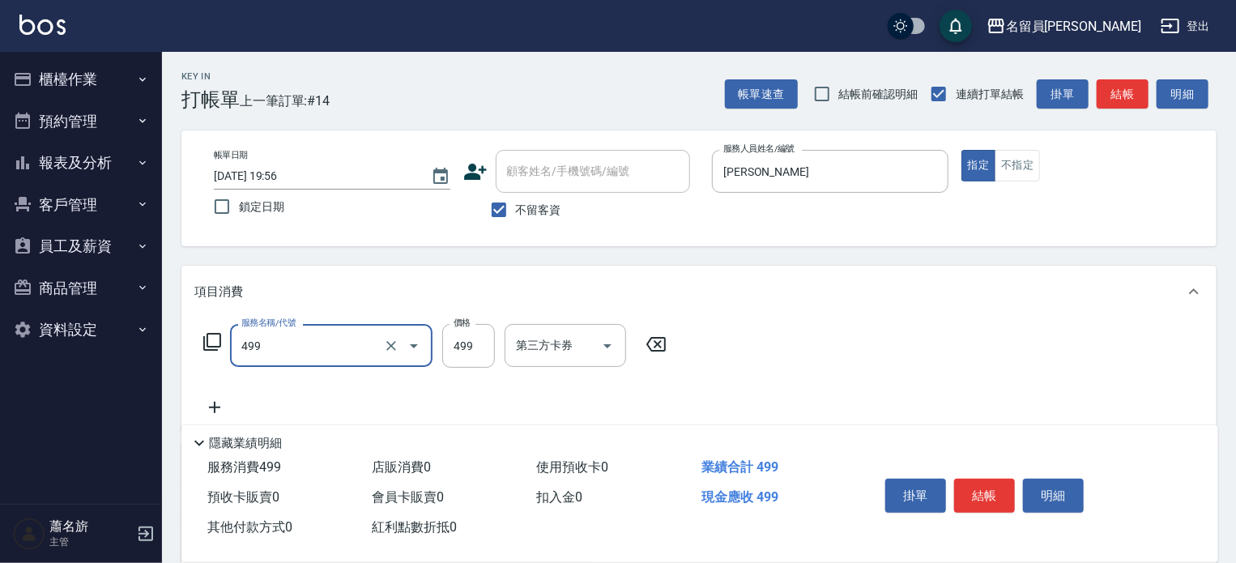
type input "去角質洗髮(499)"
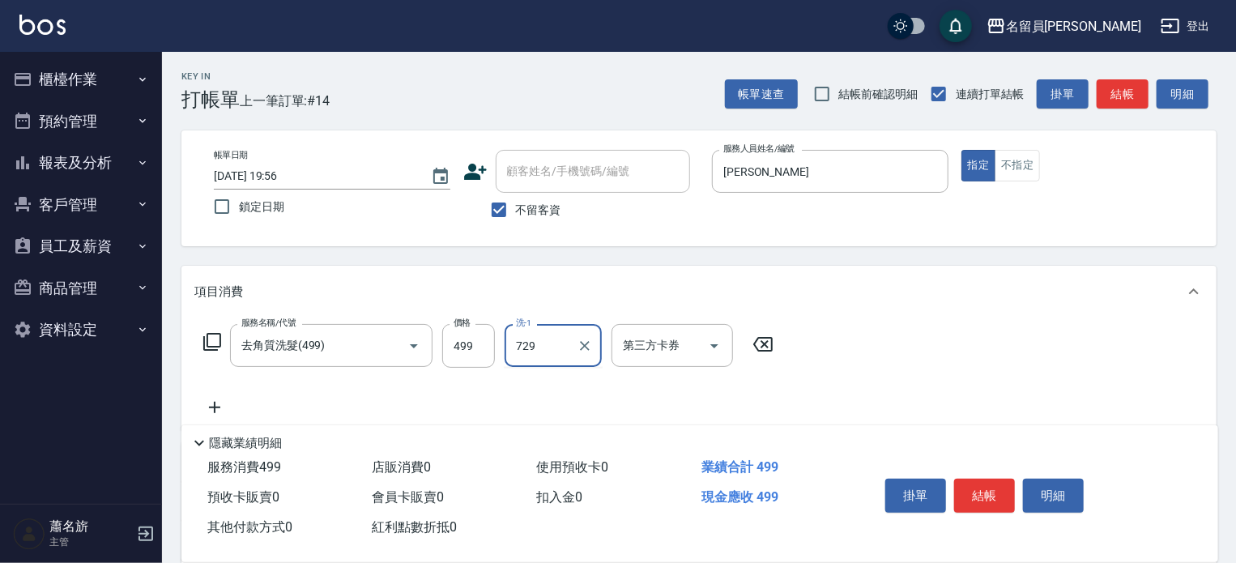
type input "729"
click at [457, 319] on label "價格" at bounding box center [462, 323] width 17 height 12
click at [457, 324] on input "499" at bounding box center [468, 346] width 53 height 44
click at [460, 328] on label "價格" at bounding box center [462, 323] width 17 height 12
click at [460, 328] on input "499" at bounding box center [468, 346] width 53 height 44
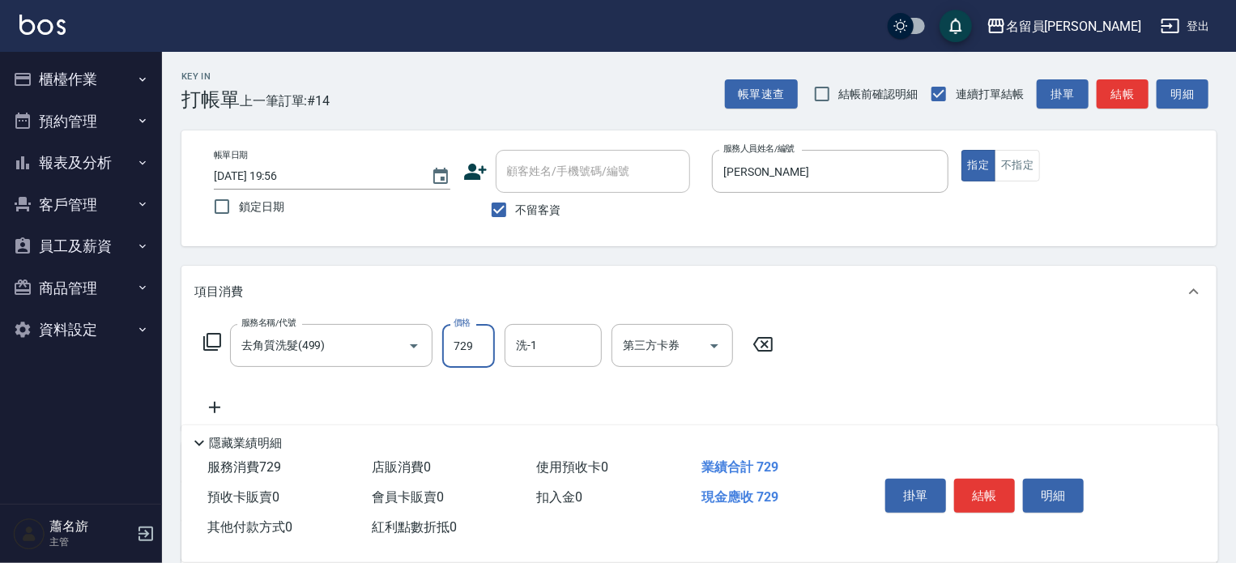
type input "729"
type input "[PERSON_NAME]-F"
click at [986, 495] on button "結帳" at bounding box center [984, 496] width 61 height 34
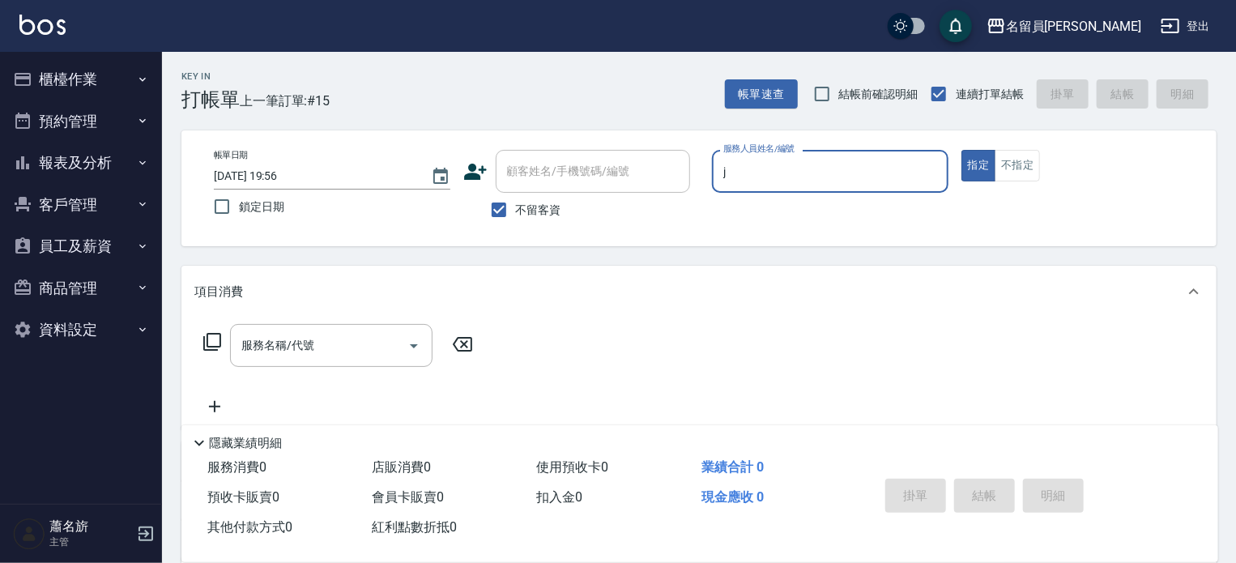
type input "[PERSON_NAME]"
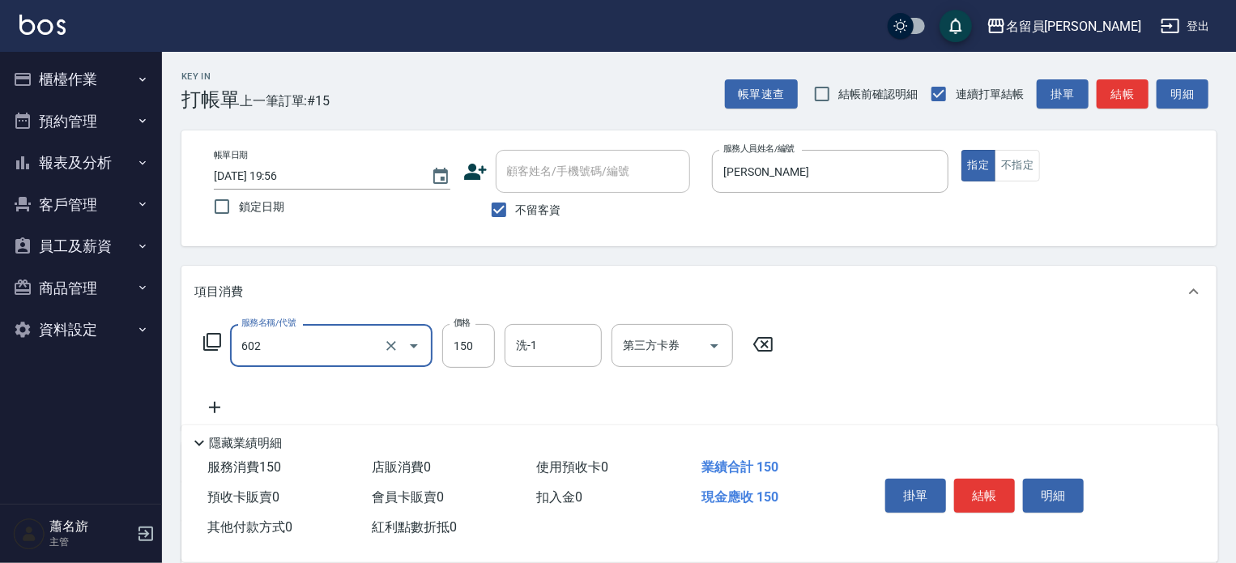
type input "一般洗髮(602)"
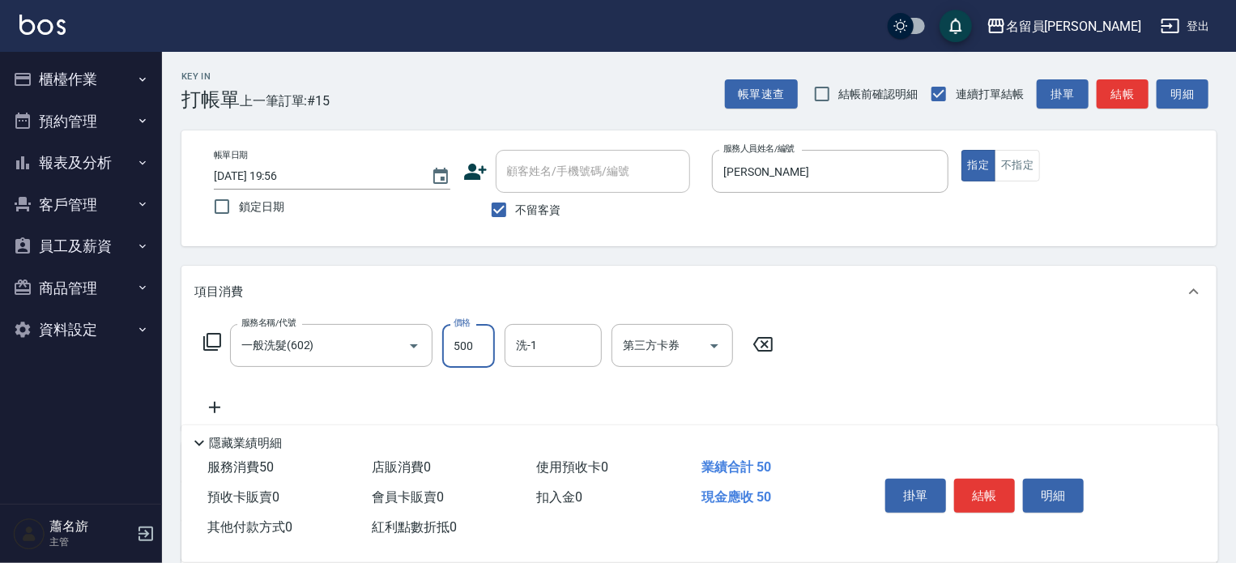
type input "500"
click at [988, 488] on button "結帳" at bounding box center [984, 496] width 61 height 34
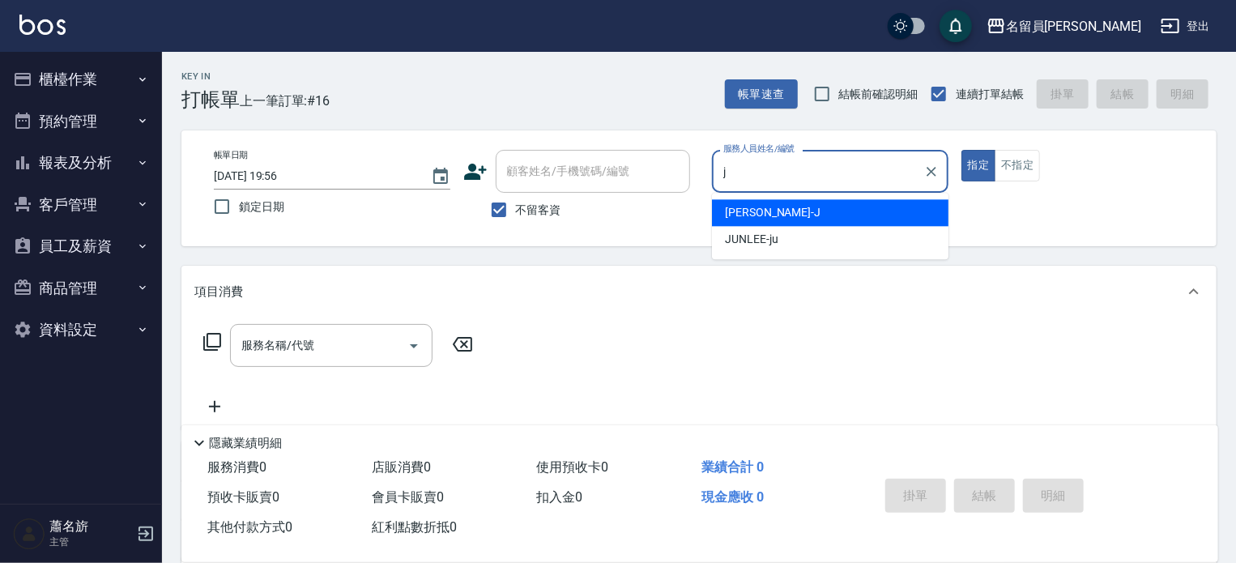
type input "[PERSON_NAME]"
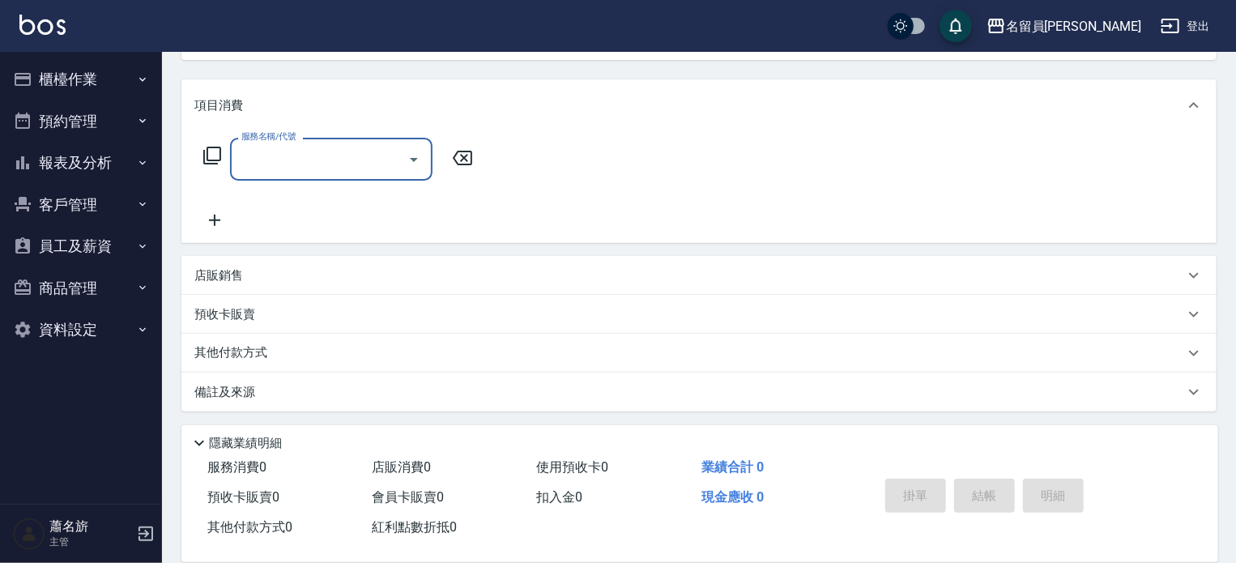
scroll to position [188, 0]
drag, startPoint x: 411, startPoint y: 277, endPoint x: 402, endPoint y: 264, distance: 15.7
click at [406, 273] on div "店販銷售" at bounding box center [689, 274] width 990 height 17
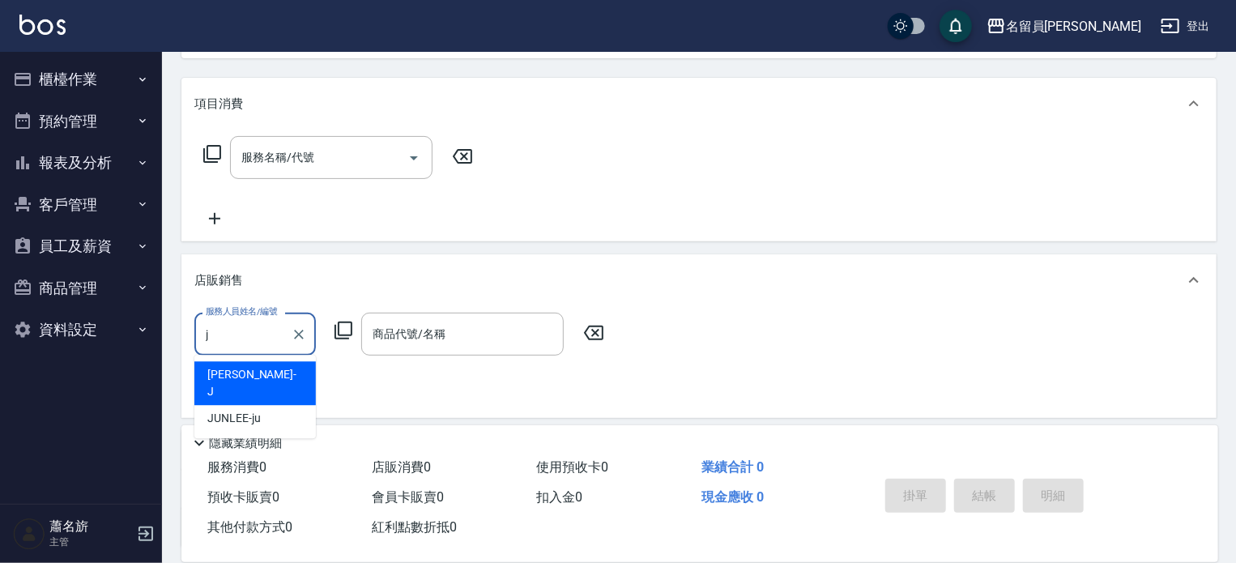
scroll to position [0, 0]
type input "[PERSON_NAME]"
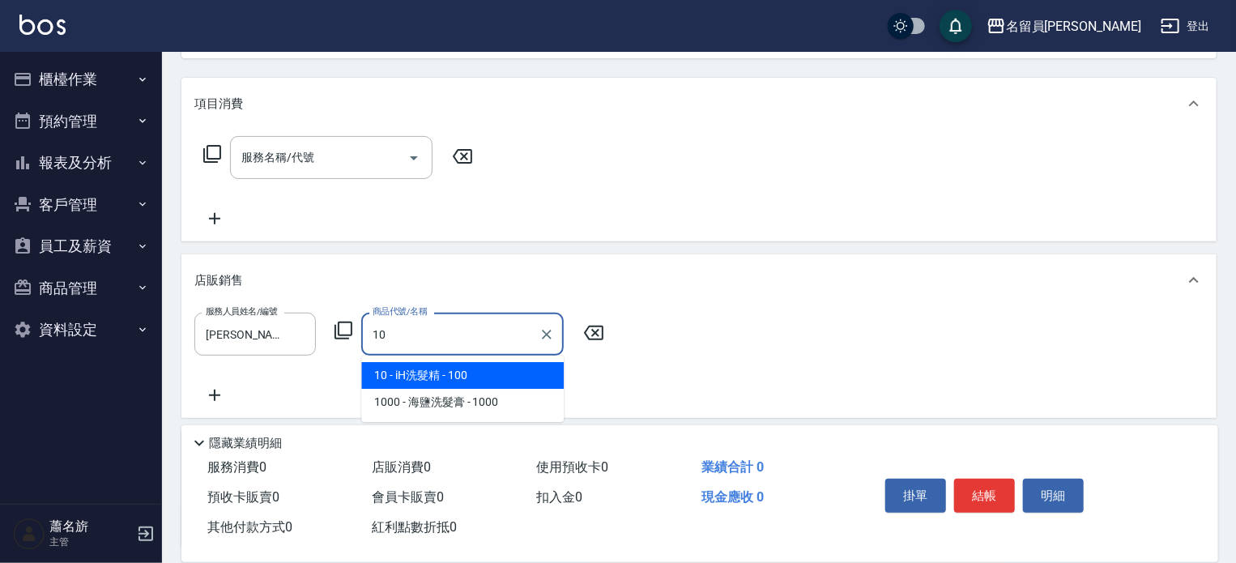
type input "iH洗髮精"
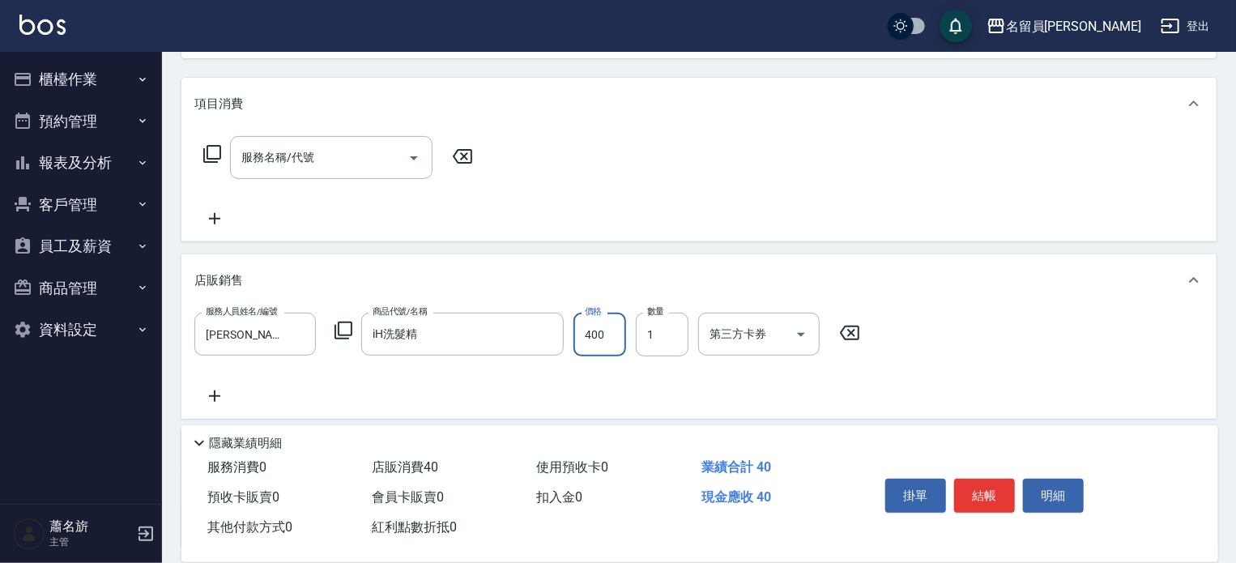
type input "400"
click at [979, 479] on button "結帳" at bounding box center [984, 496] width 61 height 34
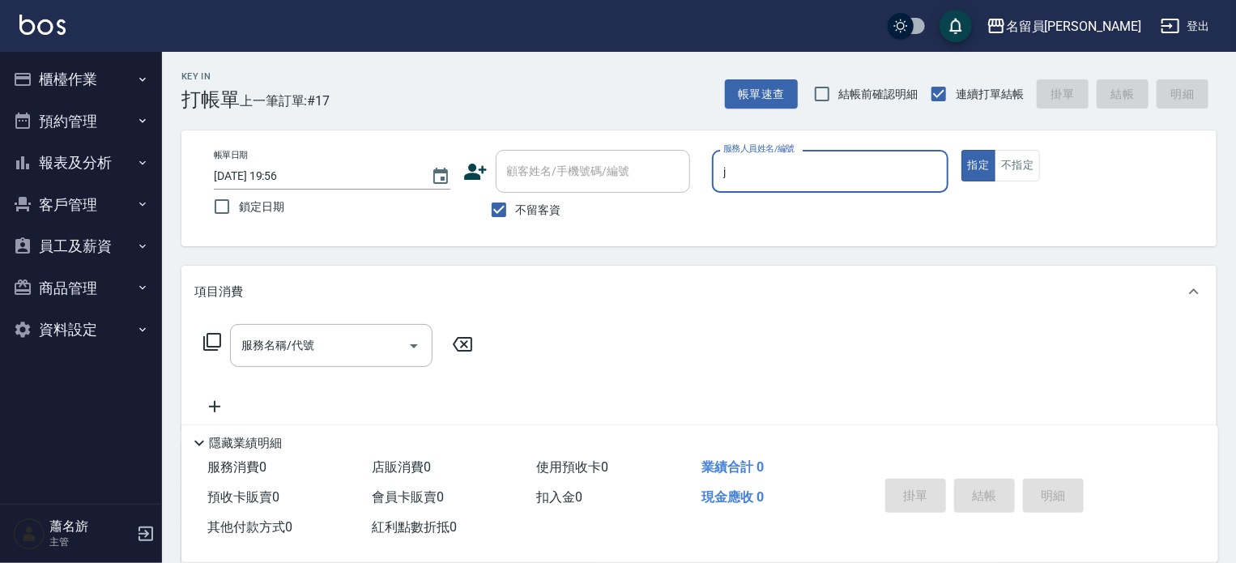
type input "[PERSON_NAME]"
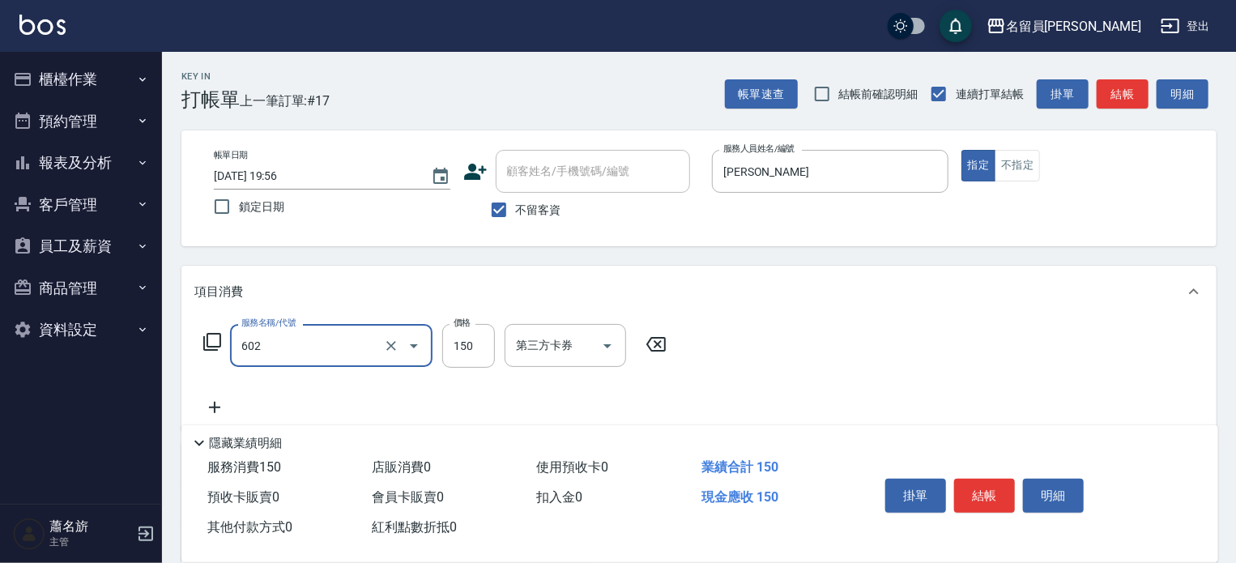
type input "一般洗髮(602)"
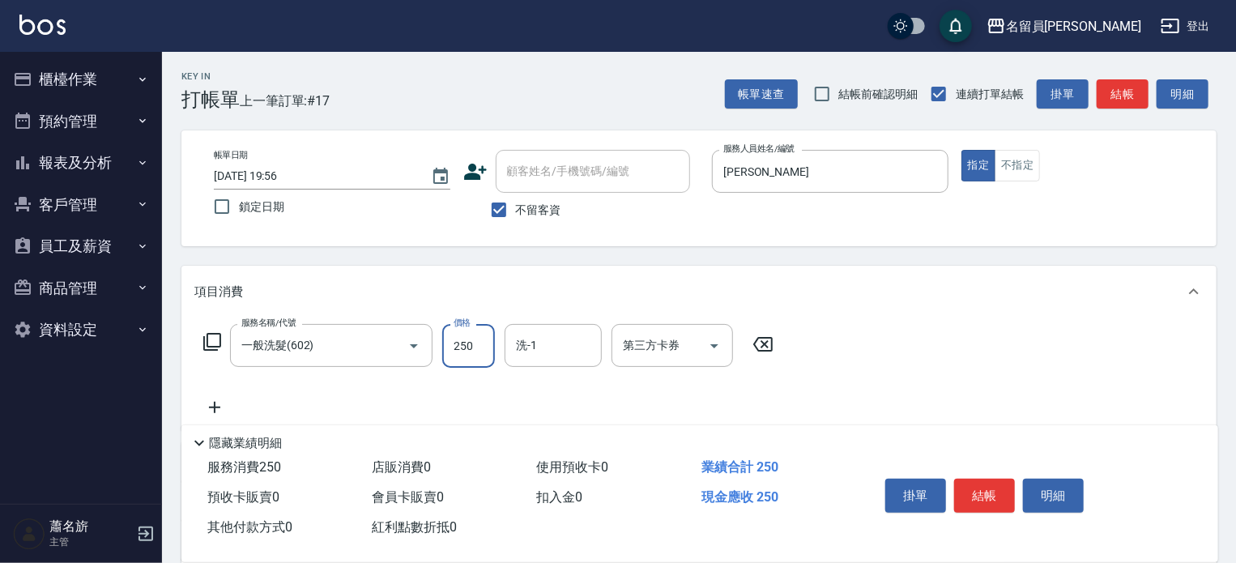
type input "250"
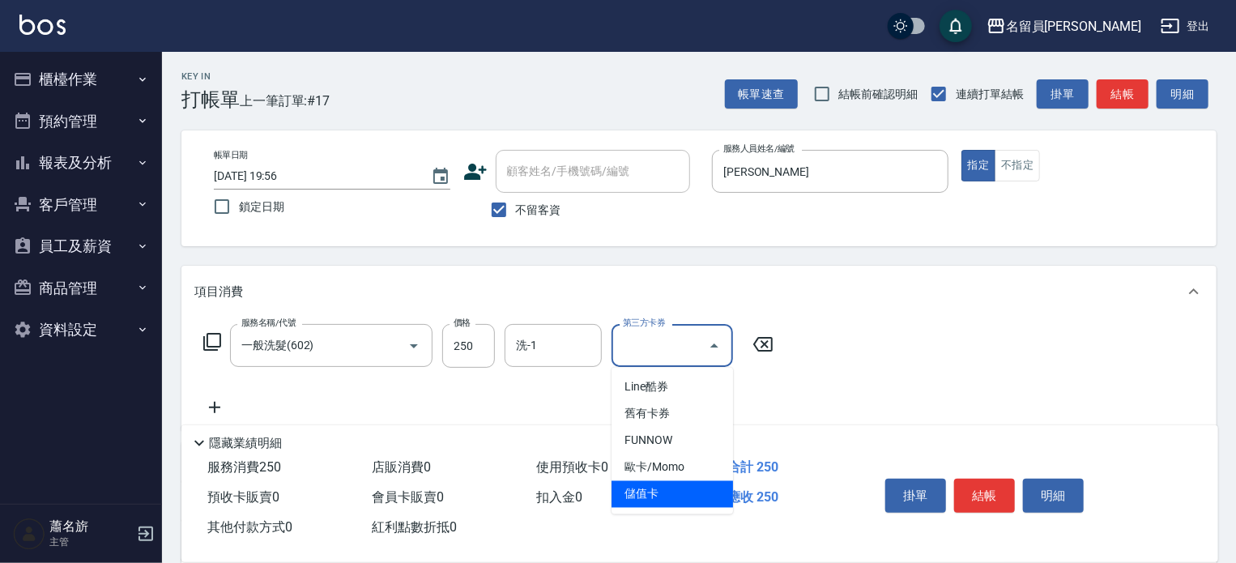
type input "儲值卡"
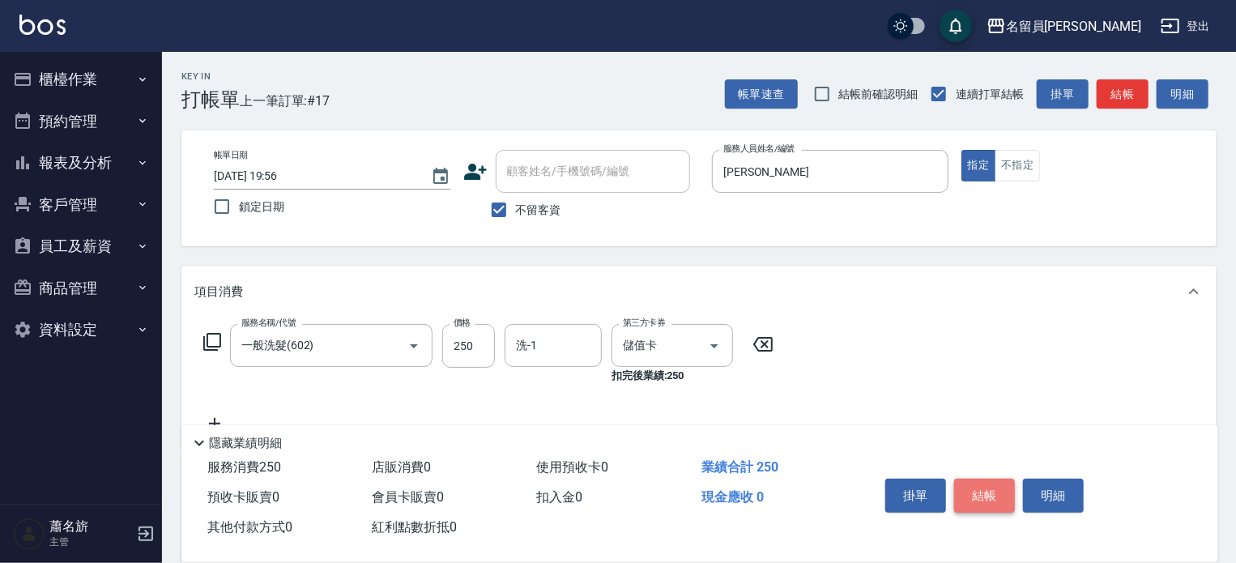
click at [998, 497] on button "結帳" at bounding box center [984, 496] width 61 height 34
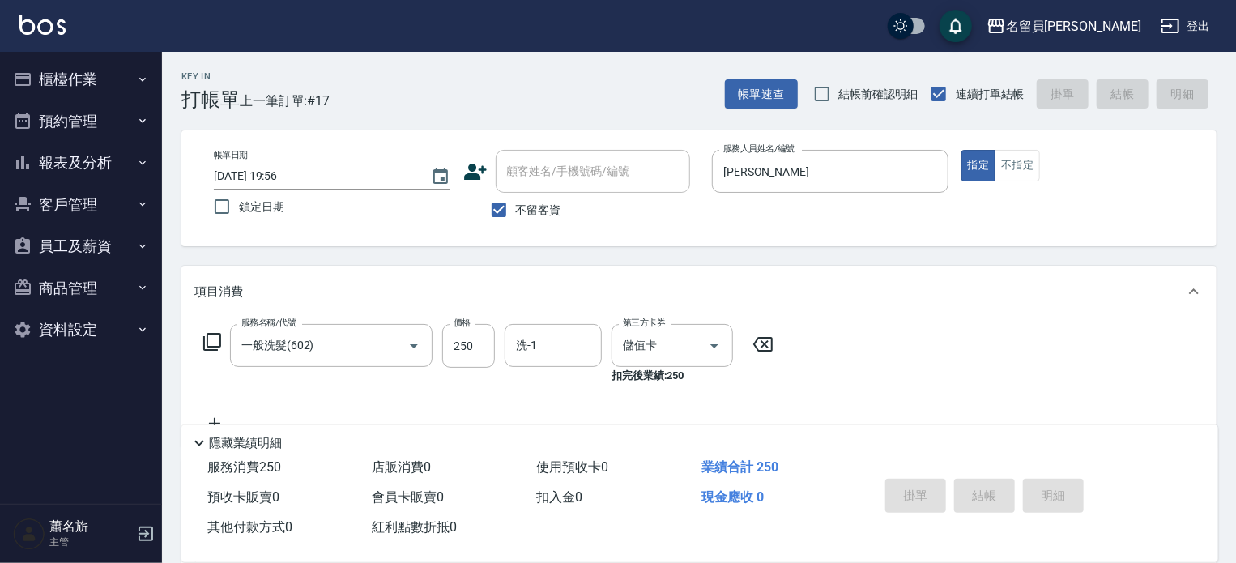
type input "[DATE] 19:57"
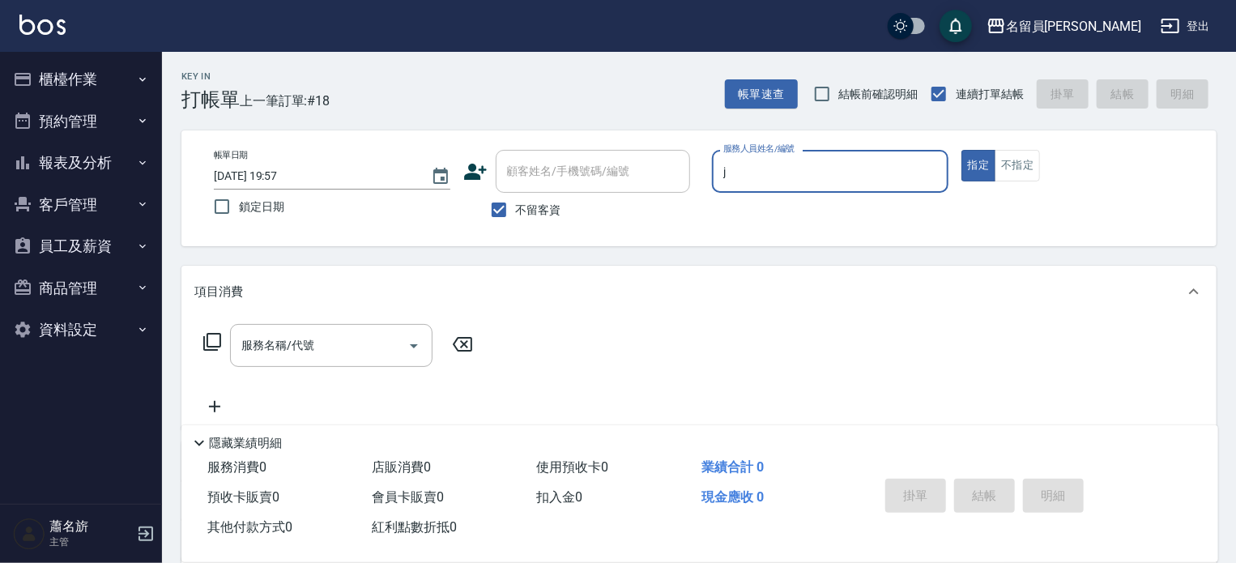
type input "[PERSON_NAME]"
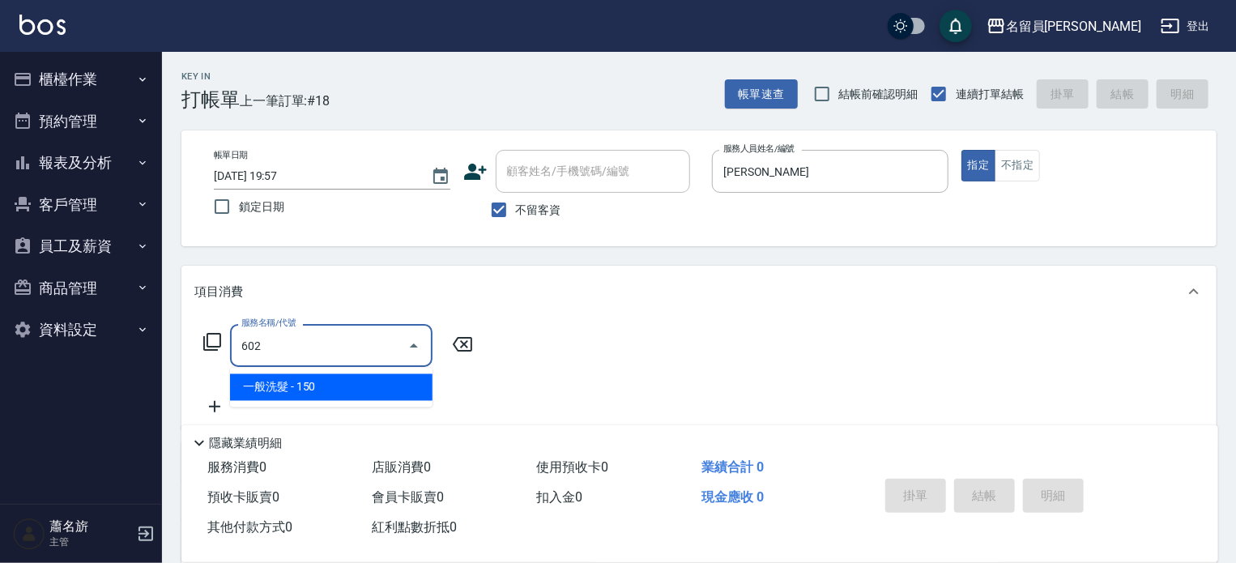
type input "一般洗髮(602)"
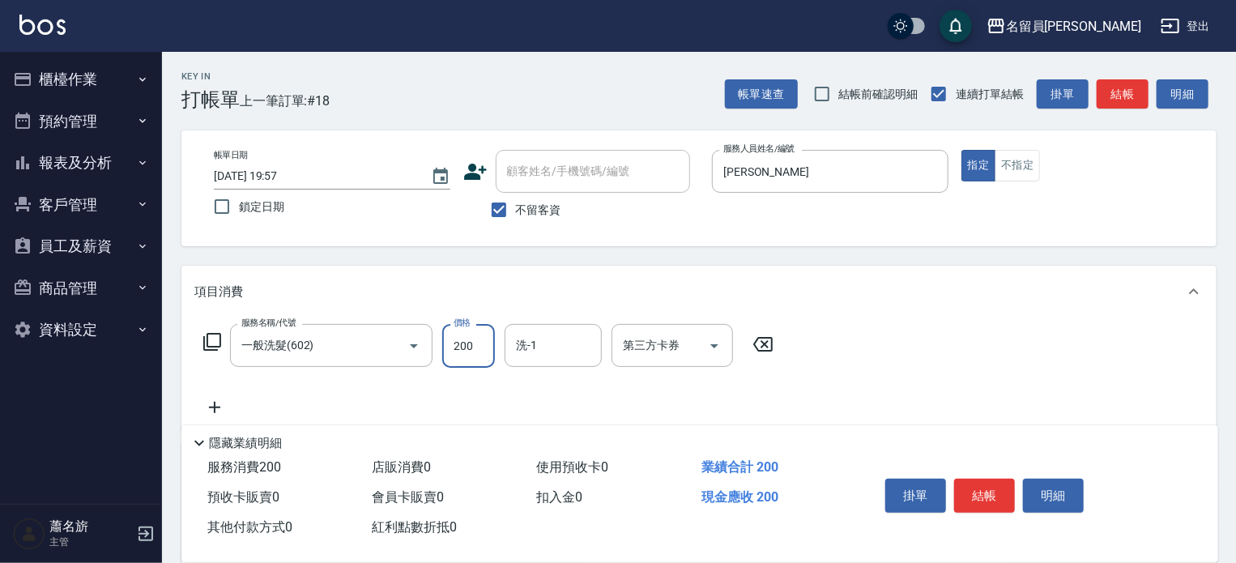
type input "200"
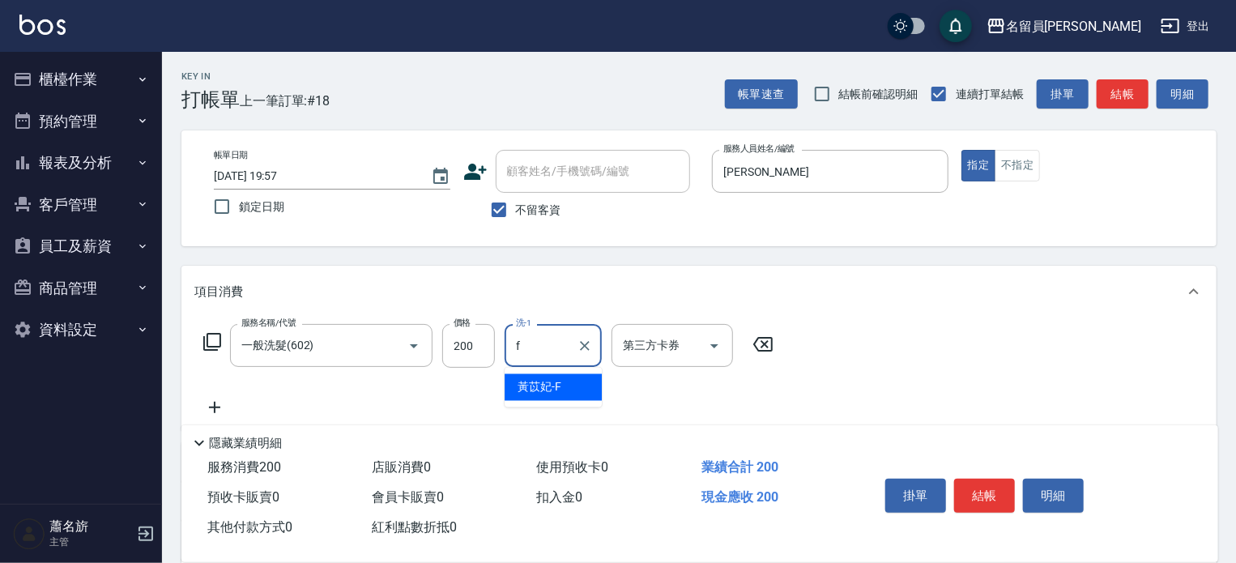
type input "[PERSON_NAME]-F"
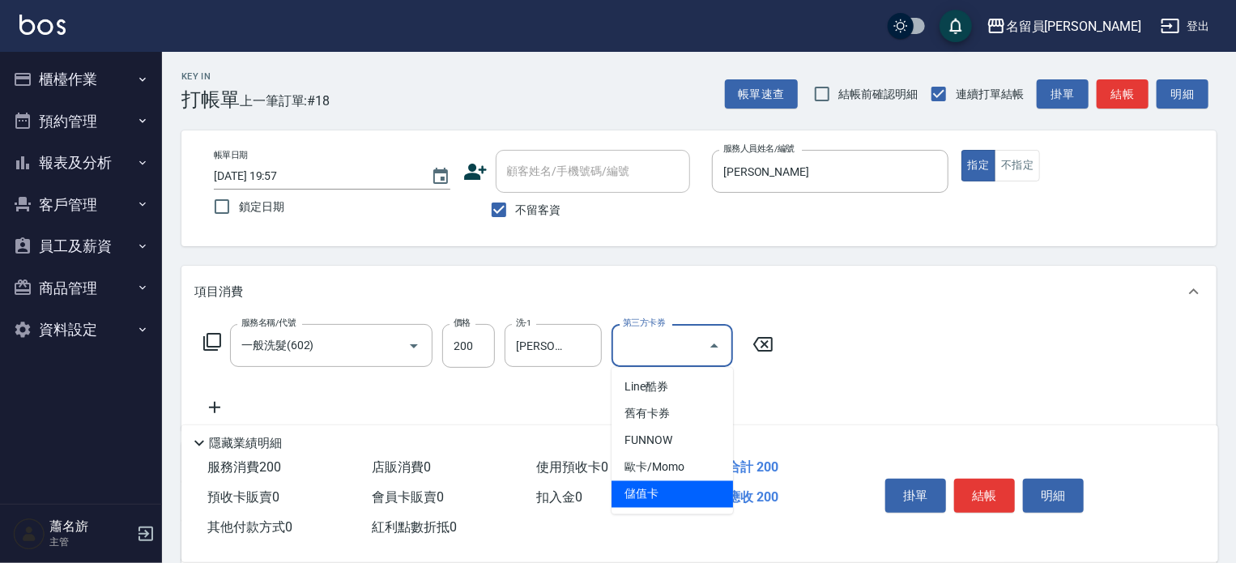
type input "儲值卡"
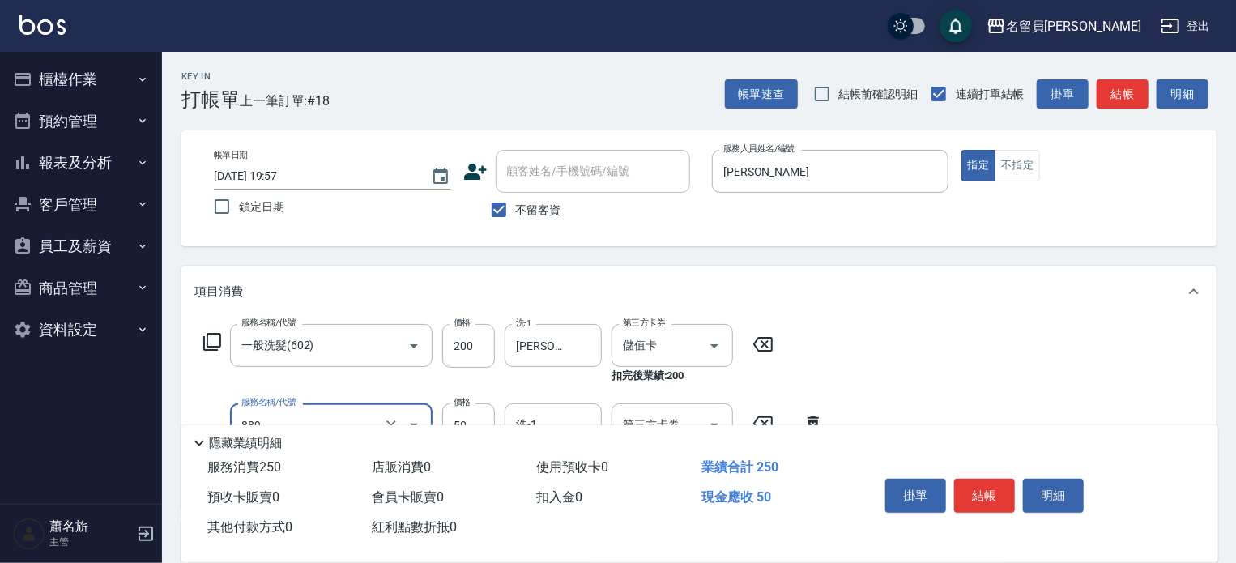
type input "精油(889)"
type input "[PERSON_NAME]-F"
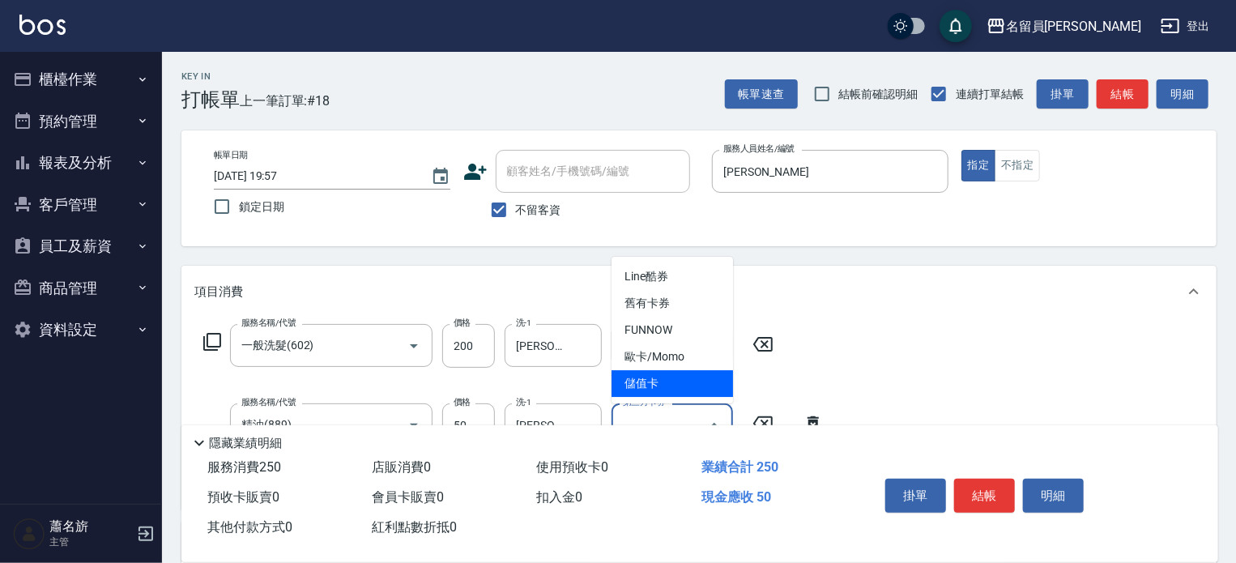
type input "儲值卡"
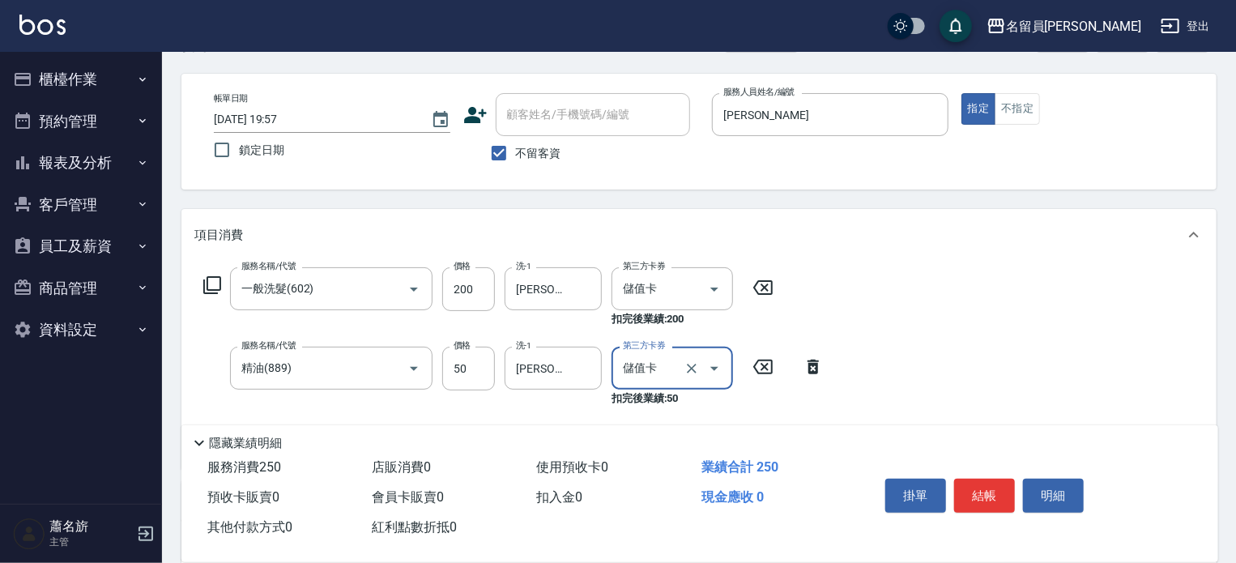
scroll to position [81, 0]
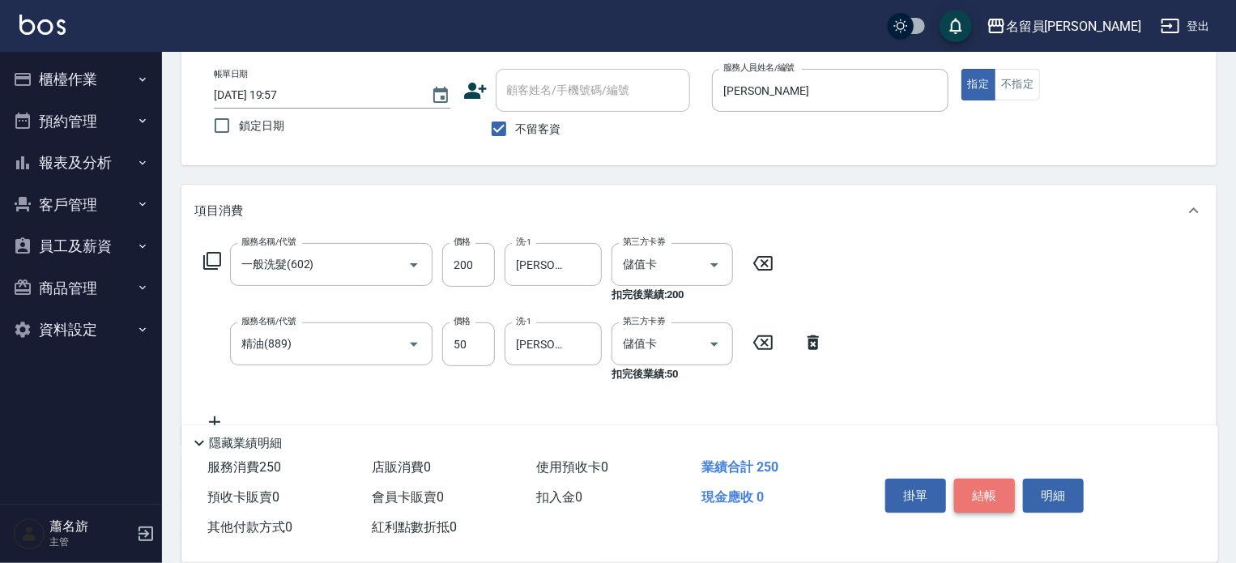
click at [992, 485] on button "結帳" at bounding box center [984, 496] width 61 height 34
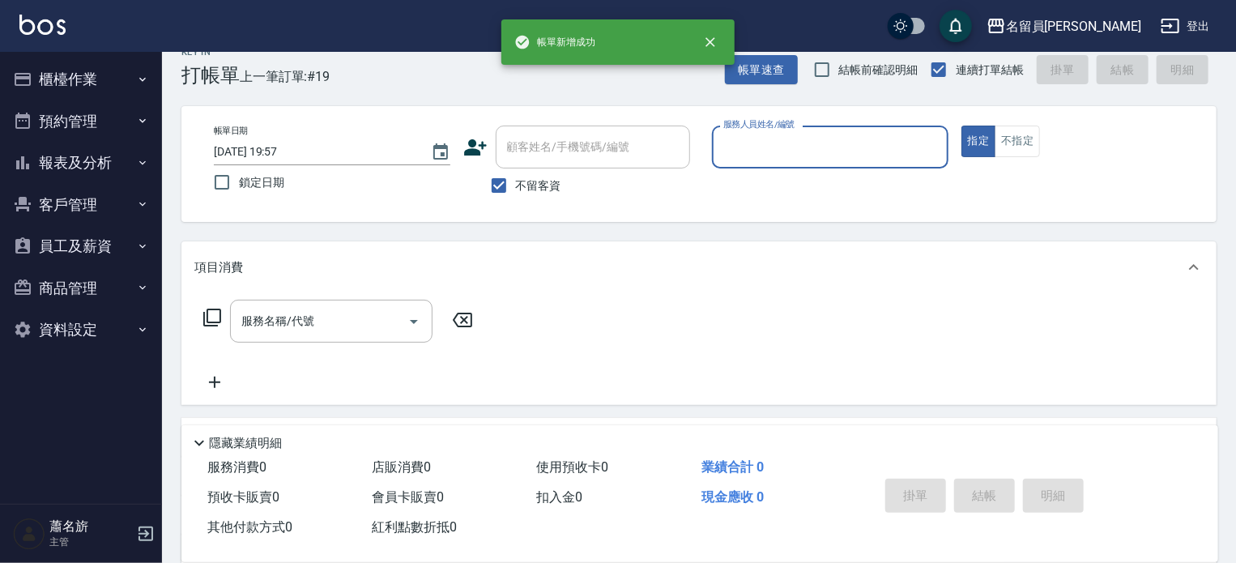
scroll to position [0, 0]
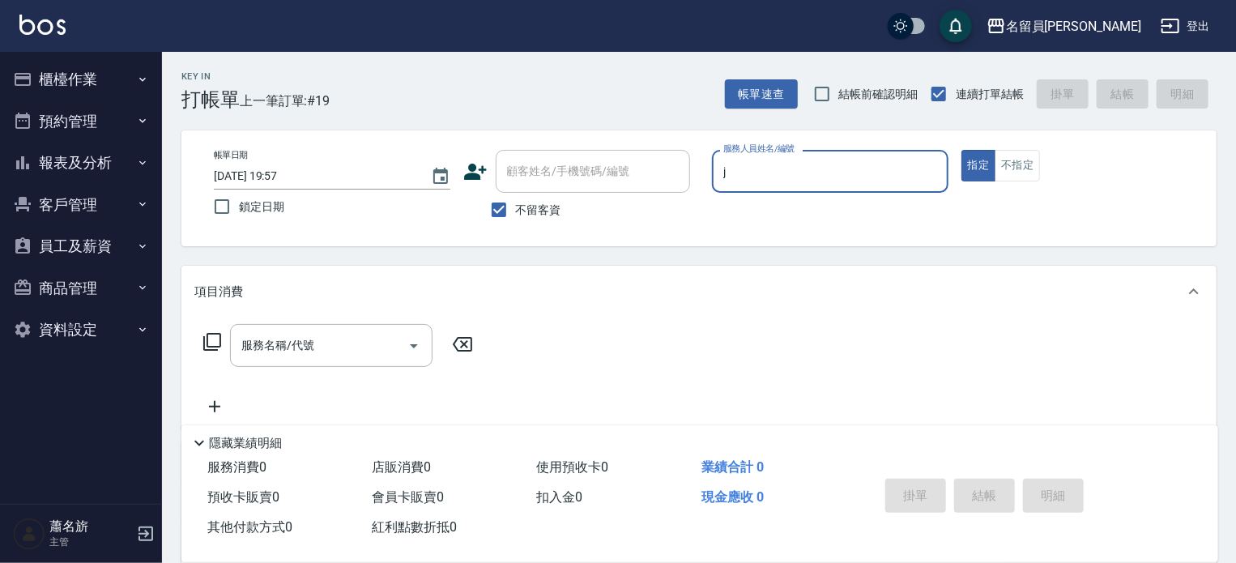
type input "[PERSON_NAME]"
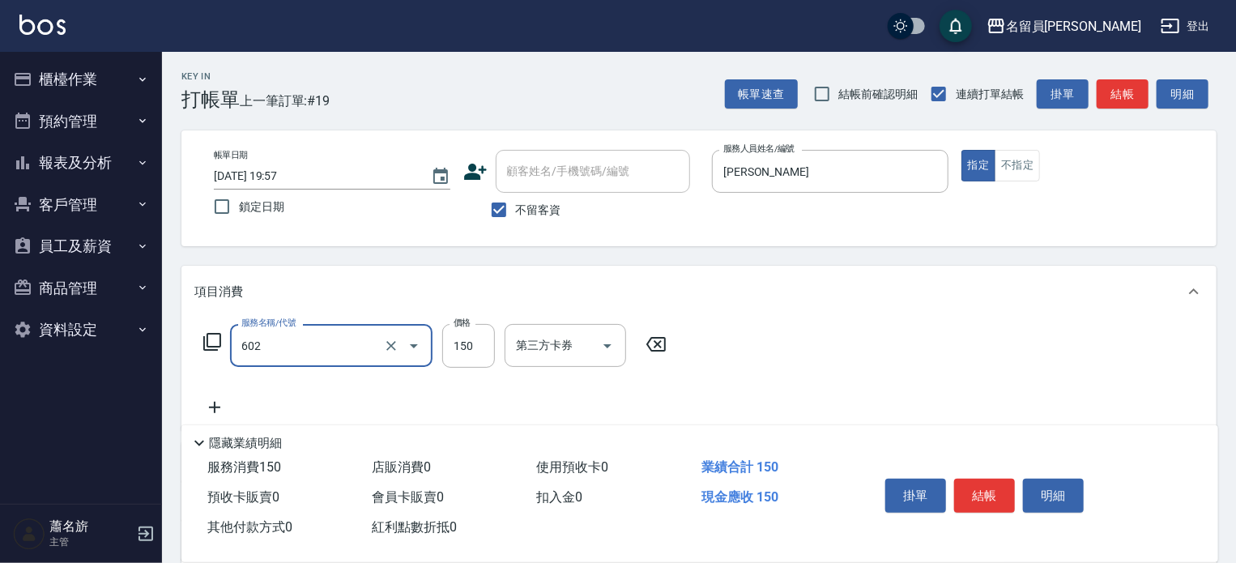
type input "一般洗髮(602)"
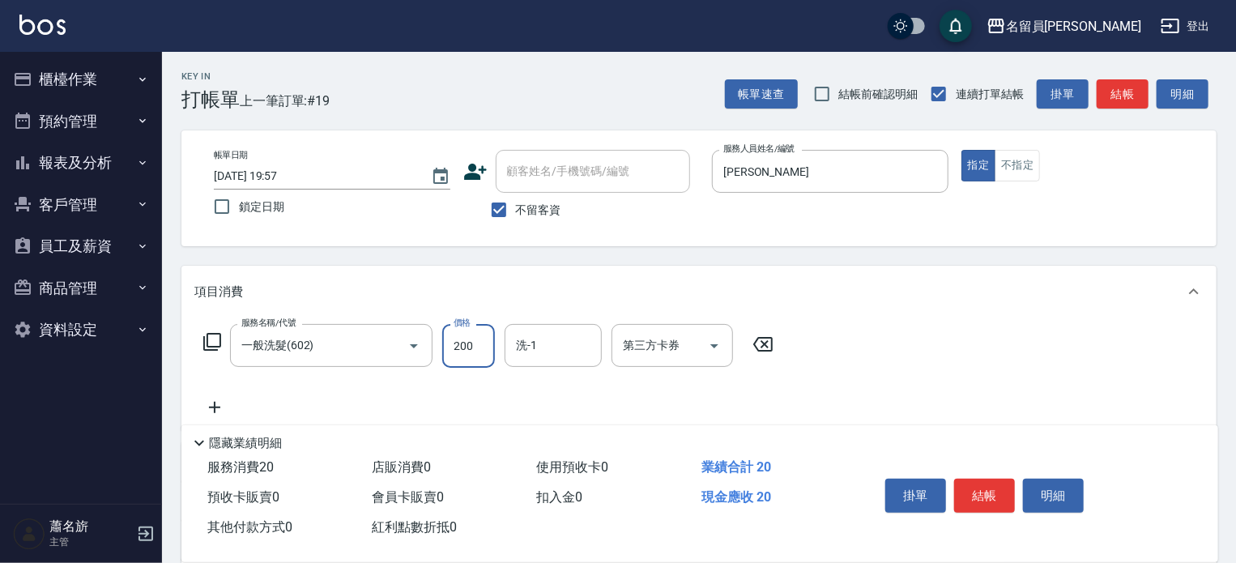
type input "200"
type input "[PERSON_NAME]-F"
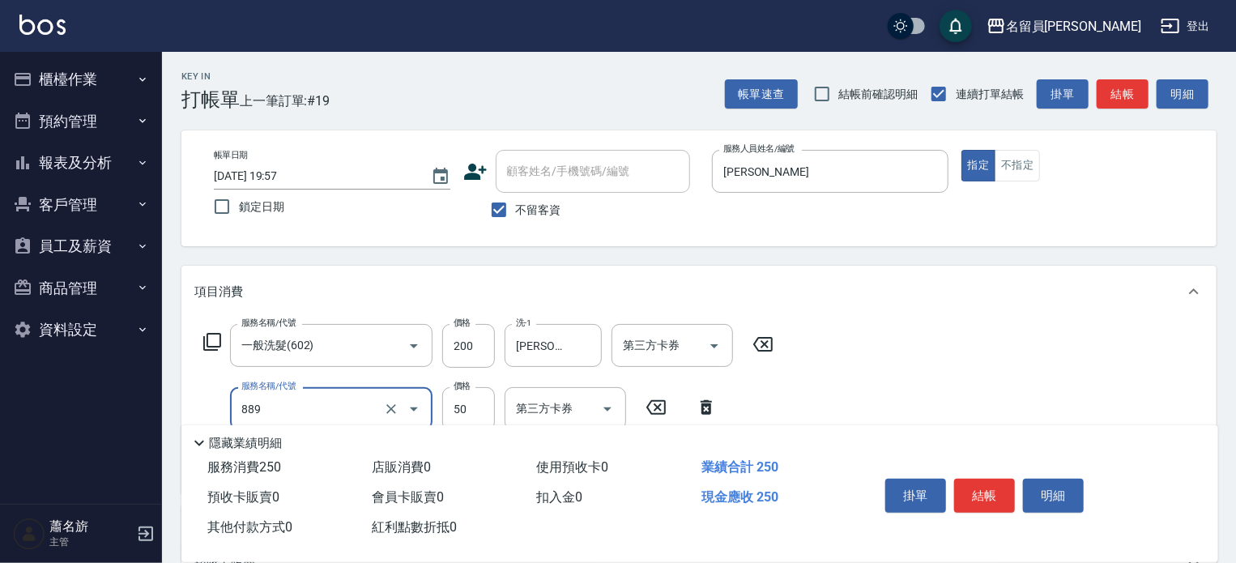
type input "精油(889)"
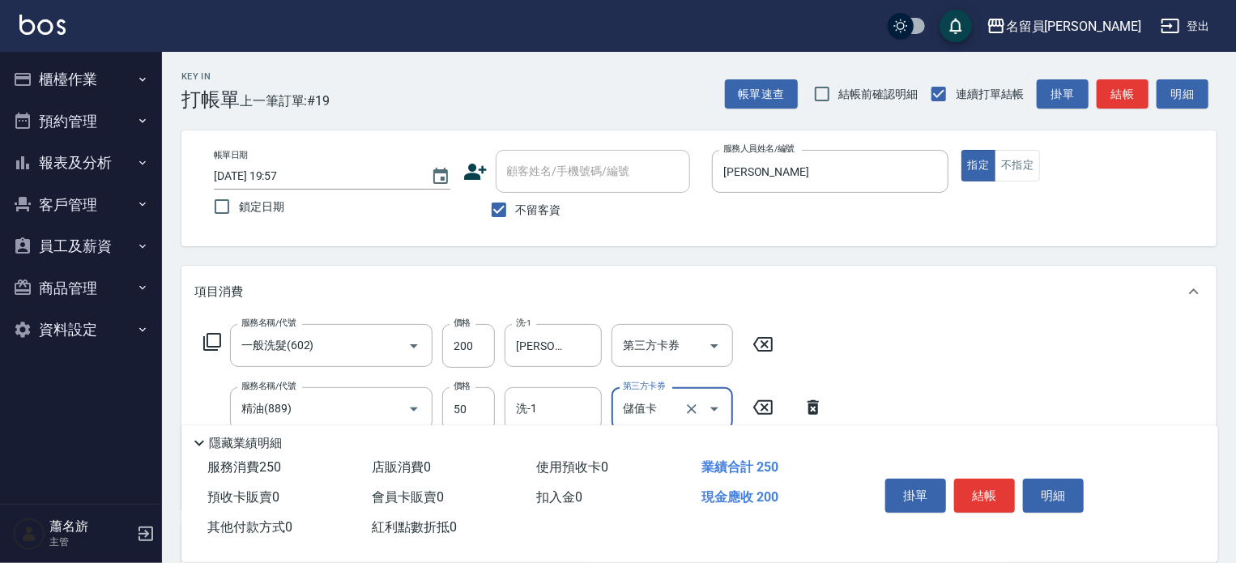
type input "儲值卡"
type input "4"
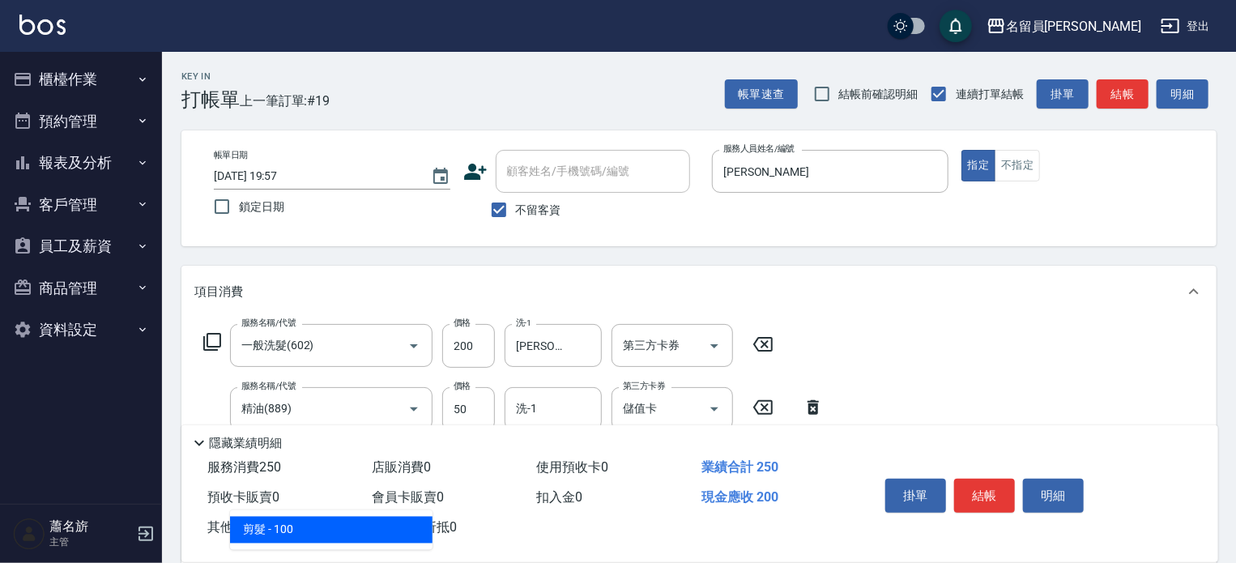
type input "剪髮(302)"
type input "250"
type input "儲值卡"
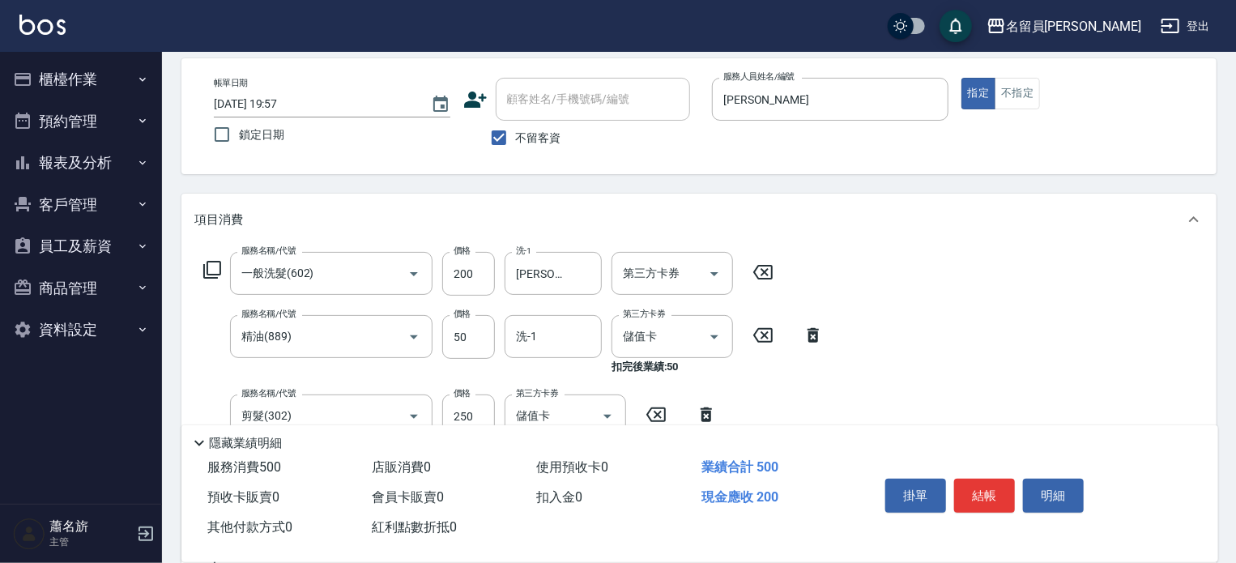
scroll to position [100, 0]
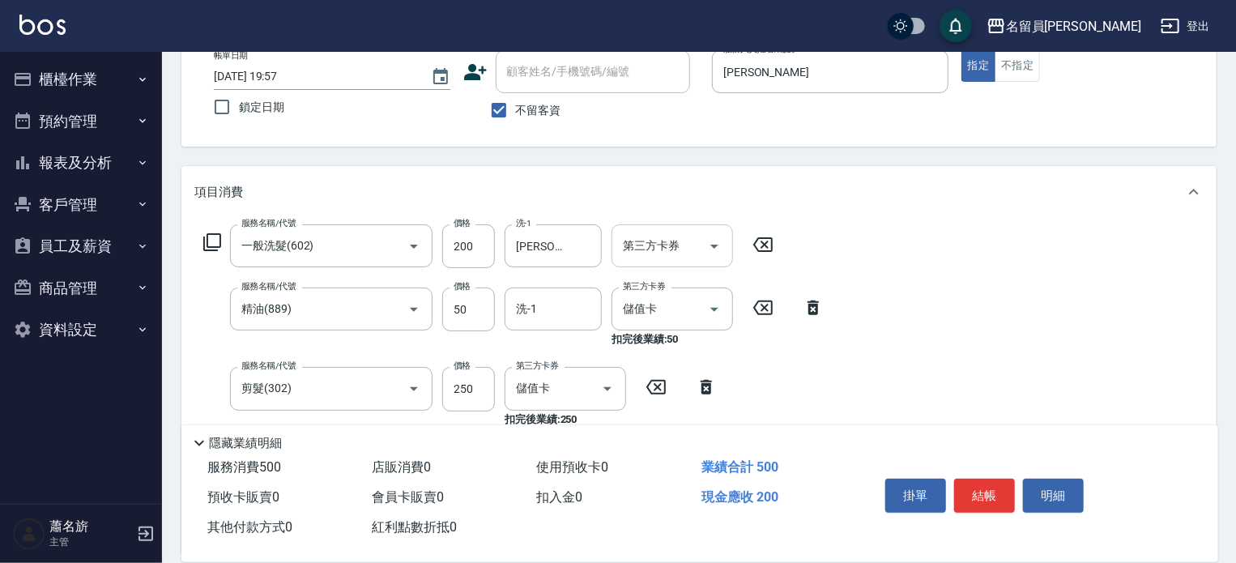
click at [713, 254] on icon "Open" at bounding box center [714, 246] width 19 height 19
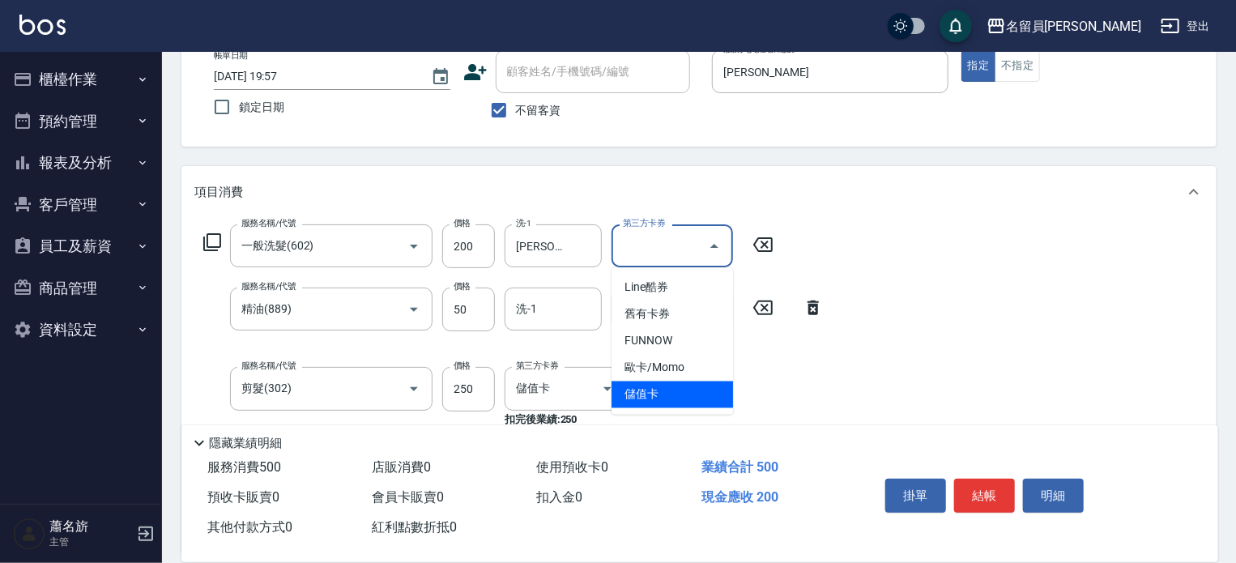
drag, startPoint x: 655, startPoint y: 378, endPoint x: 656, endPoint y: 390, distance: 11.5
click at [656, 389] on ul "Line酷券 舊有卡券 FUNNOW 歐卡/Momo 儲值卡" at bounding box center [673, 341] width 122 height 147
click at [656, 390] on span "儲值卡" at bounding box center [673, 395] width 122 height 27
type input "儲值卡"
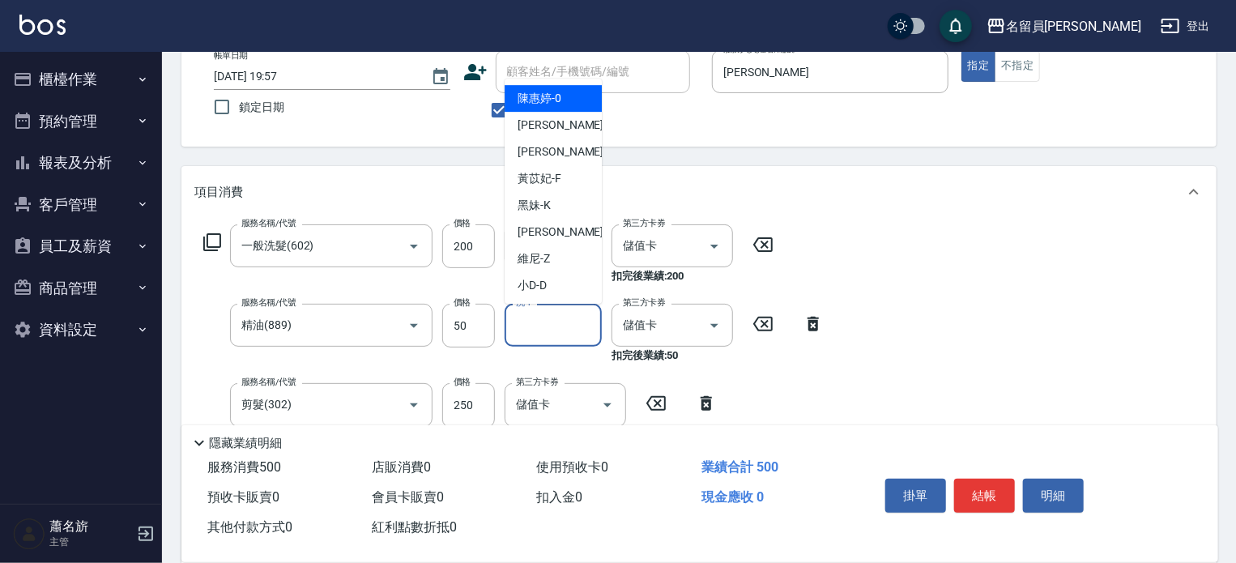
click at [583, 330] on input "洗-1" at bounding box center [553, 325] width 83 height 28
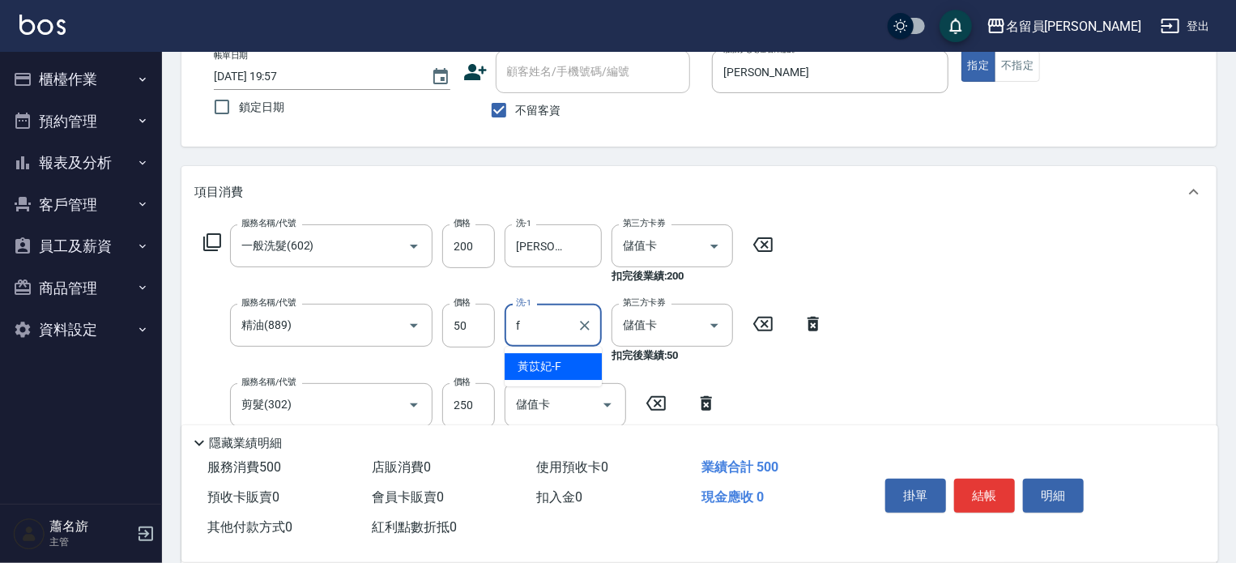
type input "[PERSON_NAME]-F"
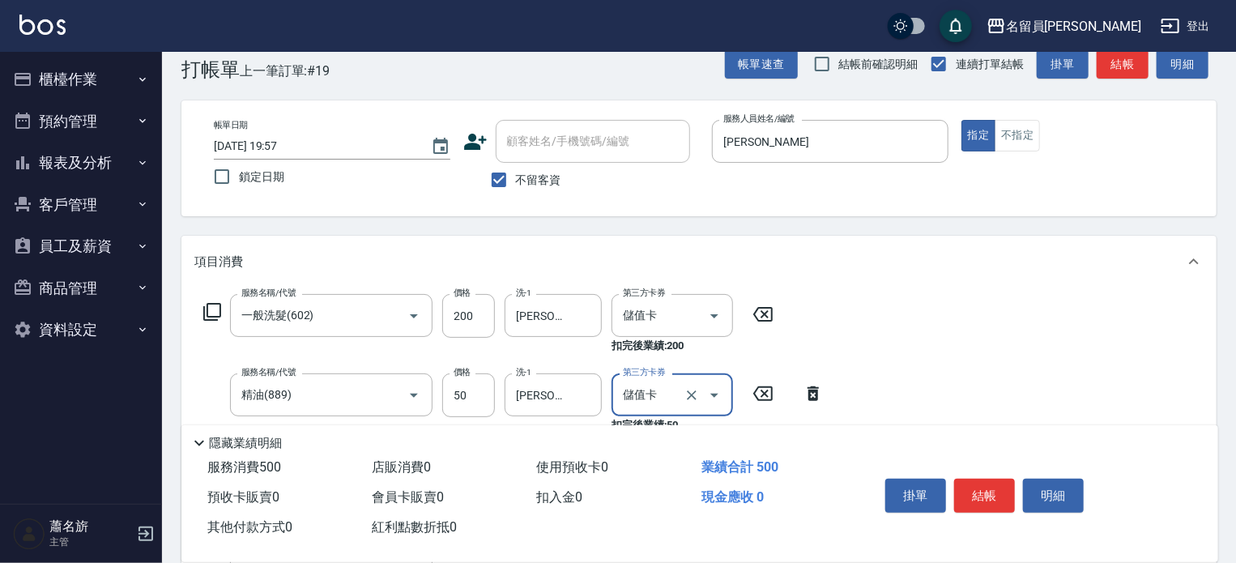
scroll to position [0, 0]
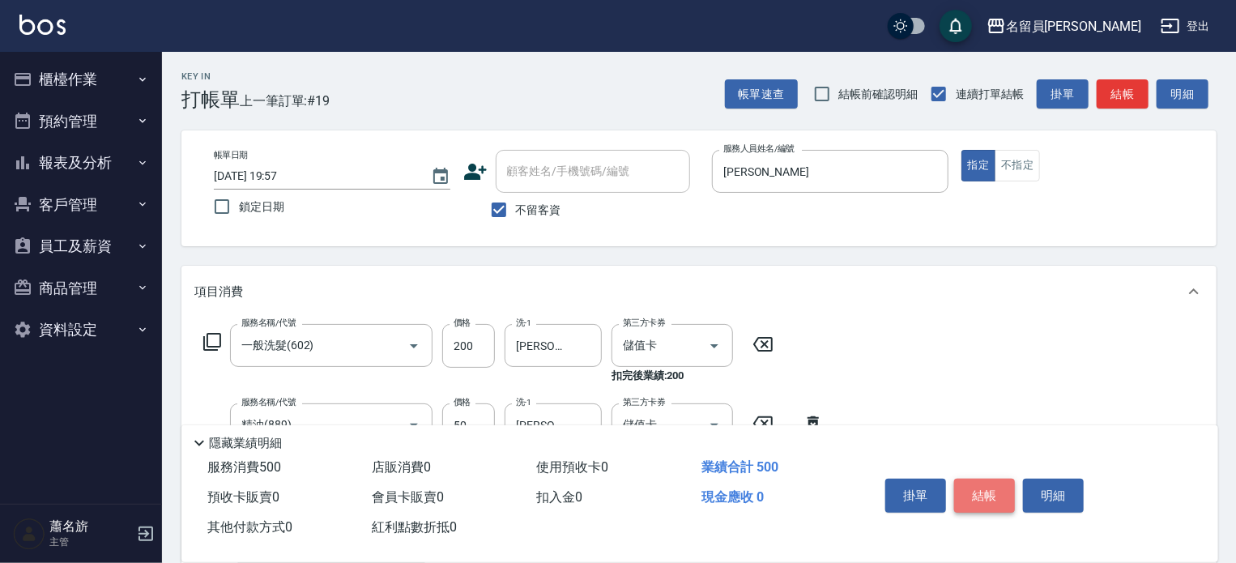
click at [966, 492] on button "結帳" at bounding box center [984, 496] width 61 height 34
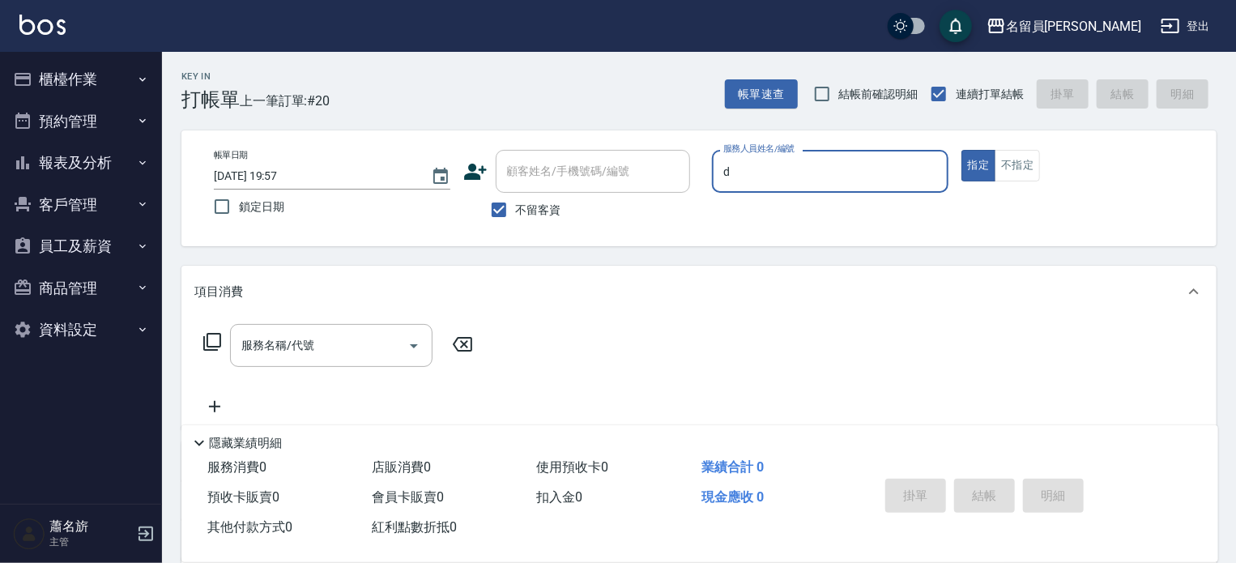
type input "小D-D"
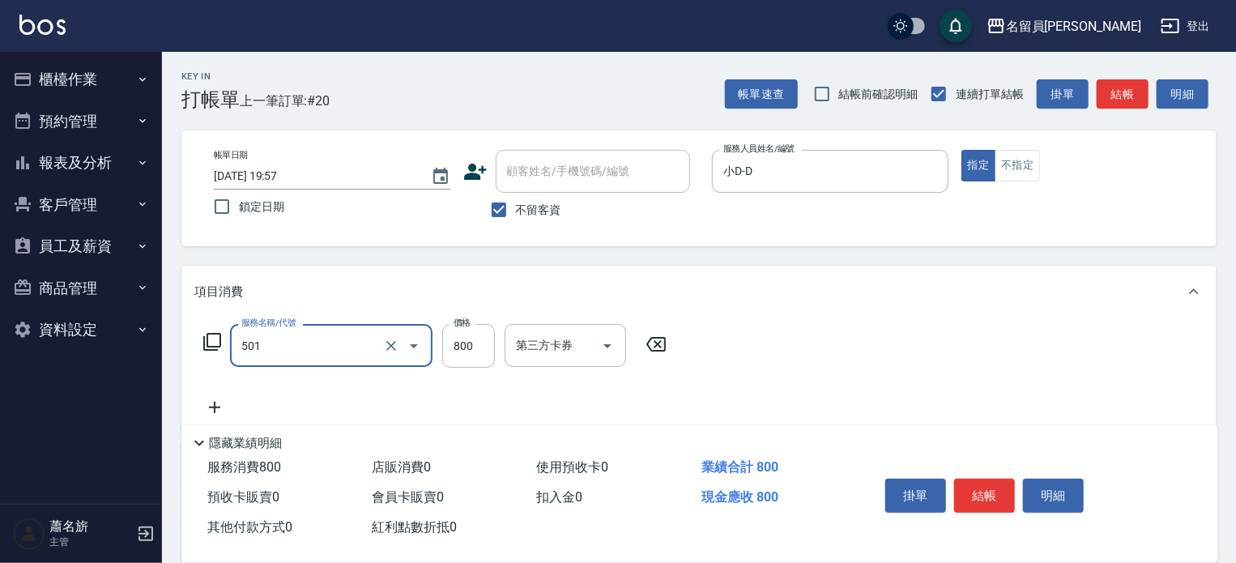
type input "染髮(501)"
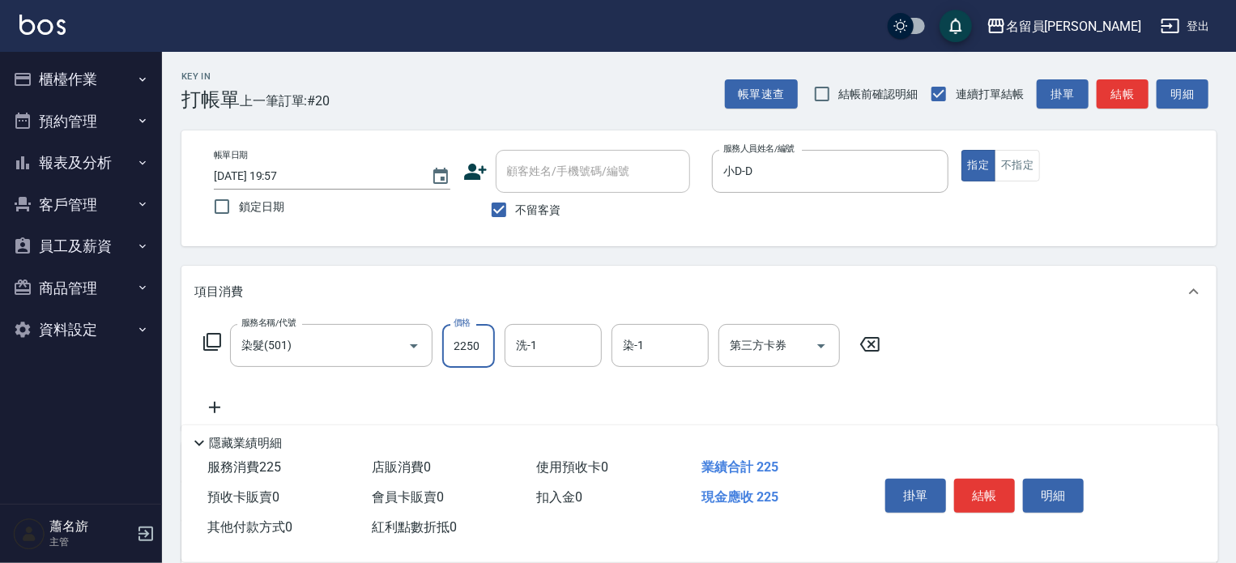
type input "2250"
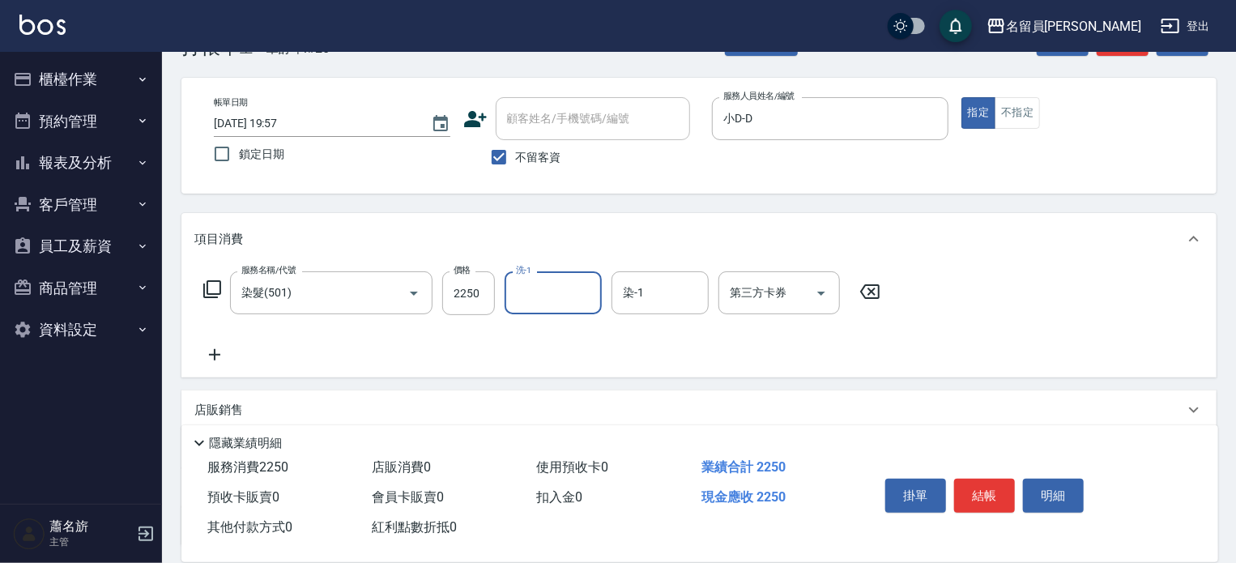
scroll to position [81, 0]
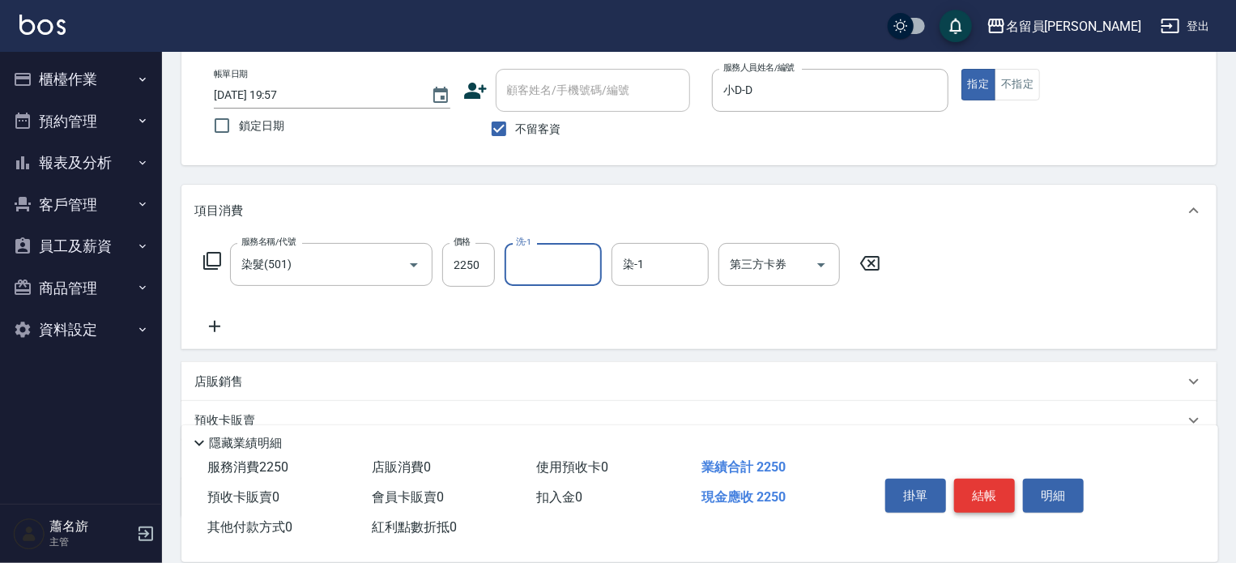
click at [959, 502] on button "結帳" at bounding box center [984, 496] width 61 height 34
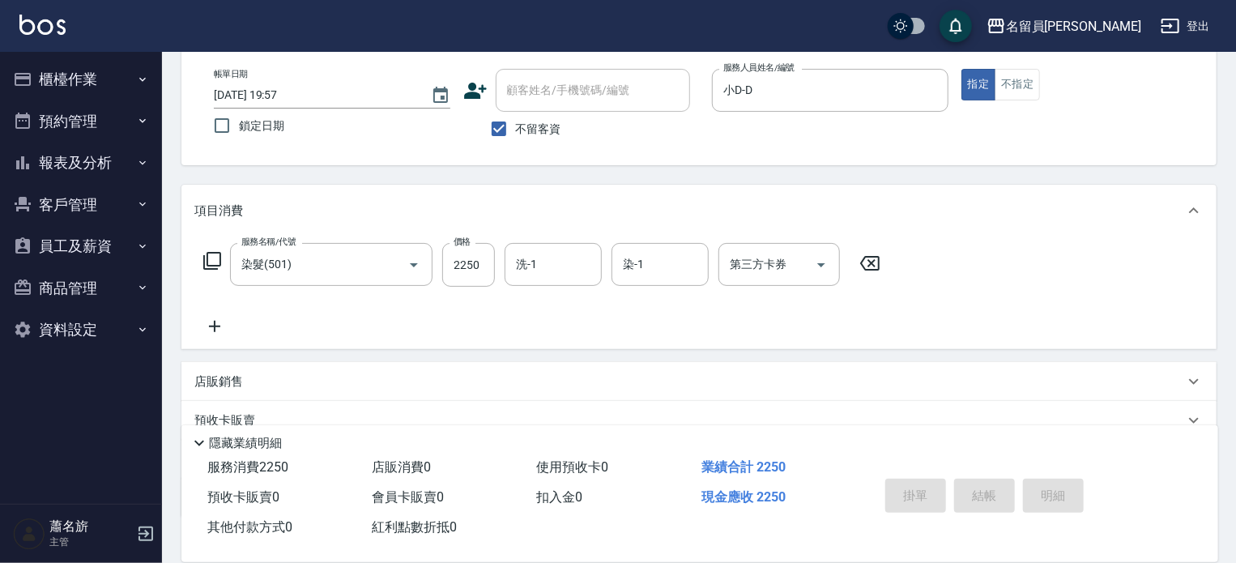
type input "[DATE] 19:58"
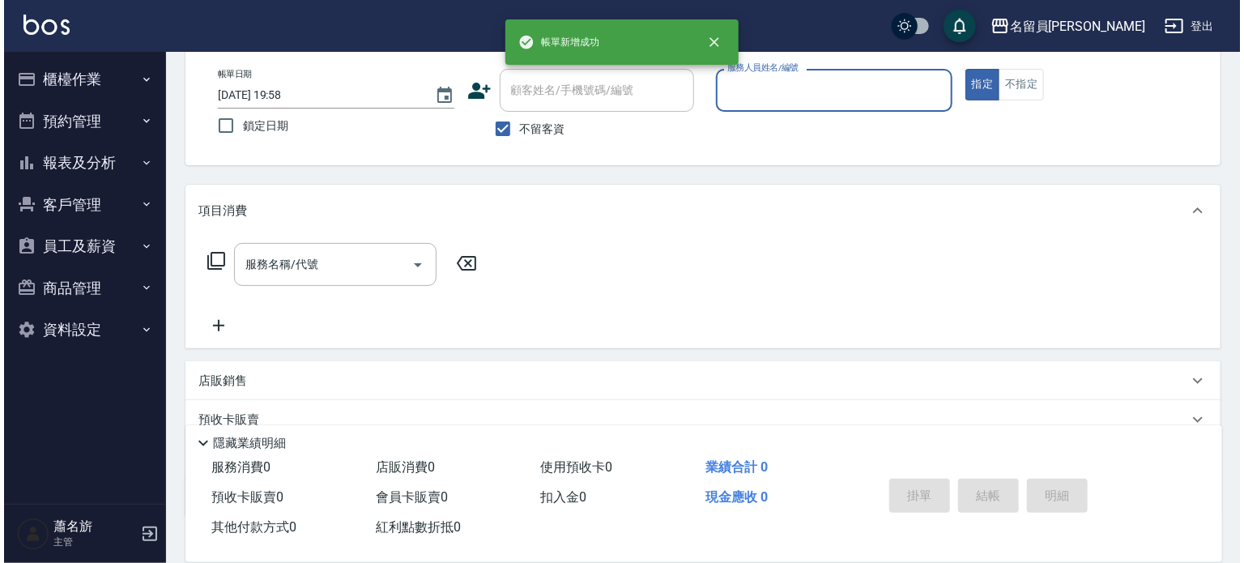
scroll to position [0, 0]
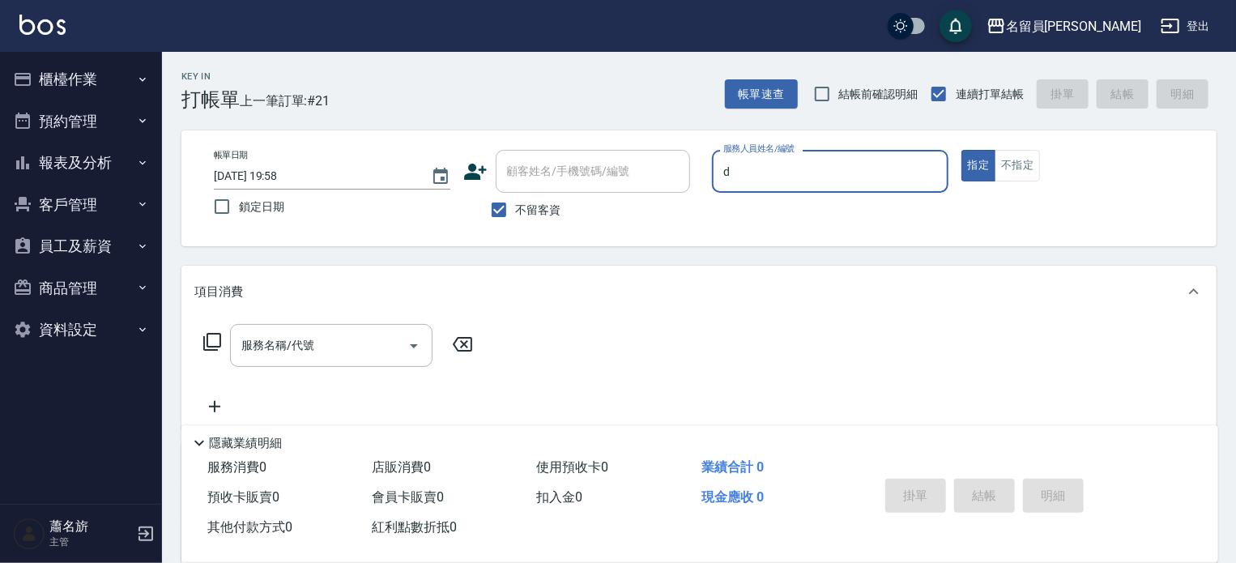
type input "小D-D"
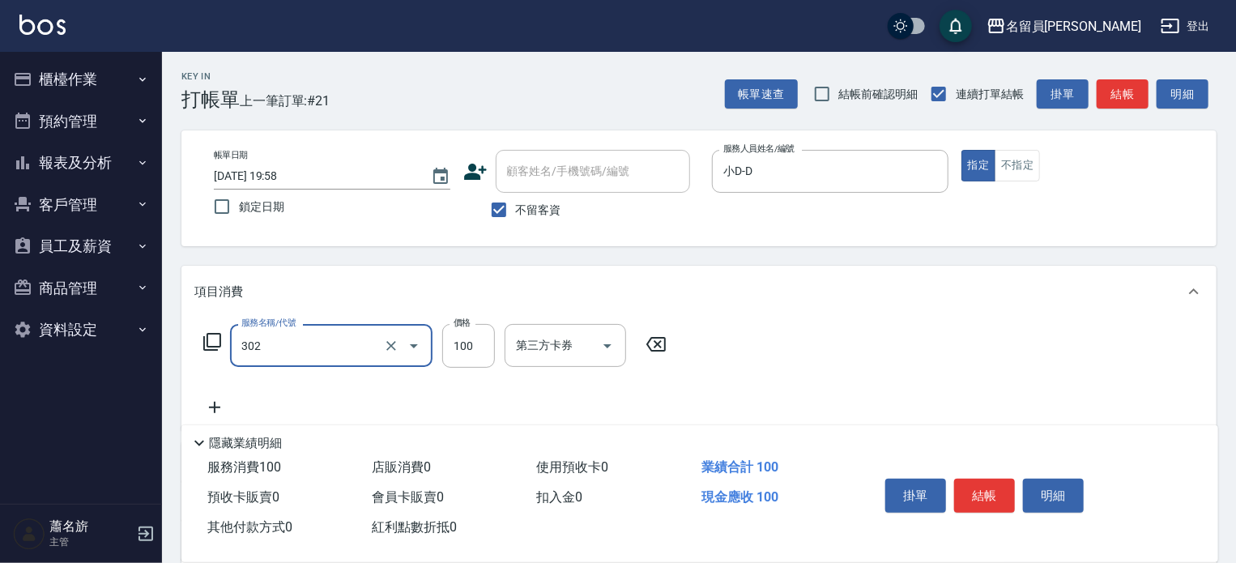
type input "剪髮(302)"
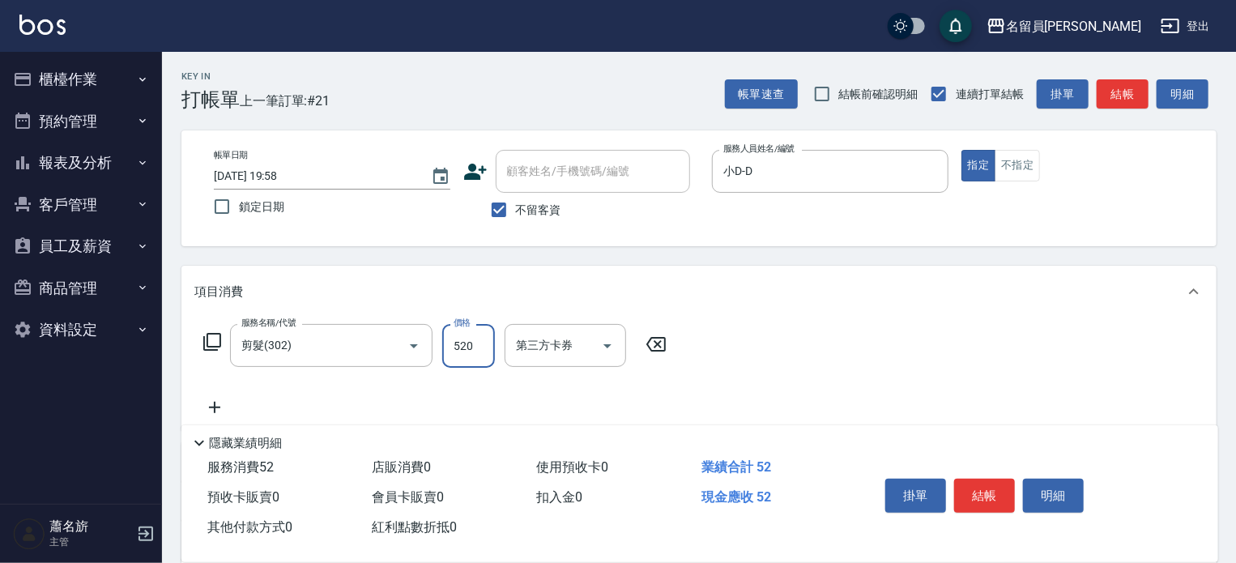
type input "520"
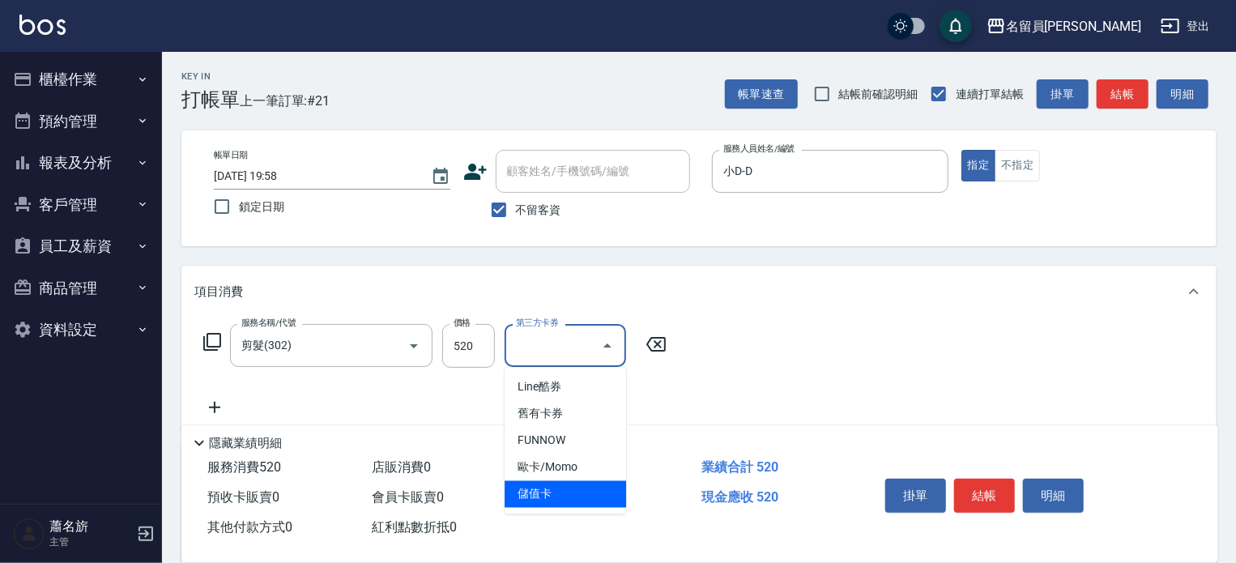
type input "儲值卡"
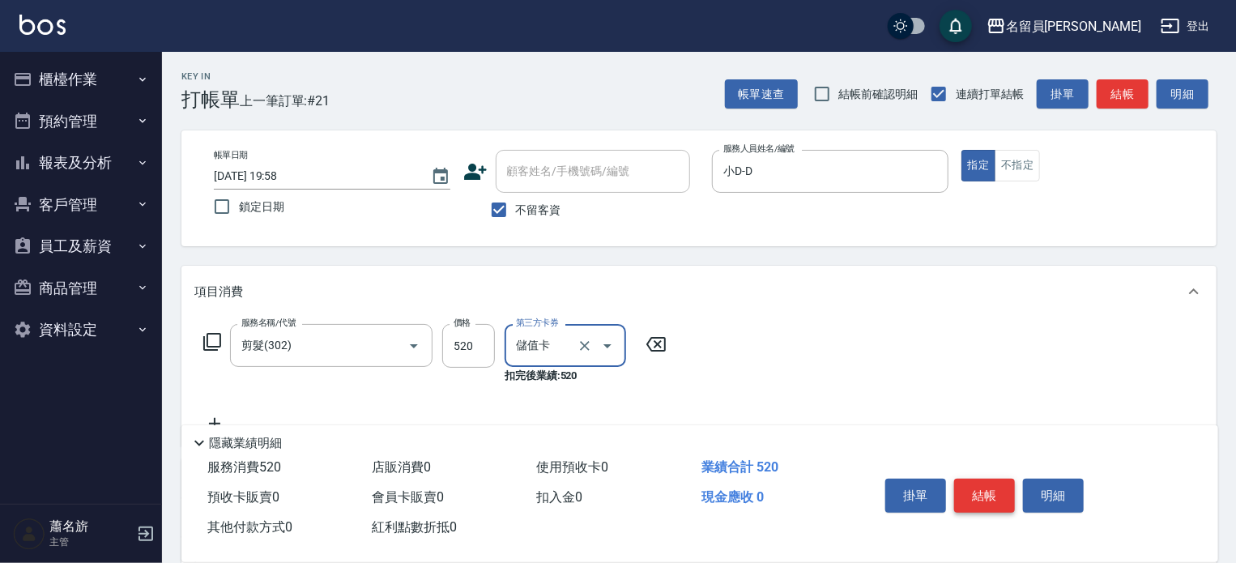
click at [991, 501] on button "結帳" at bounding box center [984, 496] width 61 height 34
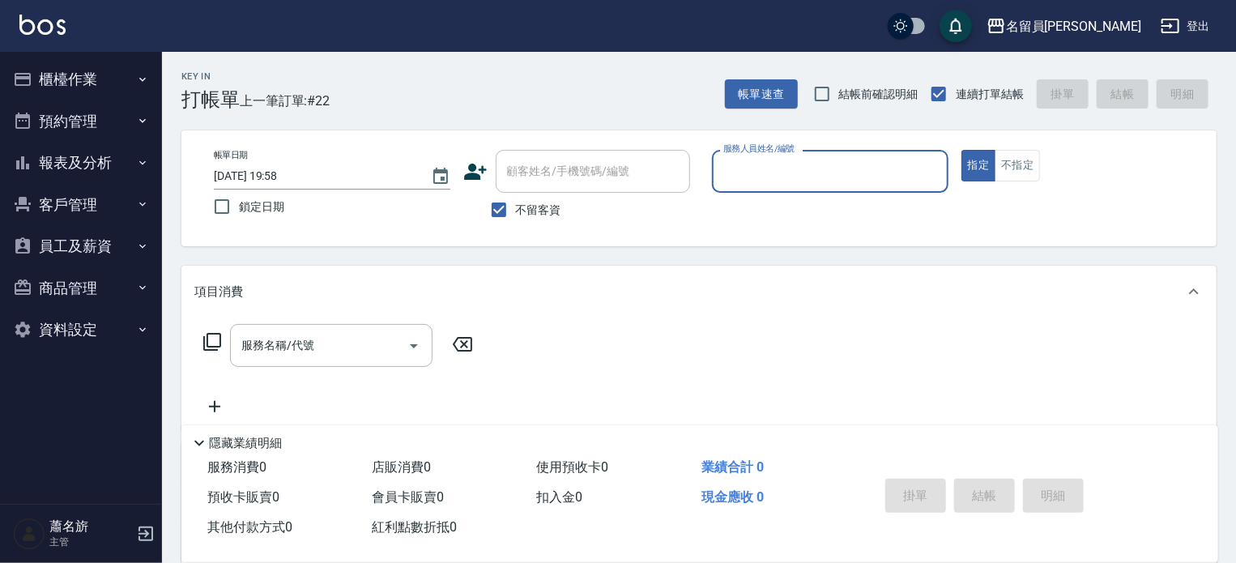
click at [45, 150] on button "報表及分析" at bounding box center [80, 163] width 149 height 42
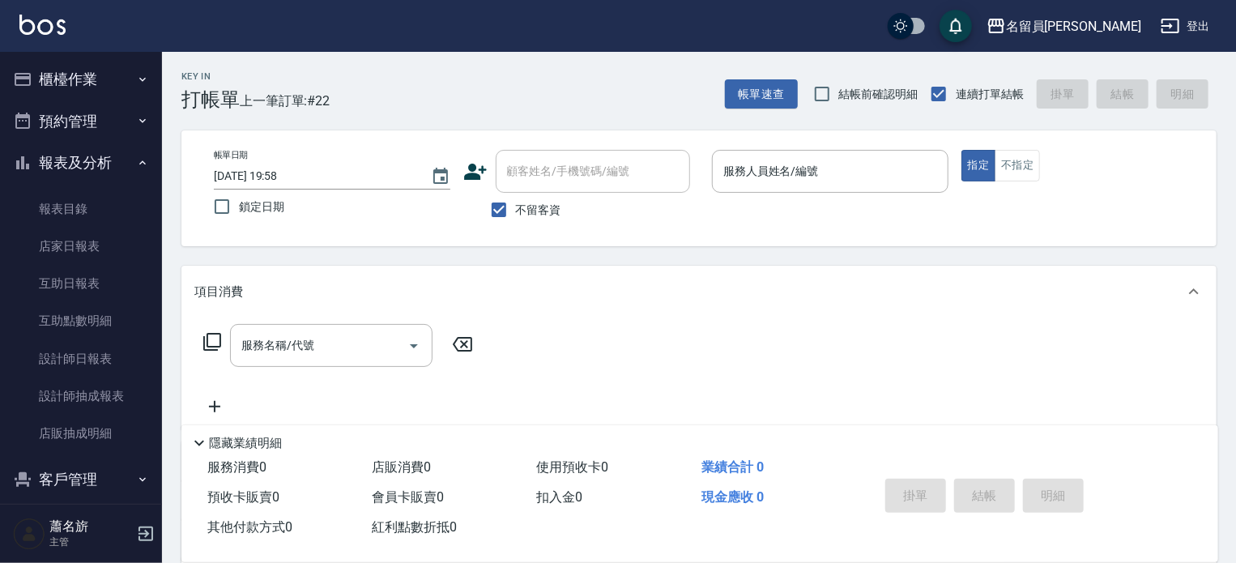
click at [73, 125] on button "預約管理" at bounding box center [80, 121] width 149 height 42
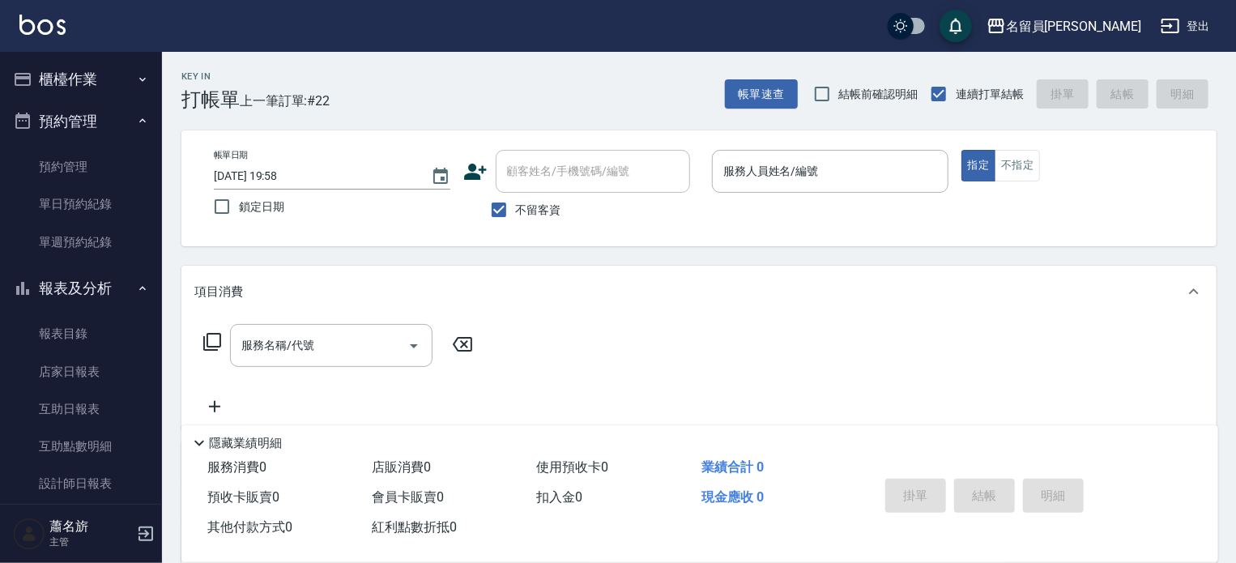
click at [100, 78] on button "櫃檯作業" at bounding box center [80, 79] width 149 height 42
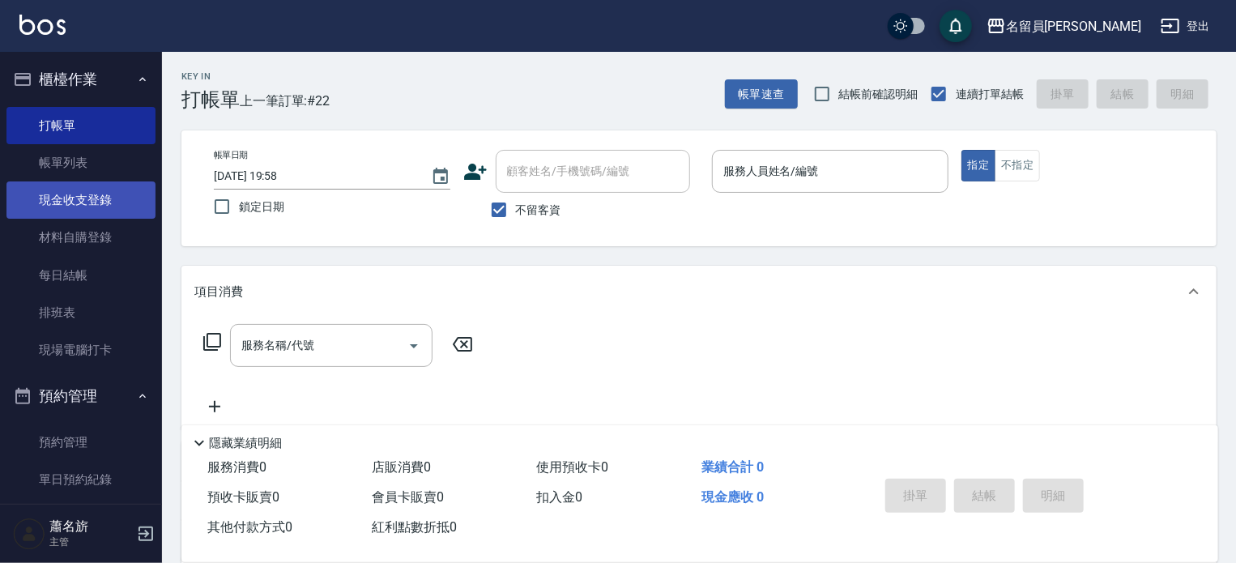
click at [78, 194] on link "現金收支登錄" at bounding box center [80, 199] width 149 height 37
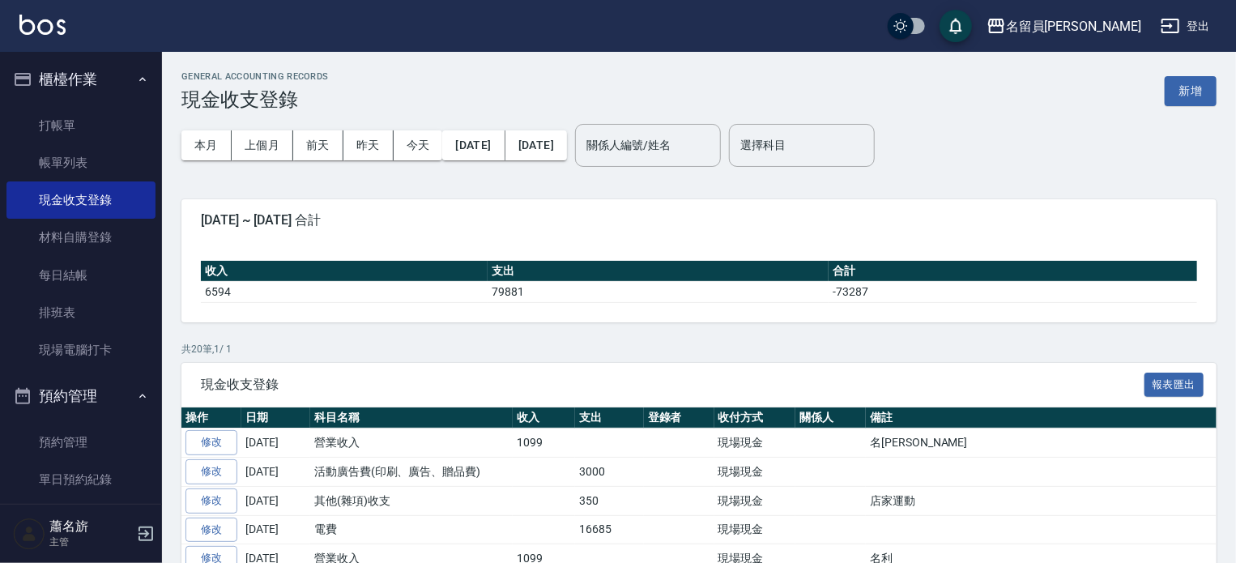
click at [1213, 90] on button "新增" at bounding box center [1191, 91] width 52 height 30
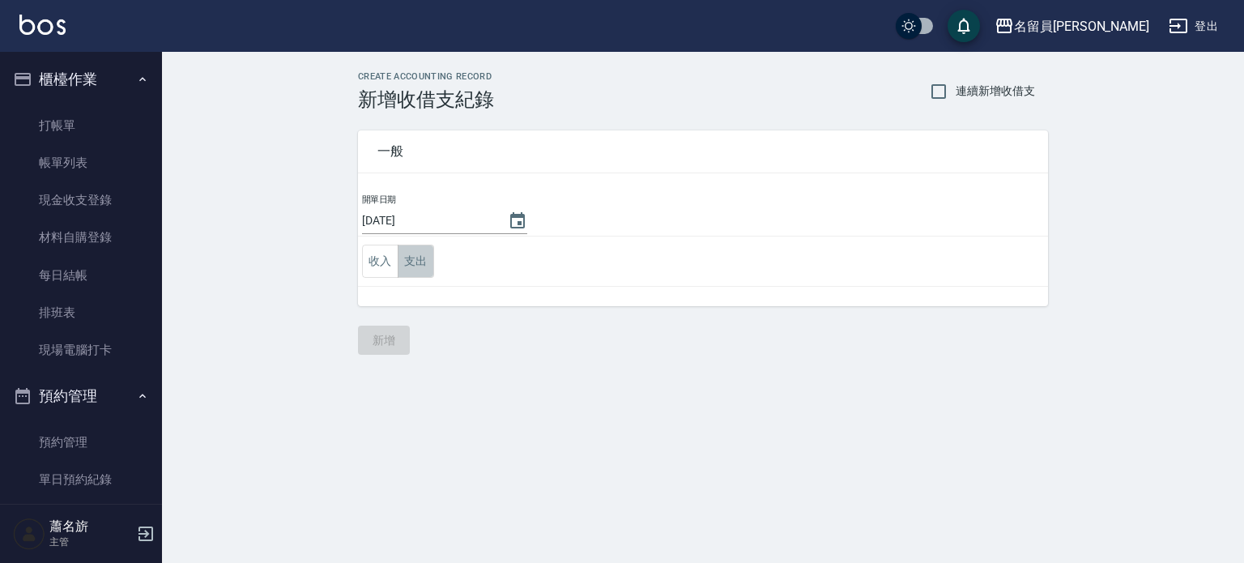
click at [431, 260] on button "支出" at bounding box center [416, 261] width 36 height 33
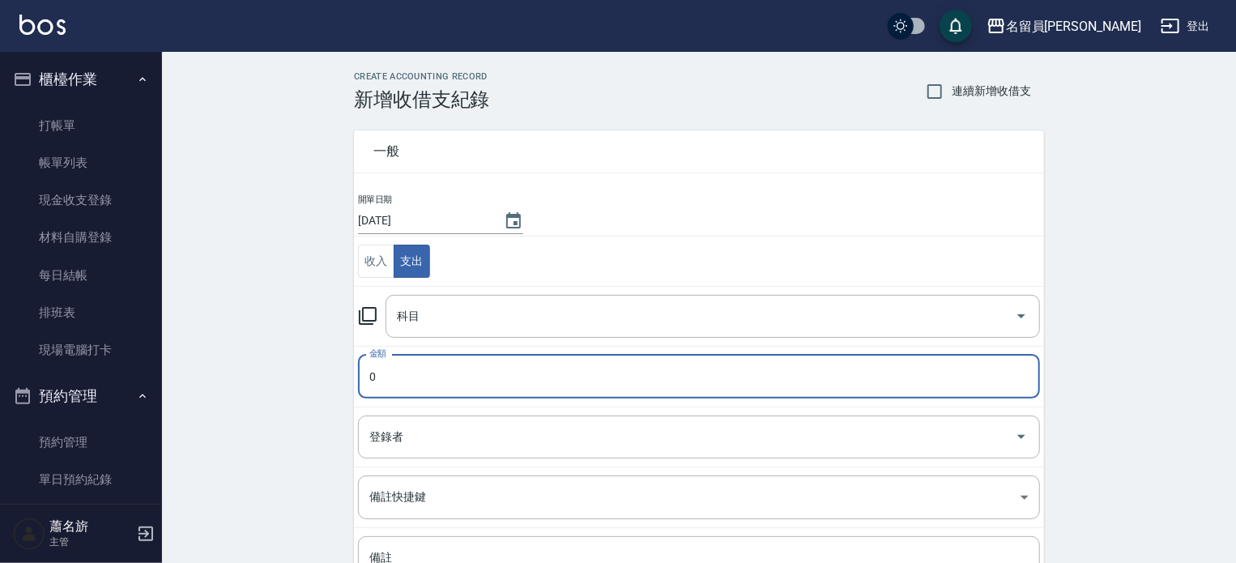
click at [524, 369] on input "0" at bounding box center [699, 377] width 682 height 44
type input "570"
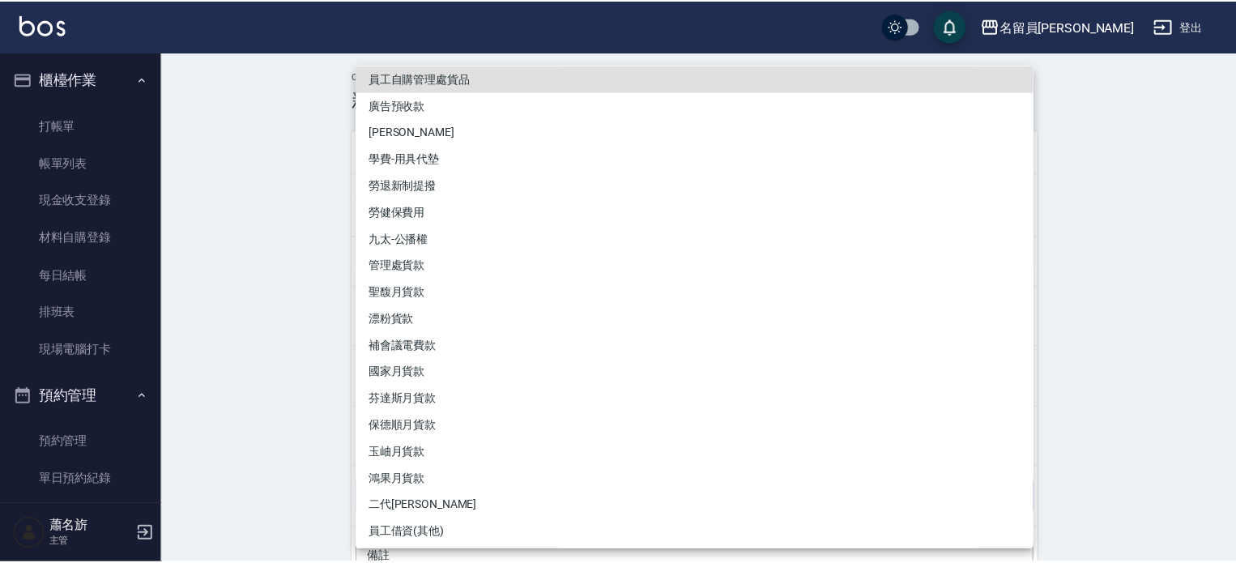
scroll to position [9, 0]
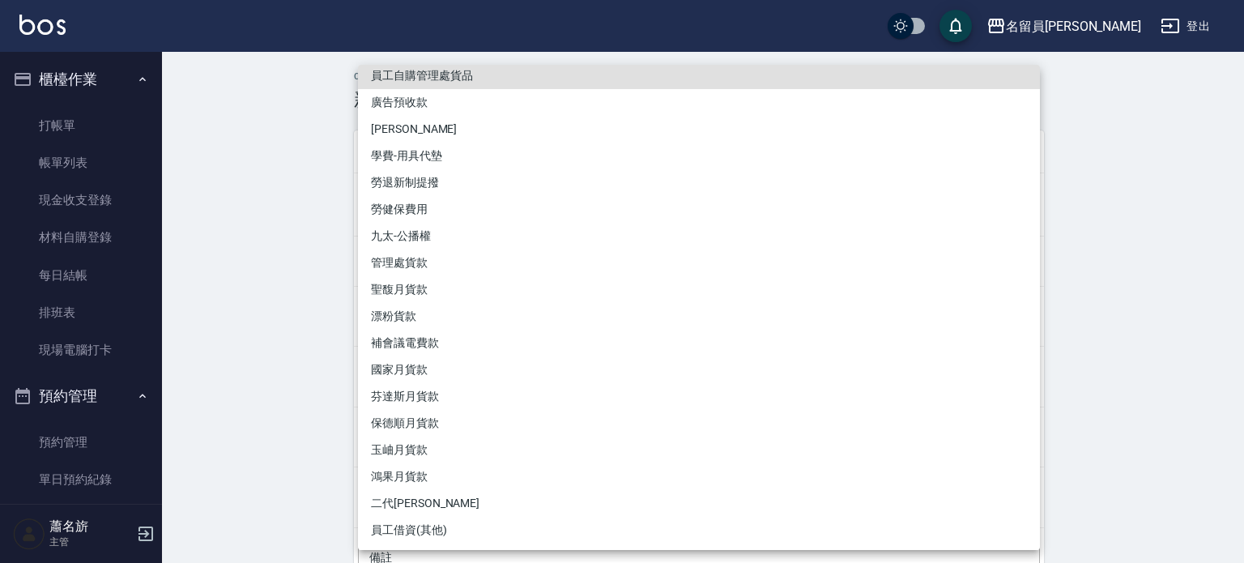
click at [274, 474] on div at bounding box center [622, 281] width 1244 height 563
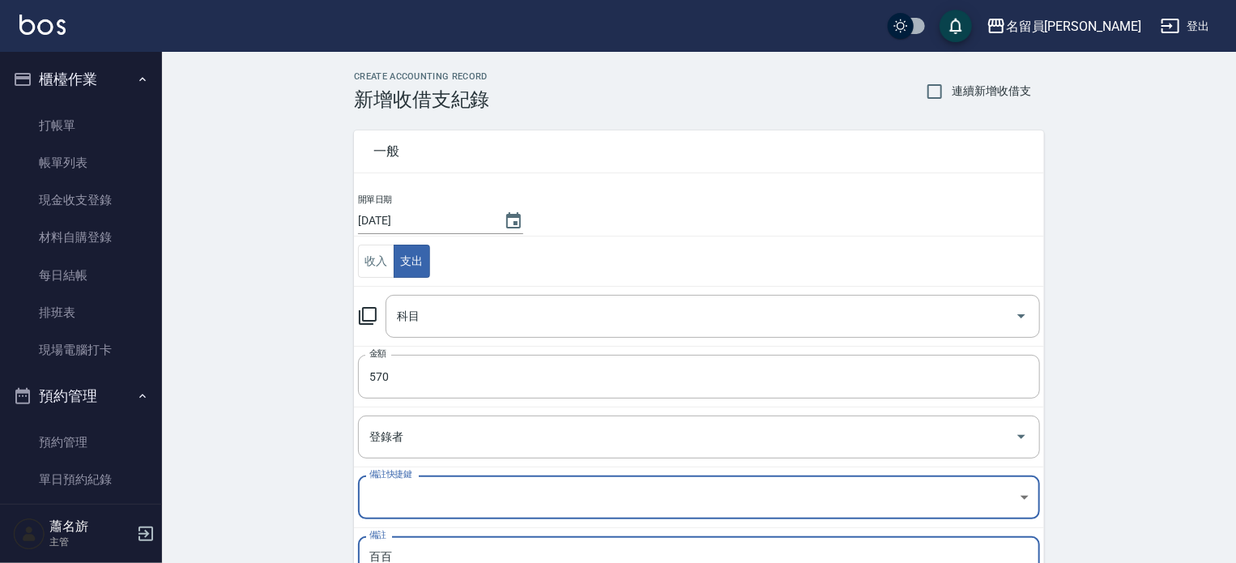
type textarea "百"
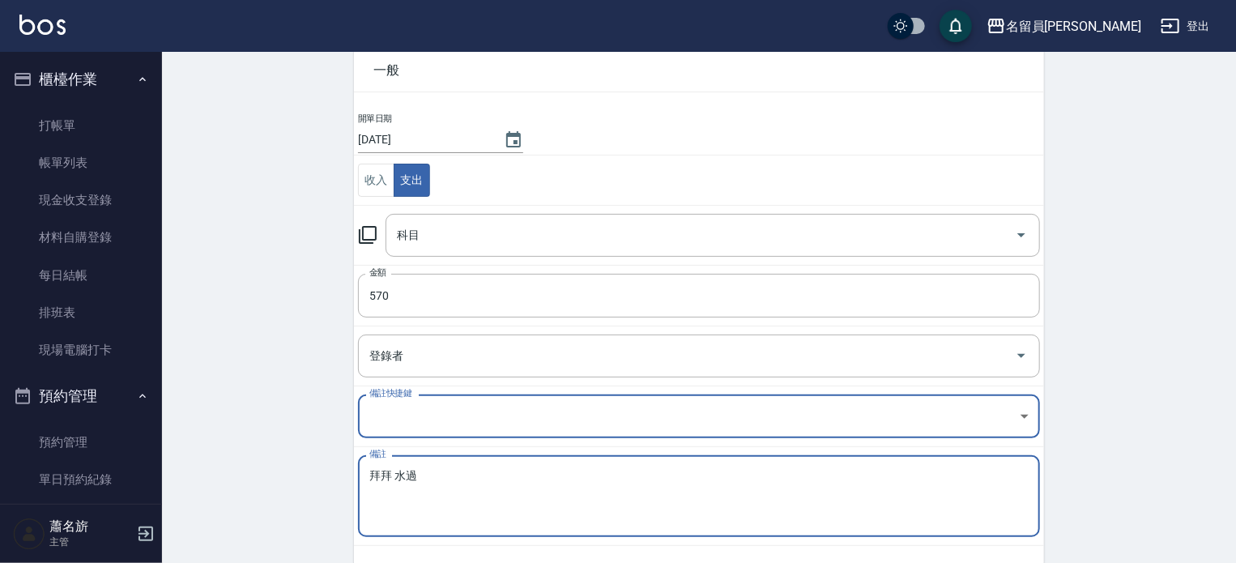
type textarea "拜拜 水過"
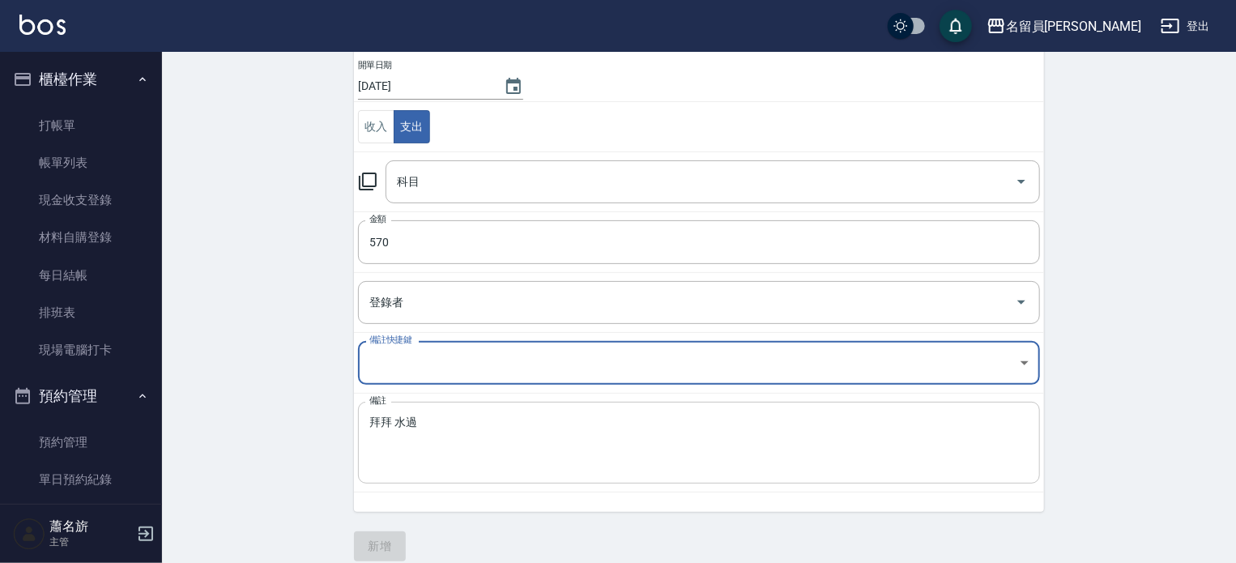
scroll to position [150, 0]
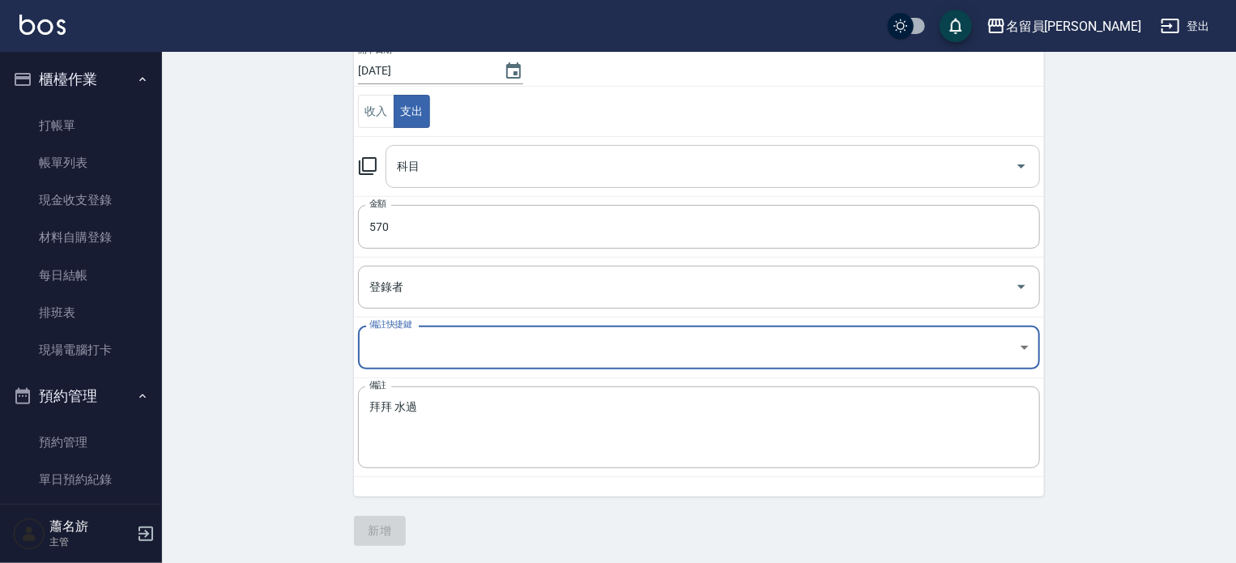
click at [1037, 172] on div "科目" at bounding box center [713, 166] width 655 height 43
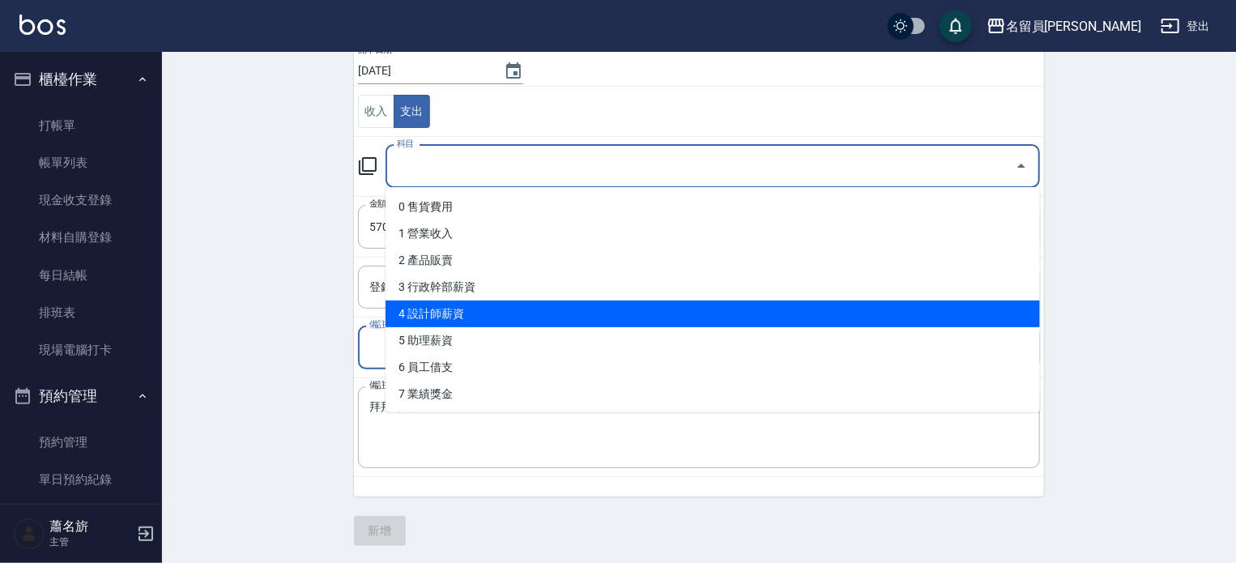
scroll to position [243, 0]
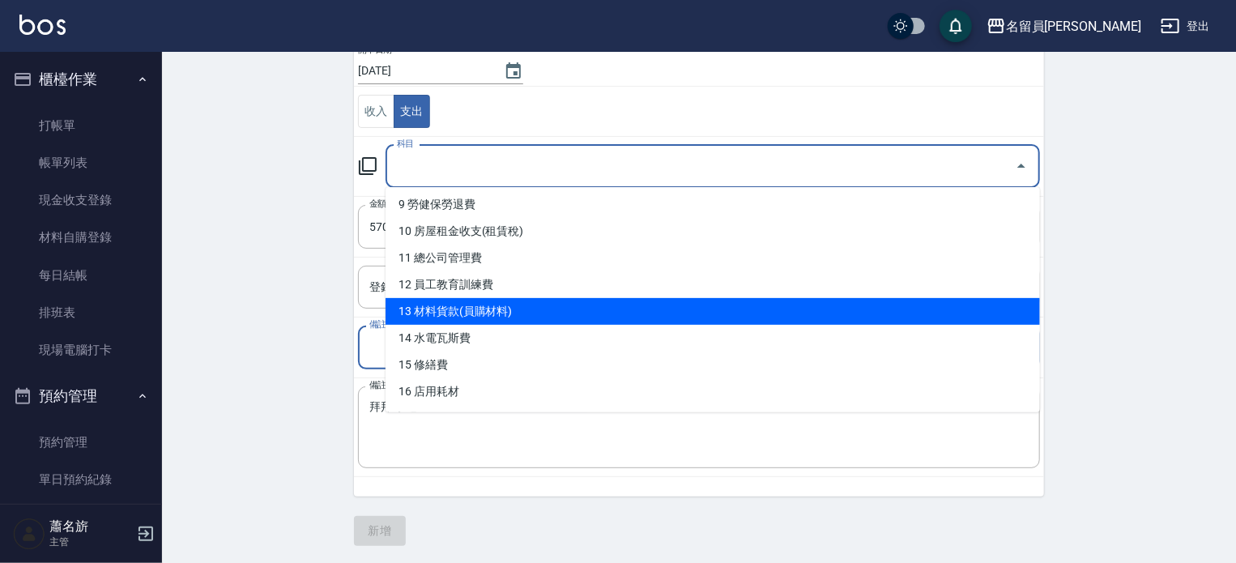
click at [556, 307] on li "13 材料貨款(員購材料)" at bounding box center [713, 311] width 655 height 27
type input "13 材料貨款(員購材料)"
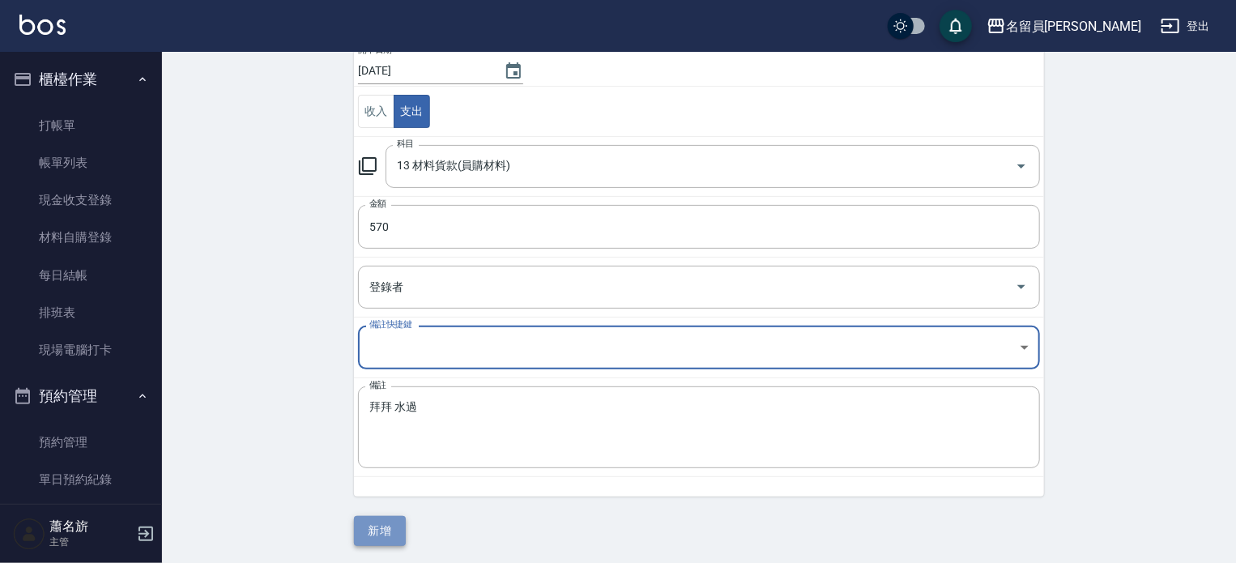
click at [373, 528] on button "新增" at bounding box center [380, 531] width 52 height 30
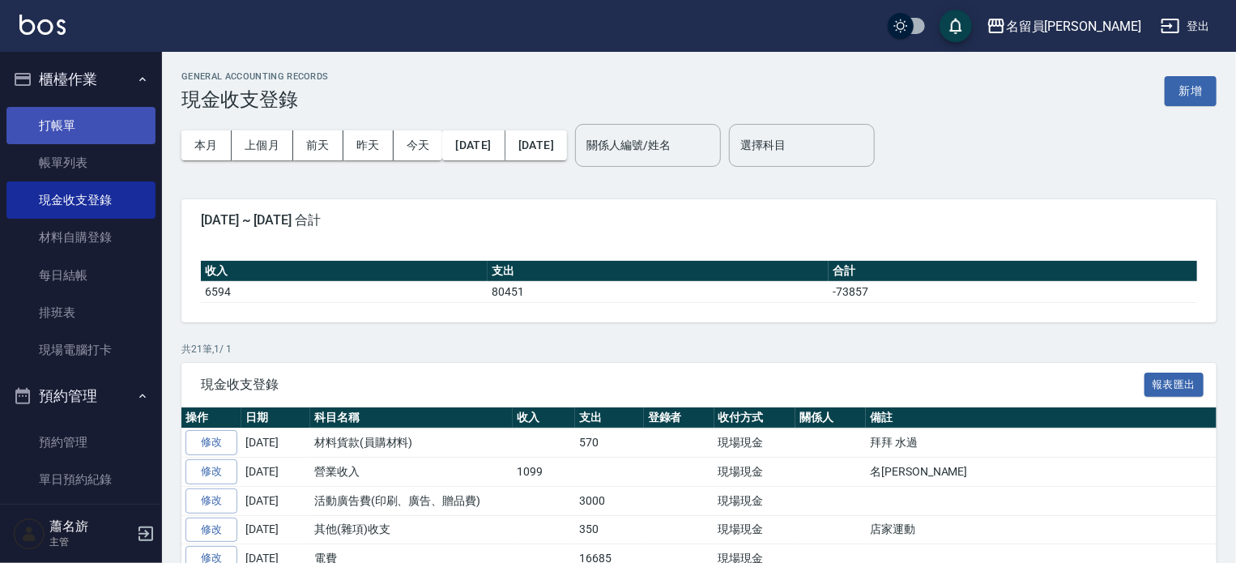
click at [49, 120] on link "打帳單" at bounding box center [80, 125] width 149 height 37
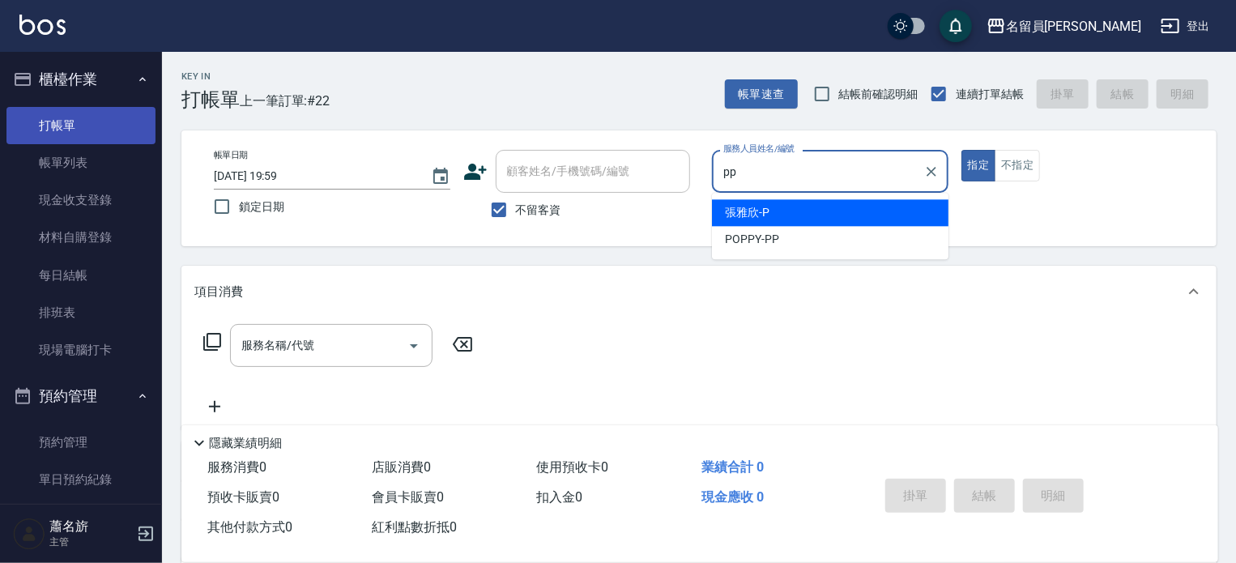
type input "POPPY-PP"
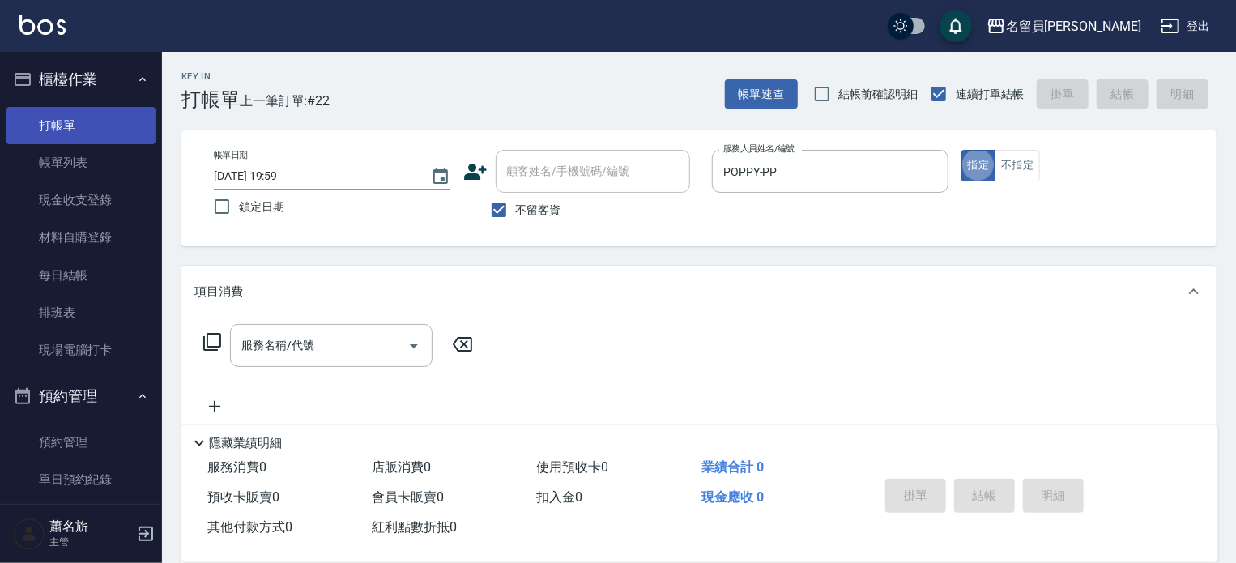
type button "true"
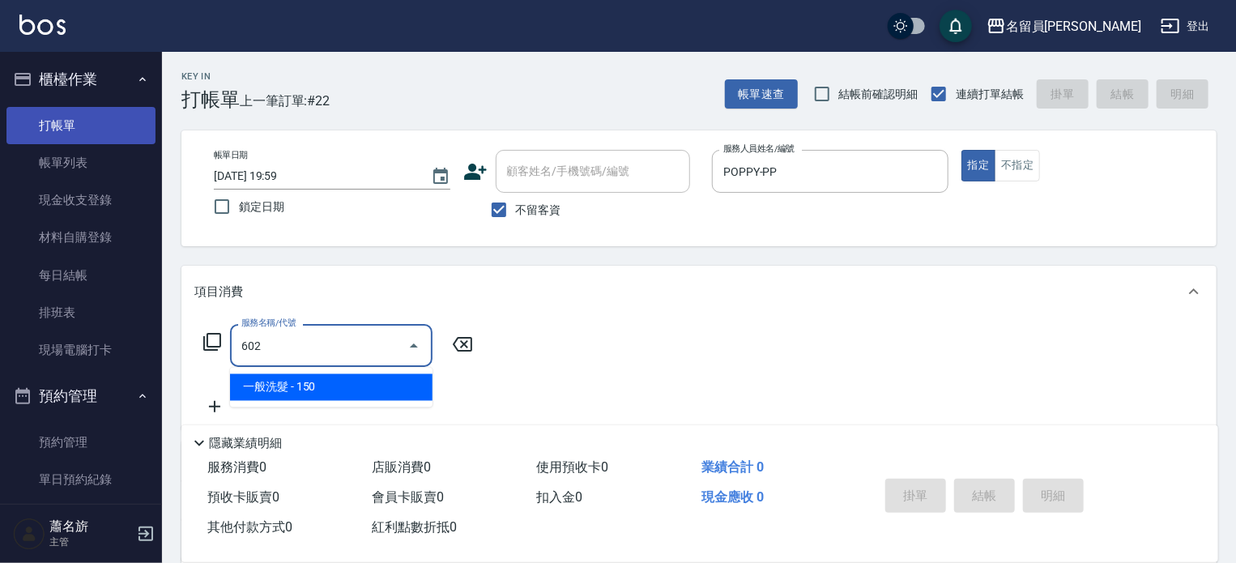
type input "一般洗髮(602)"
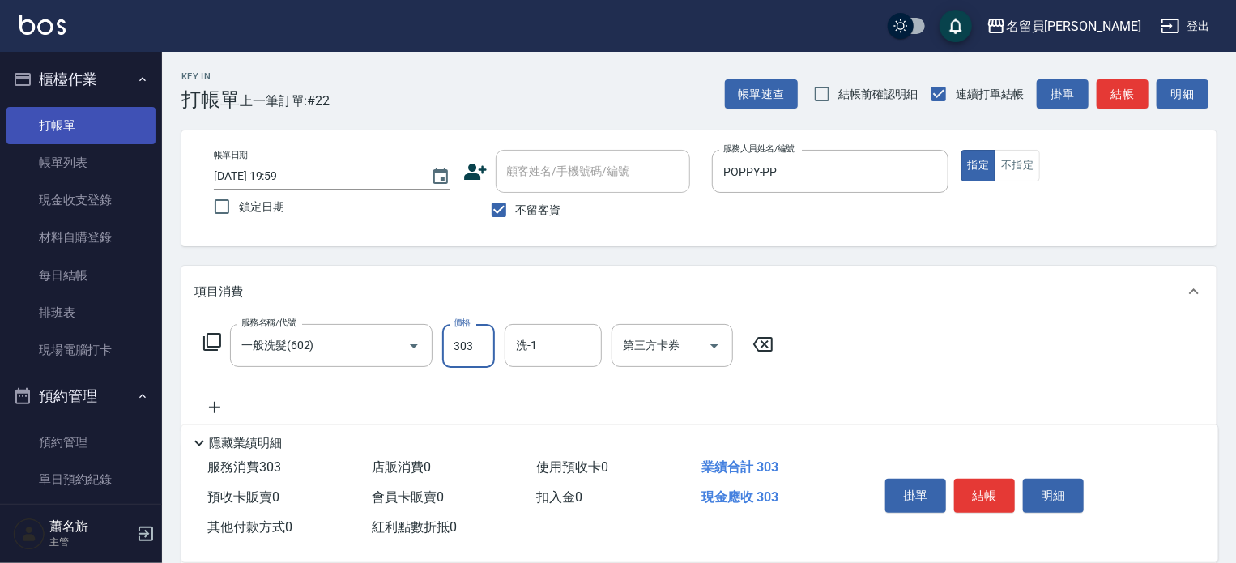
type input "303"
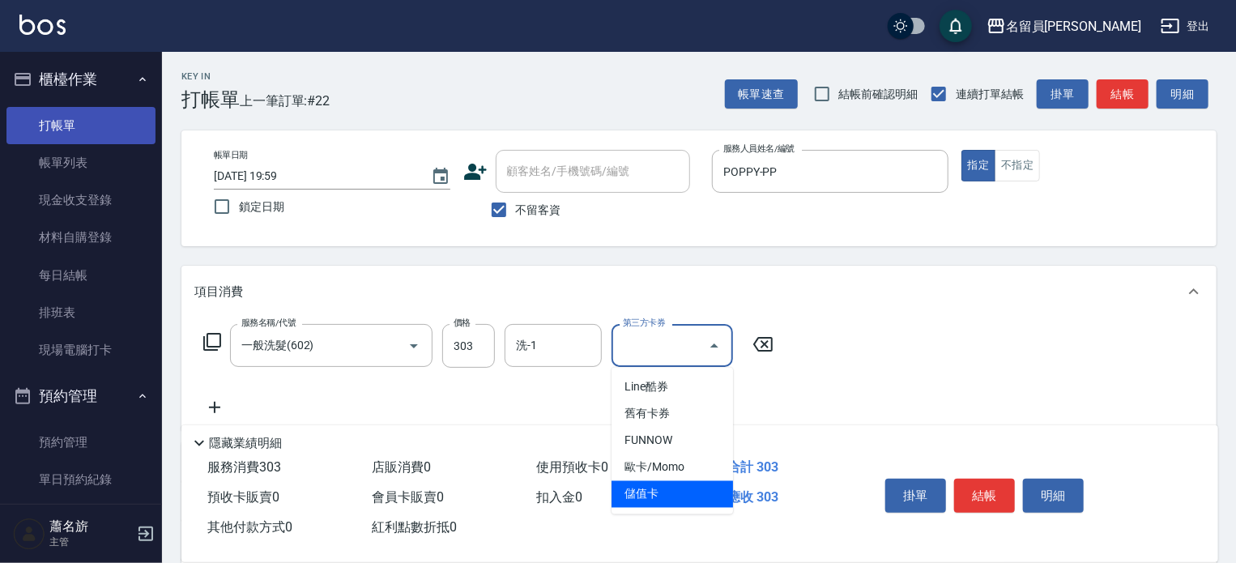
type input "儲值卡"
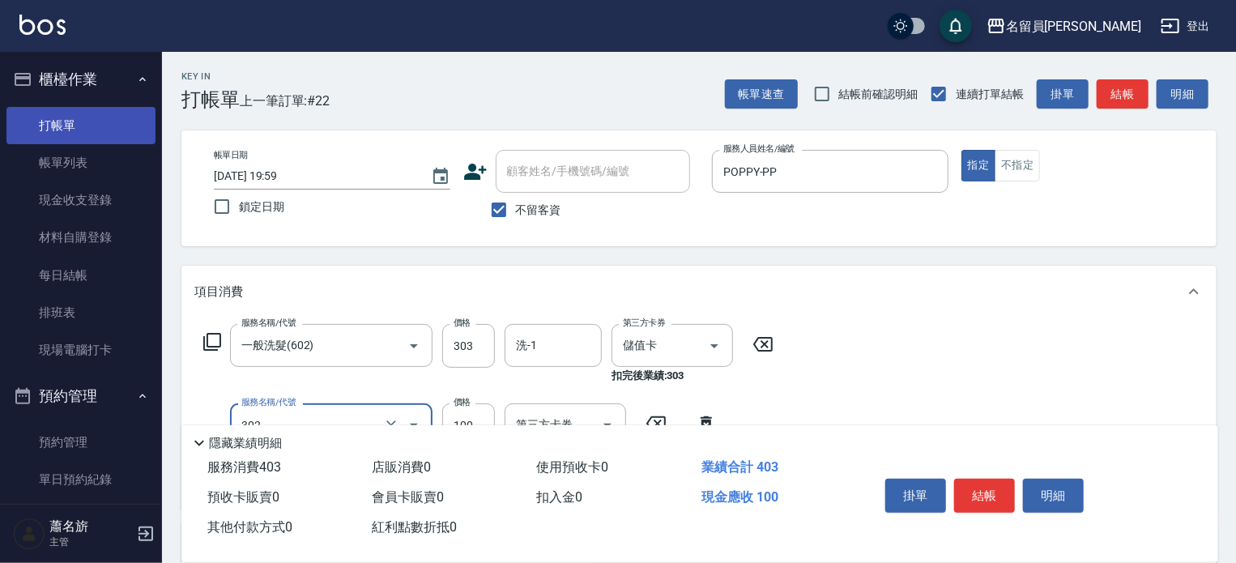
type input "剪髮(302)"
type input "97"
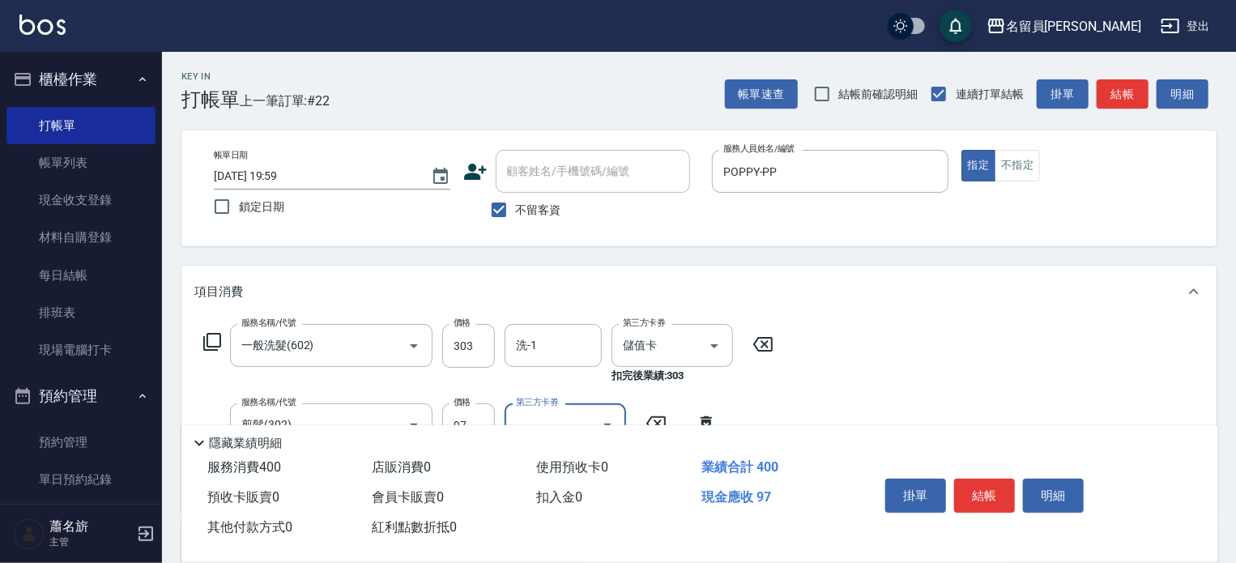
scroll to position [162, 0]
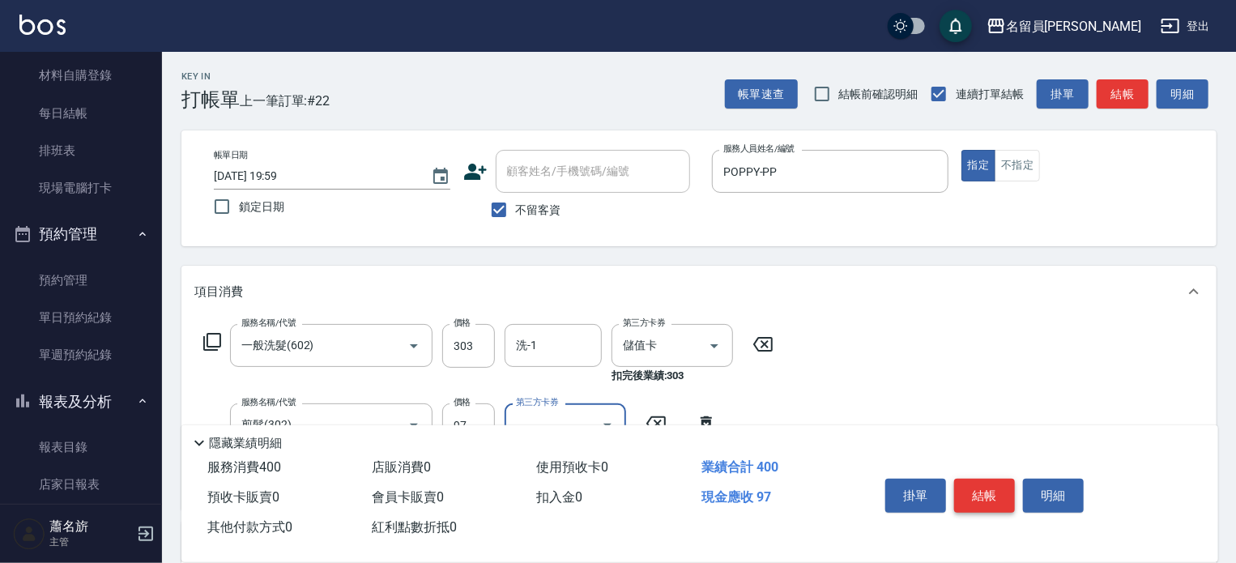
click at [983, 492] on button "結帳" at bounding box center [984, 496] width 61 height 34
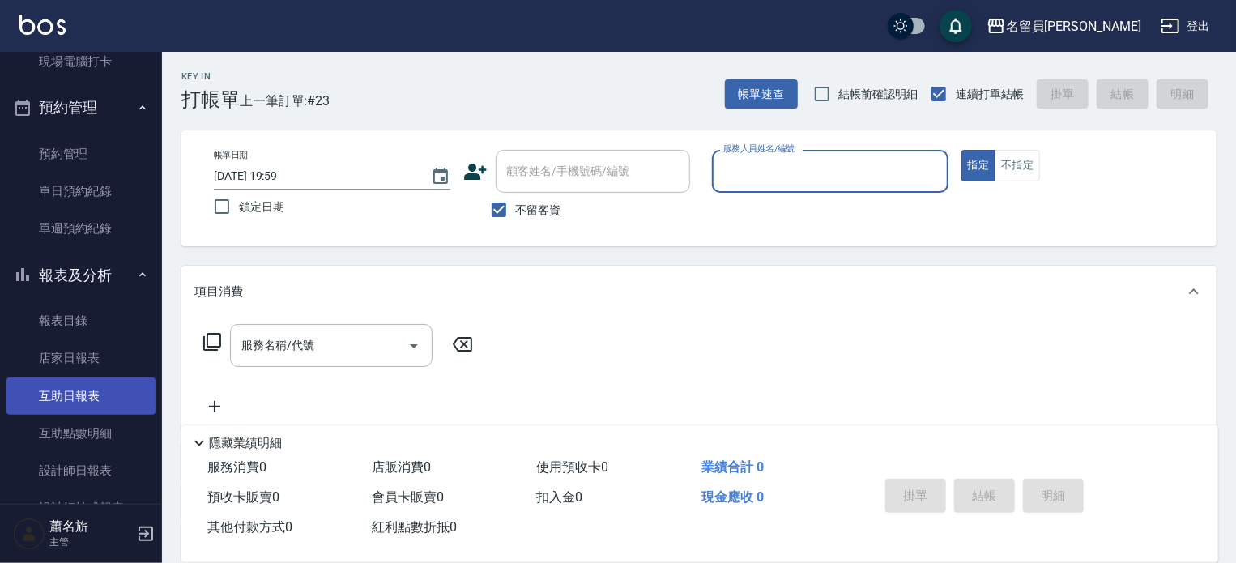
scroll to position [405, 0]
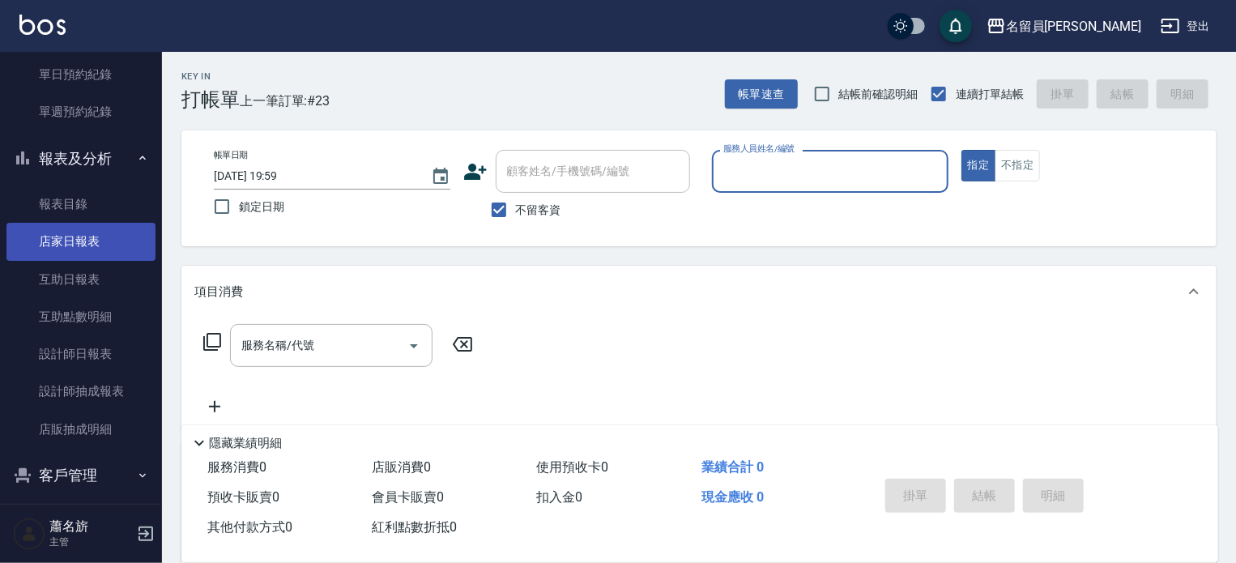
click at [104, 245] on link "店家日報表" at bounding box center [80, 241] width 149 height 37
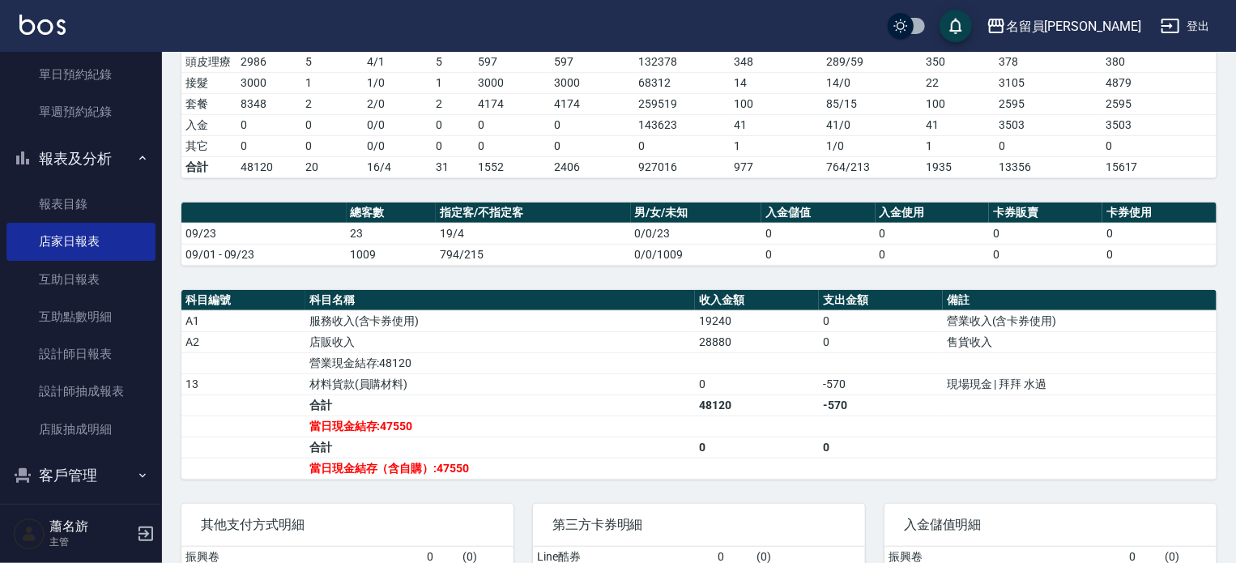
scroll to position [405, 0]
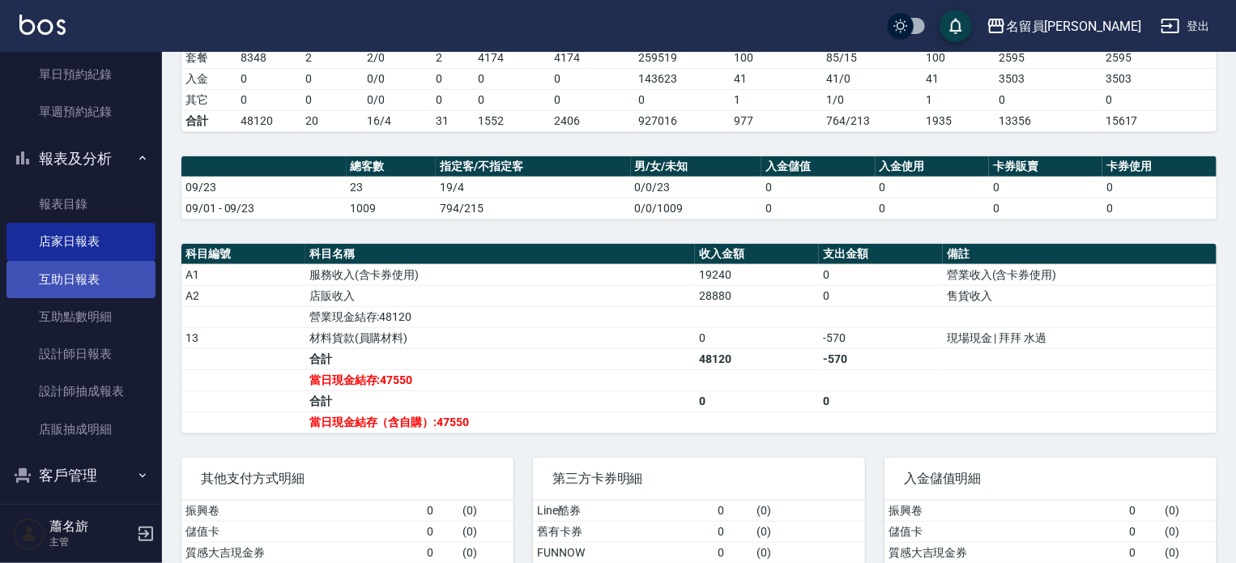
click at [117, 288] on link "互助日報表" at bounding box center [80, 279] width 149 height 37
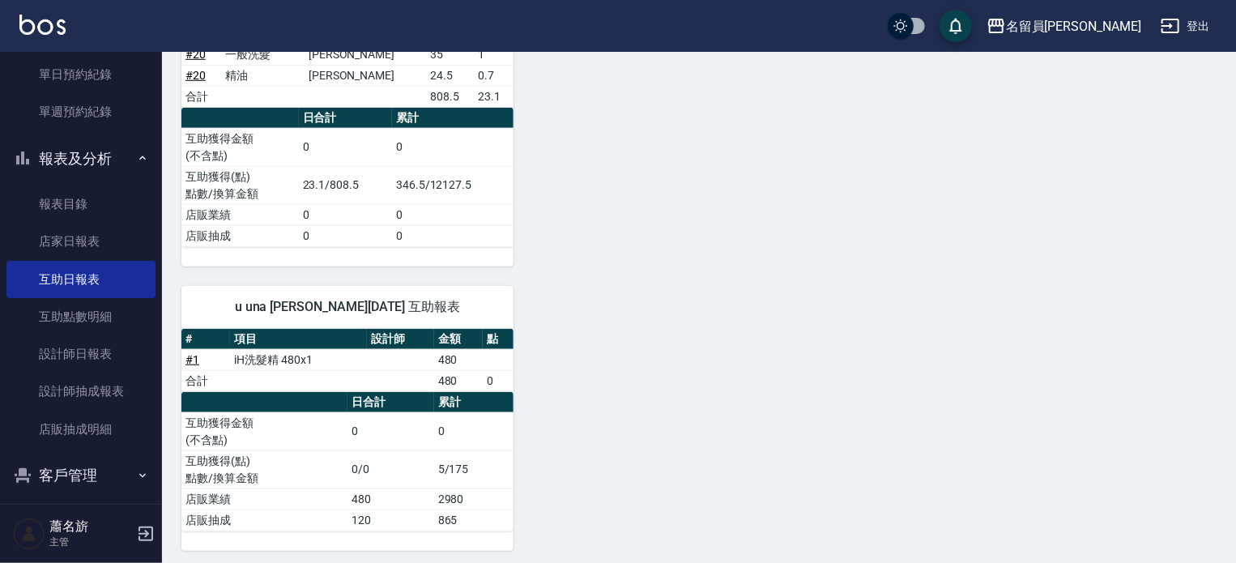
scroll to position [575, 0]
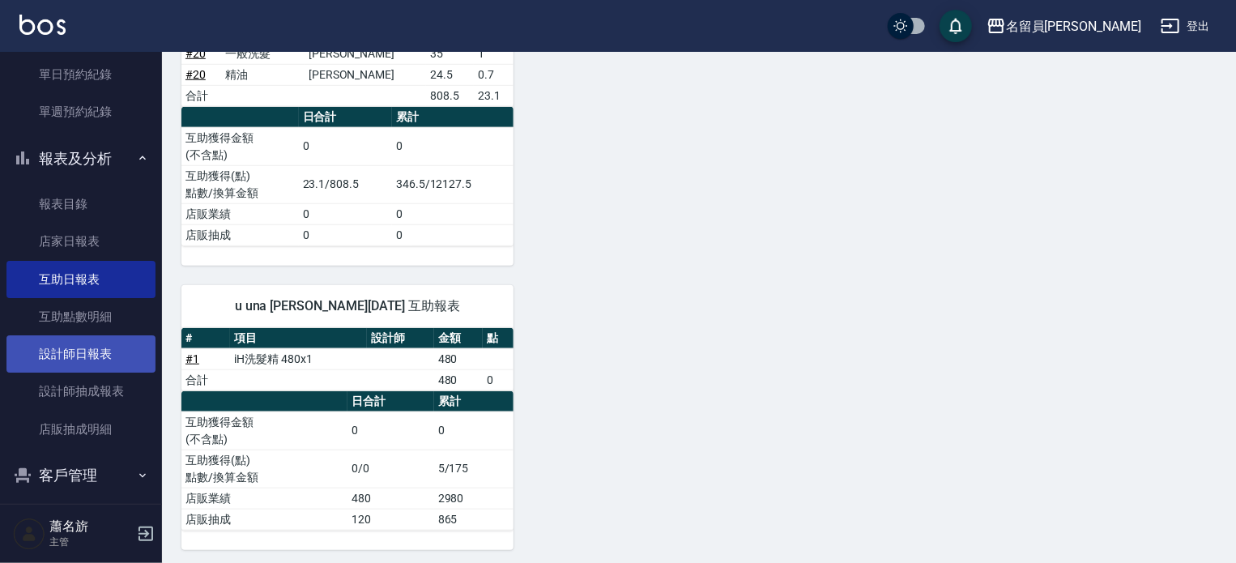
click at [63, 341] on link "設計師日報表" at bounding box center [80, 353] width 149 height 37
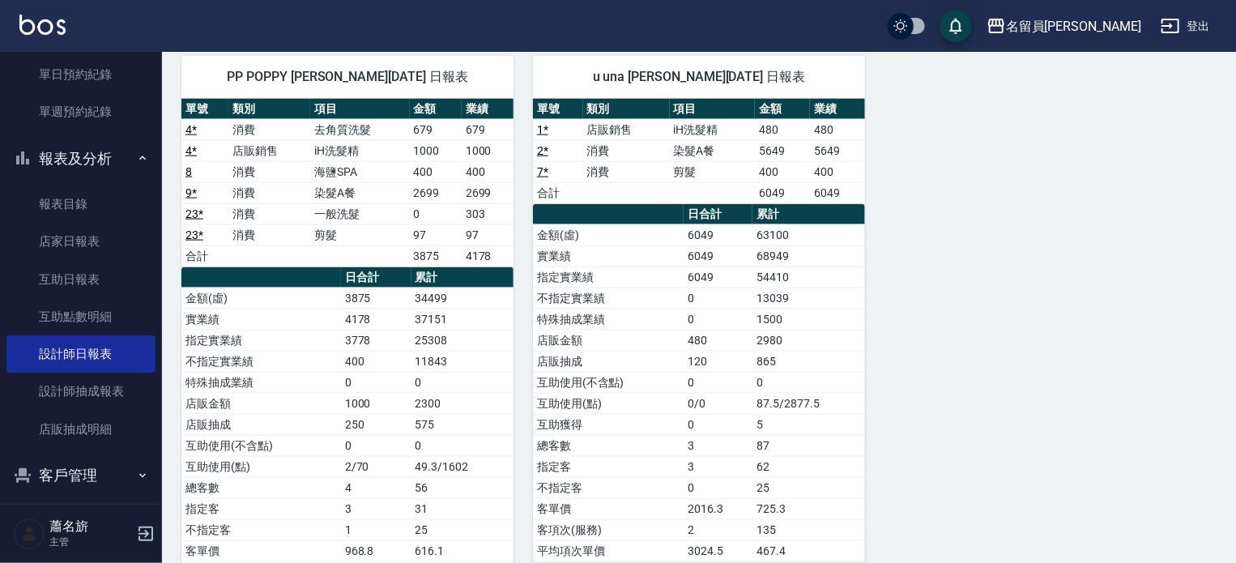
scroll to position [972, 0]
